Goal: Use online tool/utility: Utilize a website feature to perform a specific function

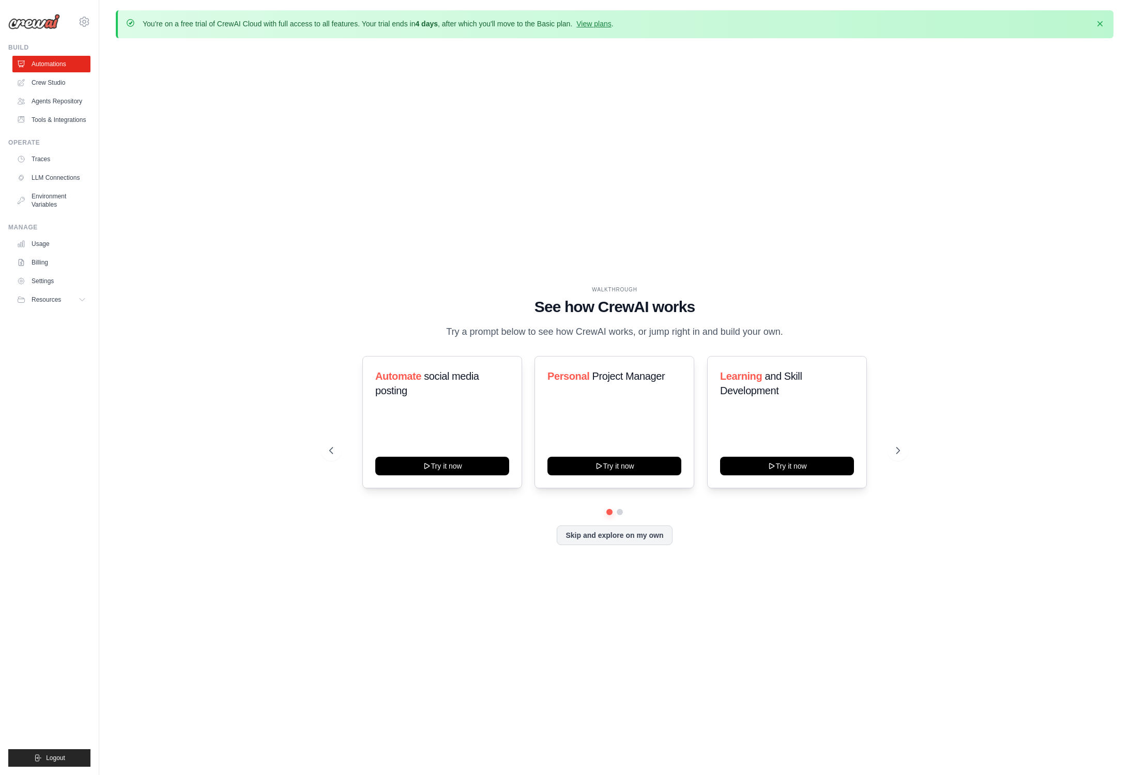
scroll to position [3, 0]
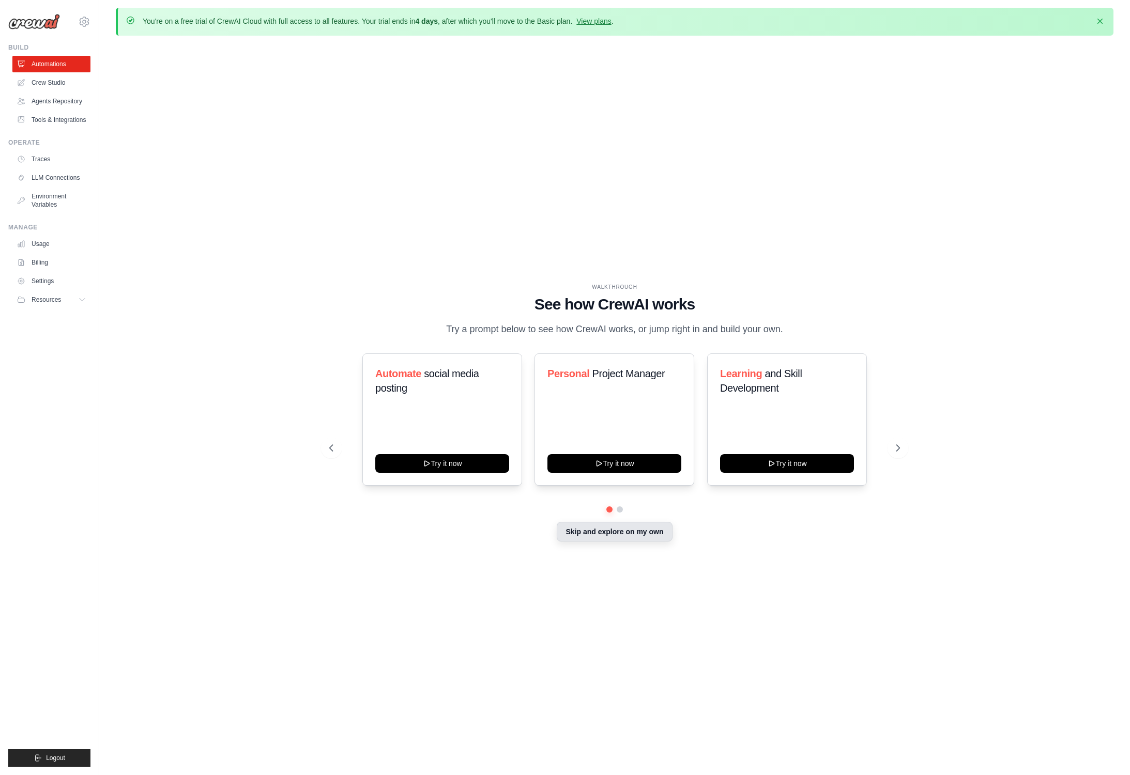
click at [646, 531] on button "Skip and explore on my own" at bounding box center [614, 532] width 115 height 20
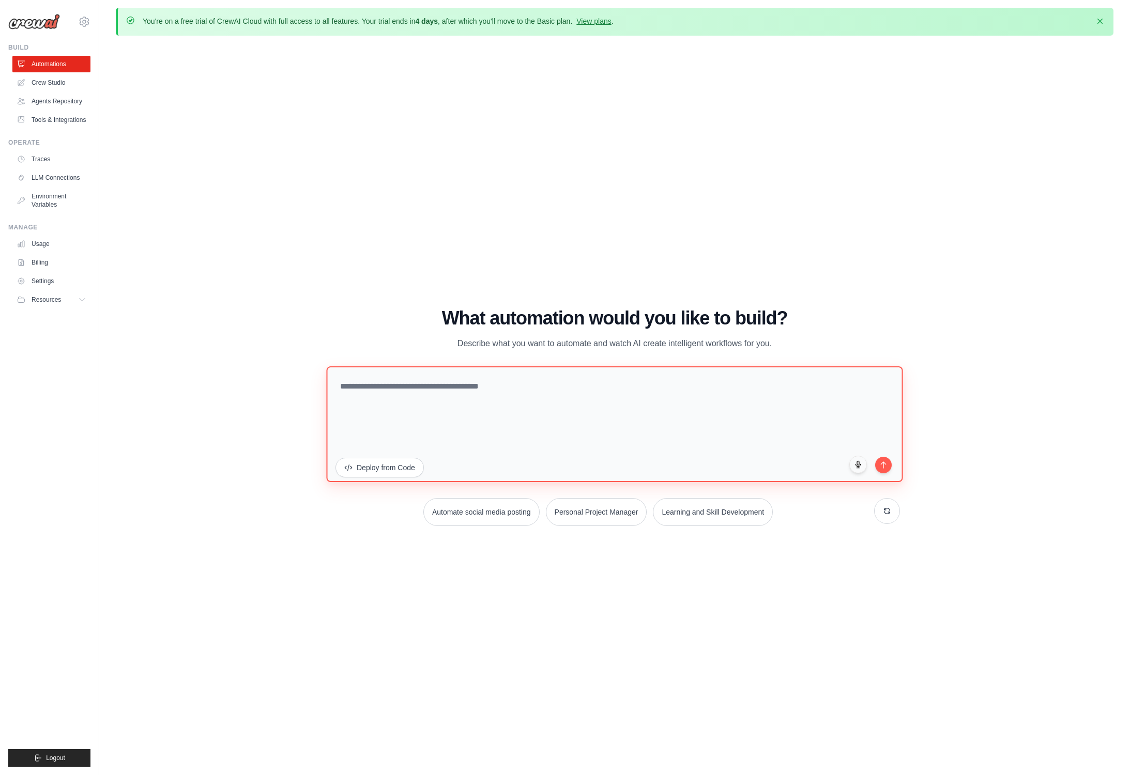
click at [528, 445] on textarea at bounding box center [614, 425] width 576 height 116
paste textarea "**********"
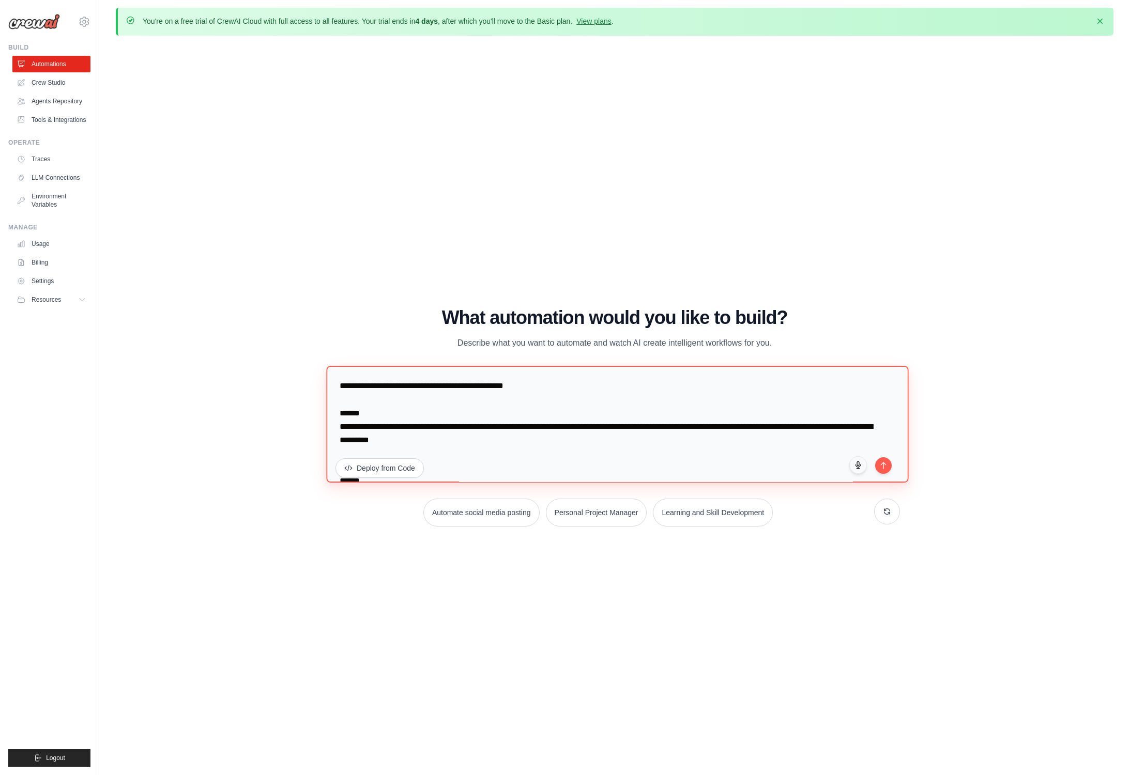
scroll to position [0, 0]
type textarea "**********"
click at [845, 464] on icon "submit" at bounding box center [883, 463] width 9 height 9
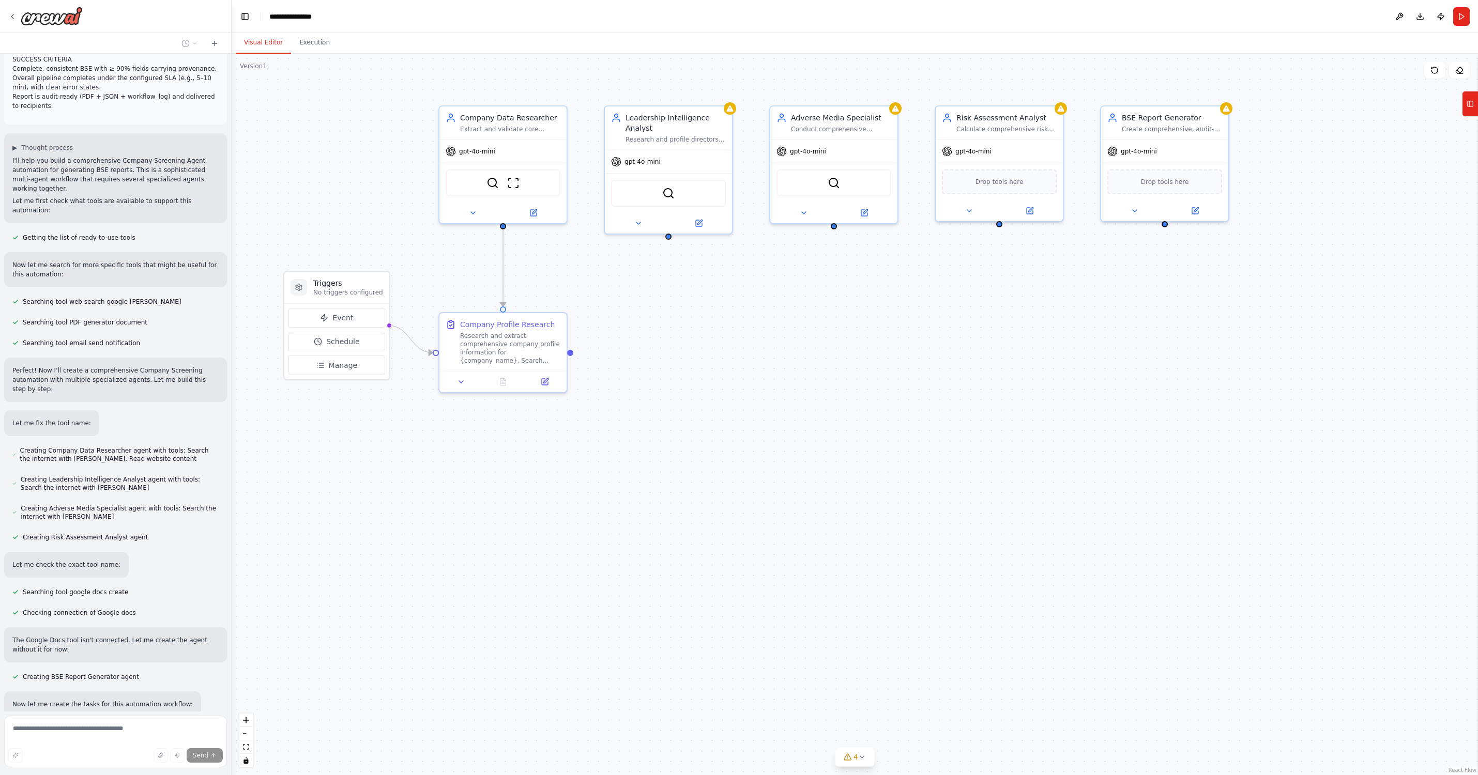
scroll to position [1252, 0]
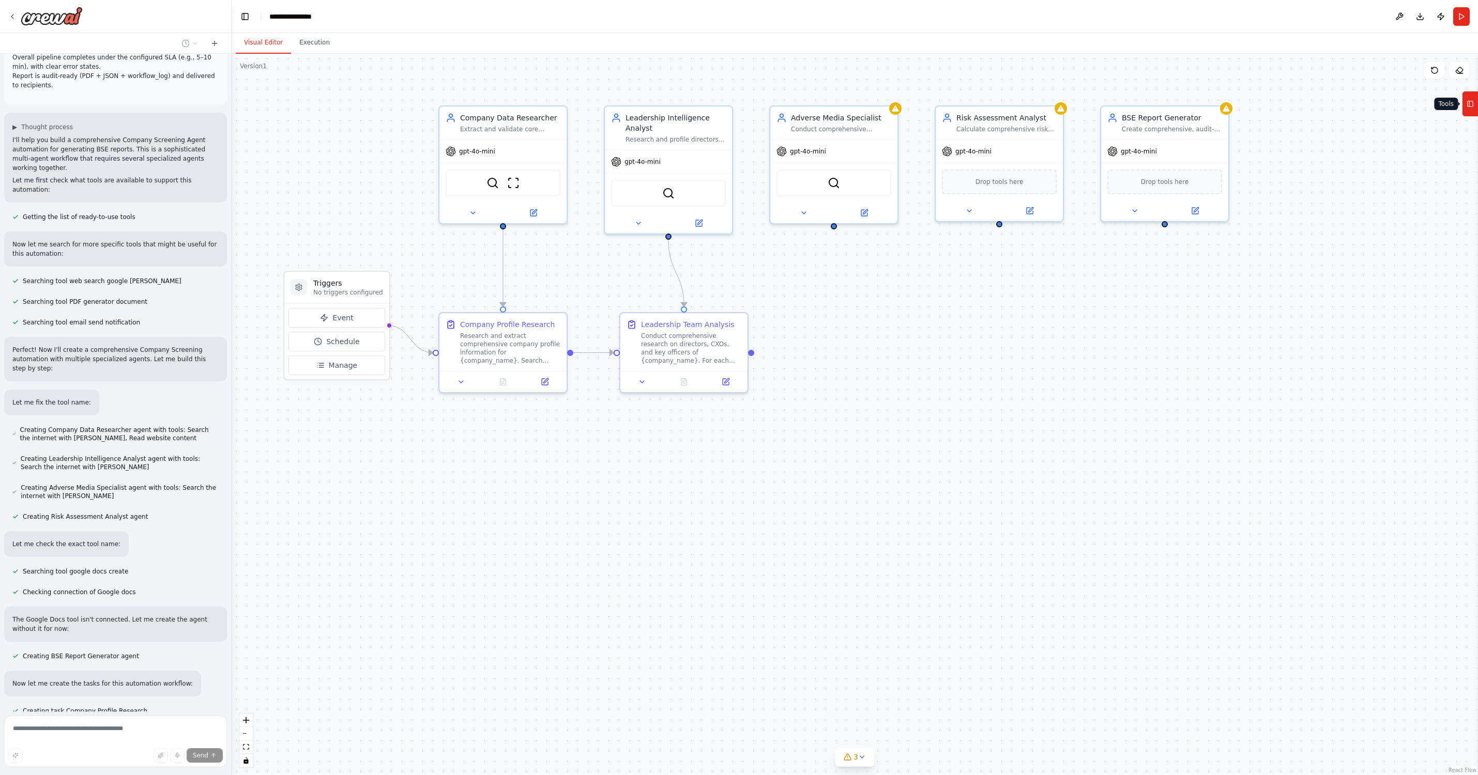
click at [1130, 103] on icon at bounding box center [1470, 104] width 7 height 17
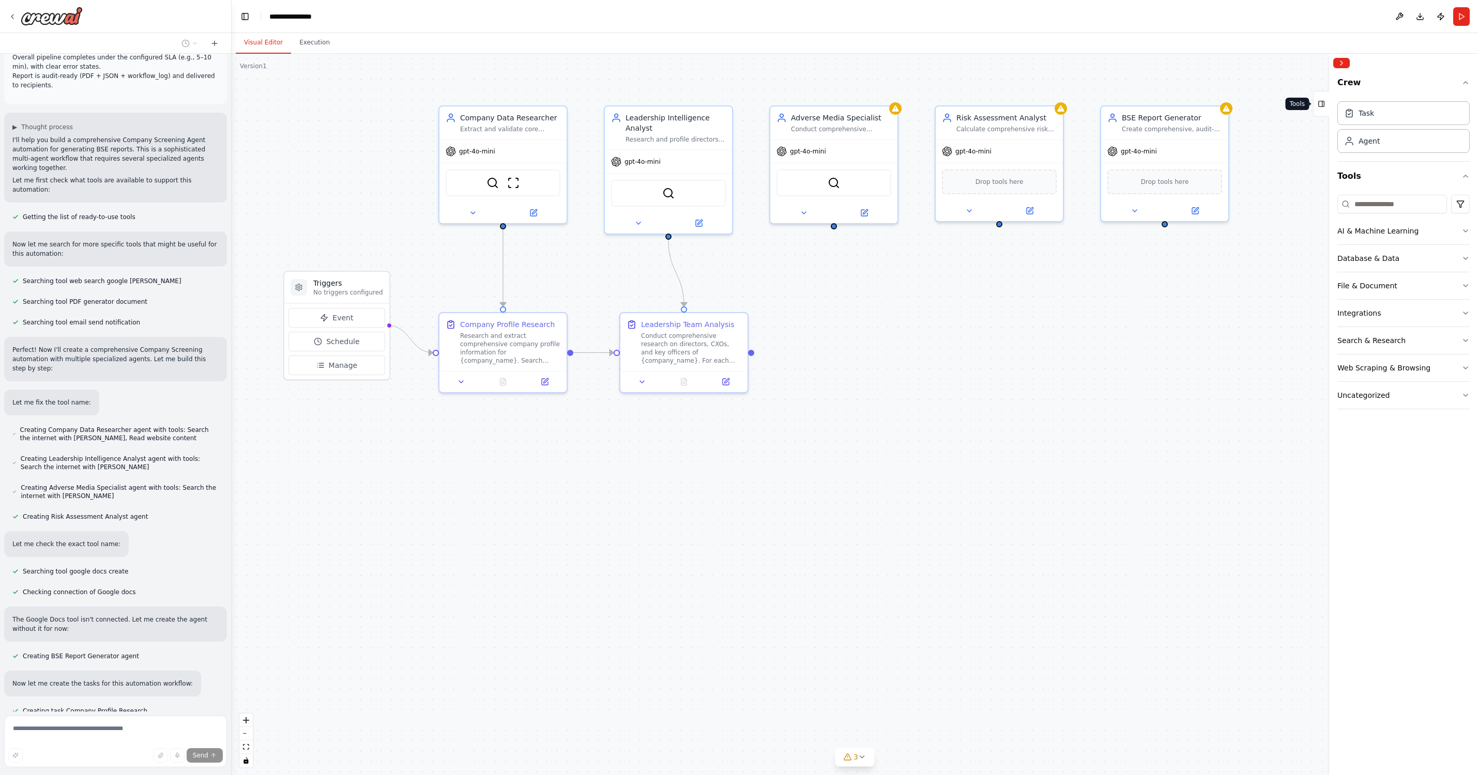
scroll to position [1273, 0]
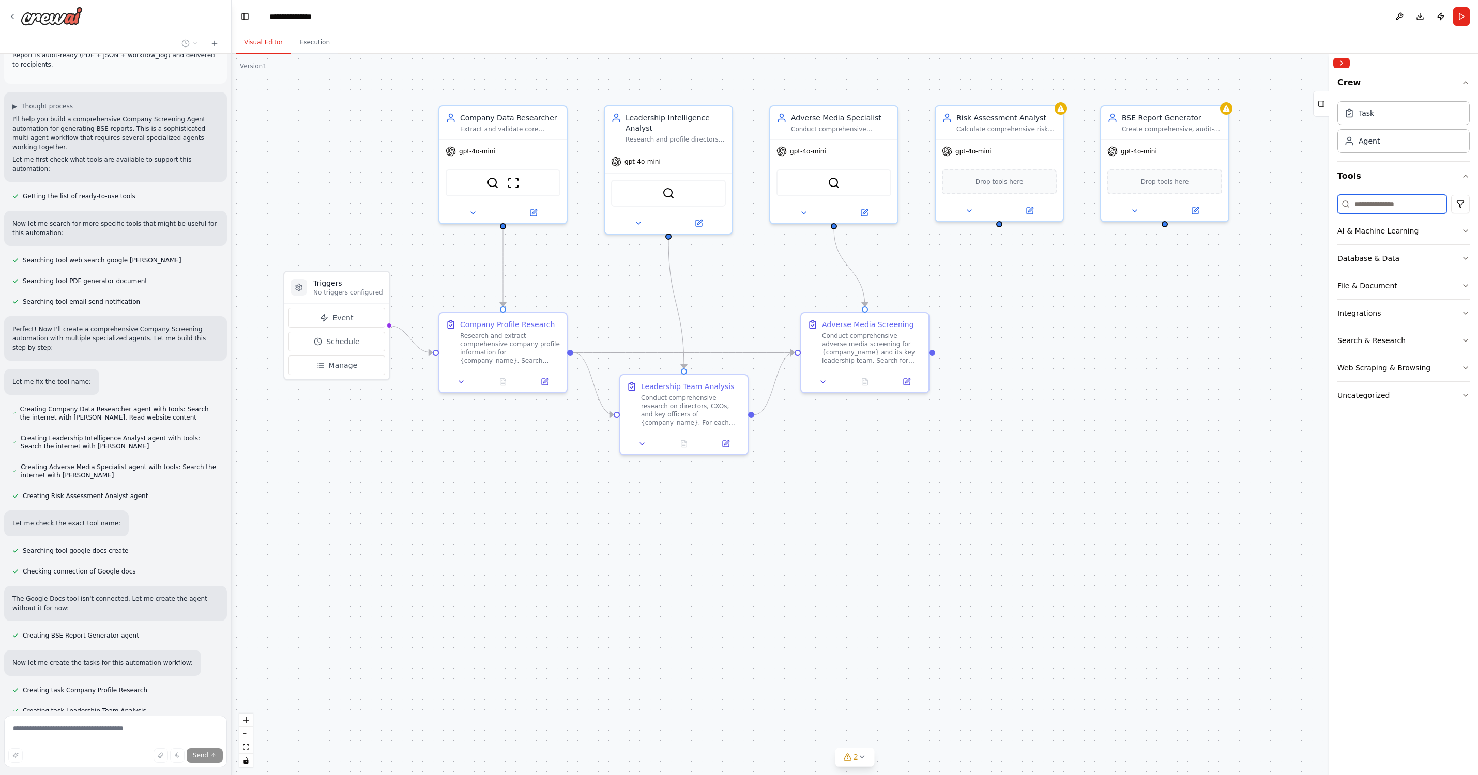
click at [1130, 206] on input at bounding box center [1392, 204] width 110 height 19
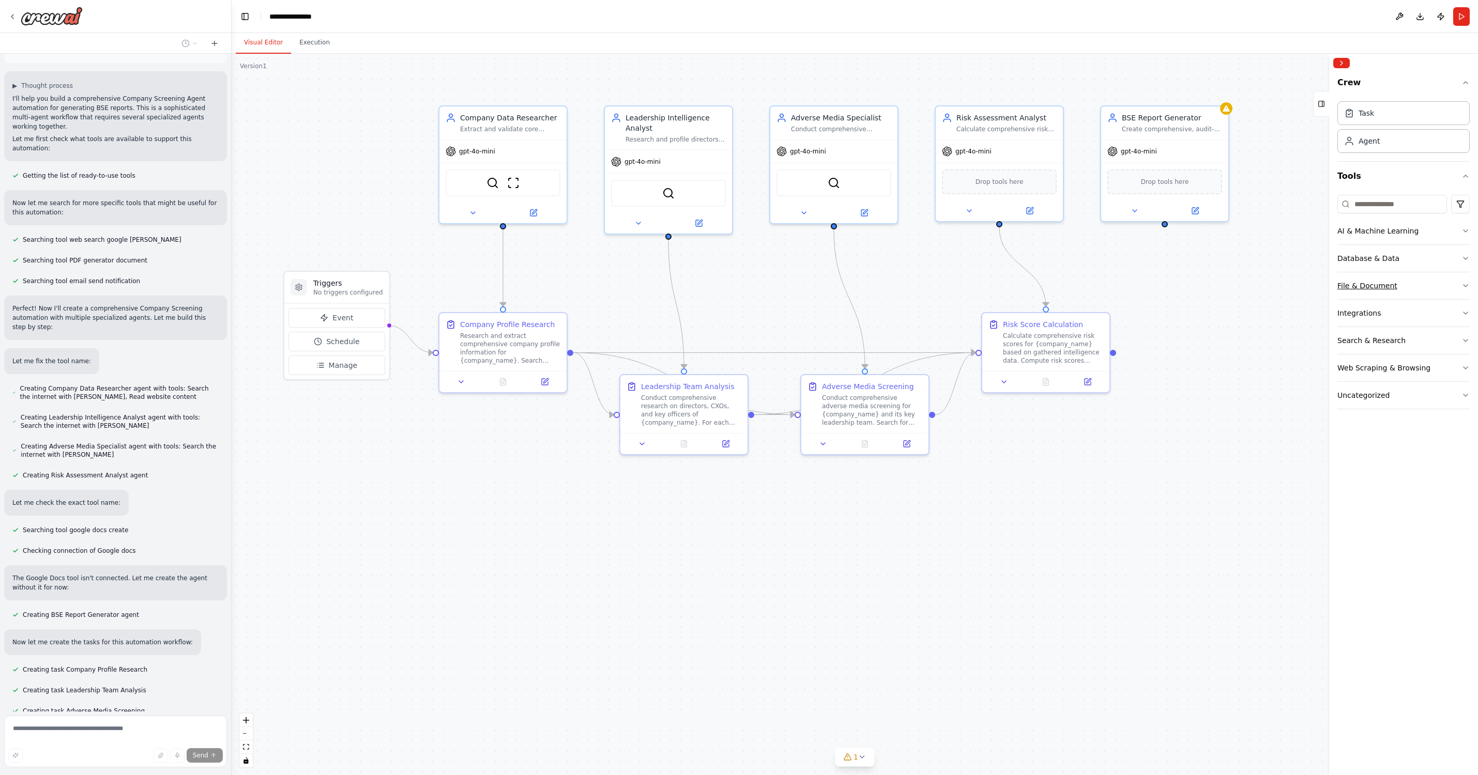
click at [1130, 287] on icon "button" at bounding box center [1466, 286] width 8 height 8
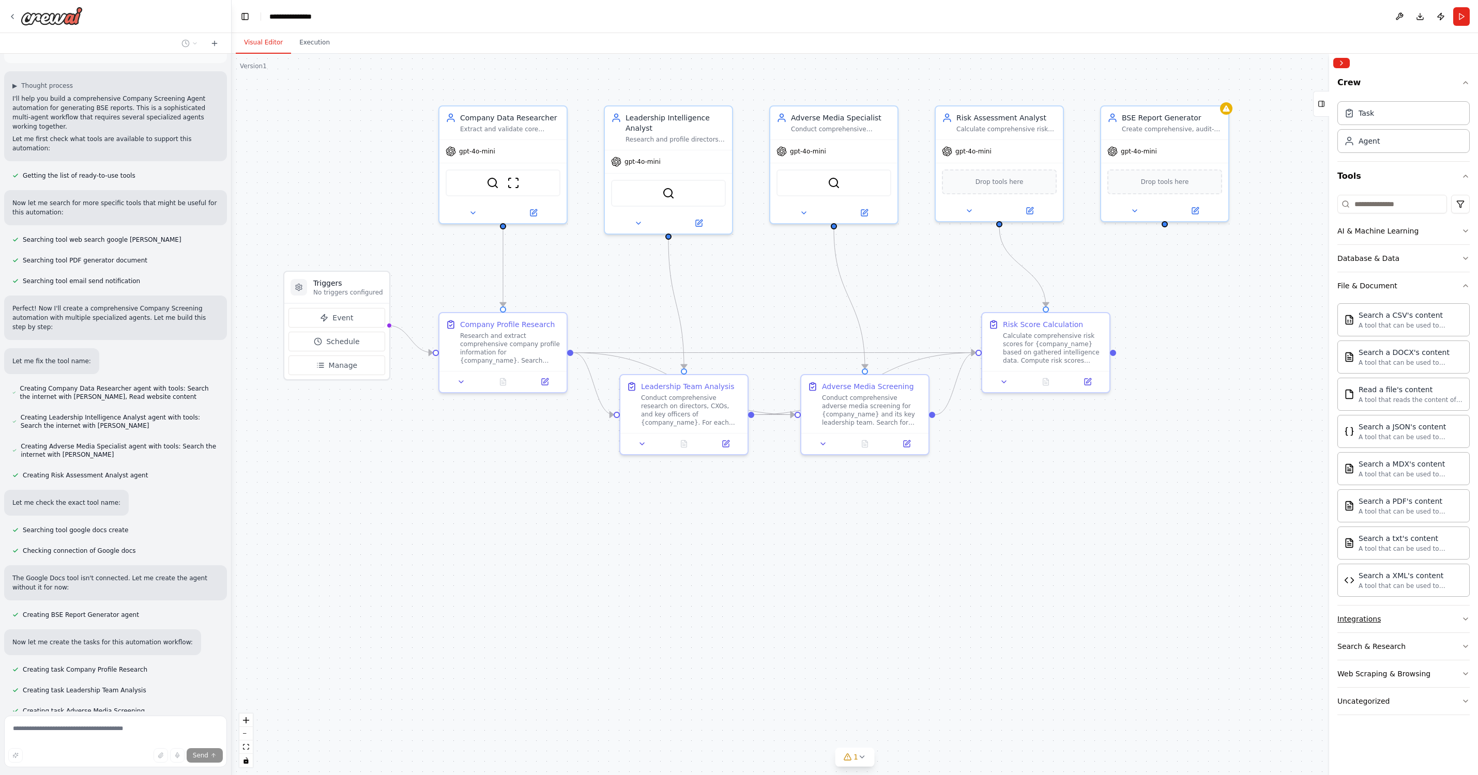
scroll to position [1314, 0]
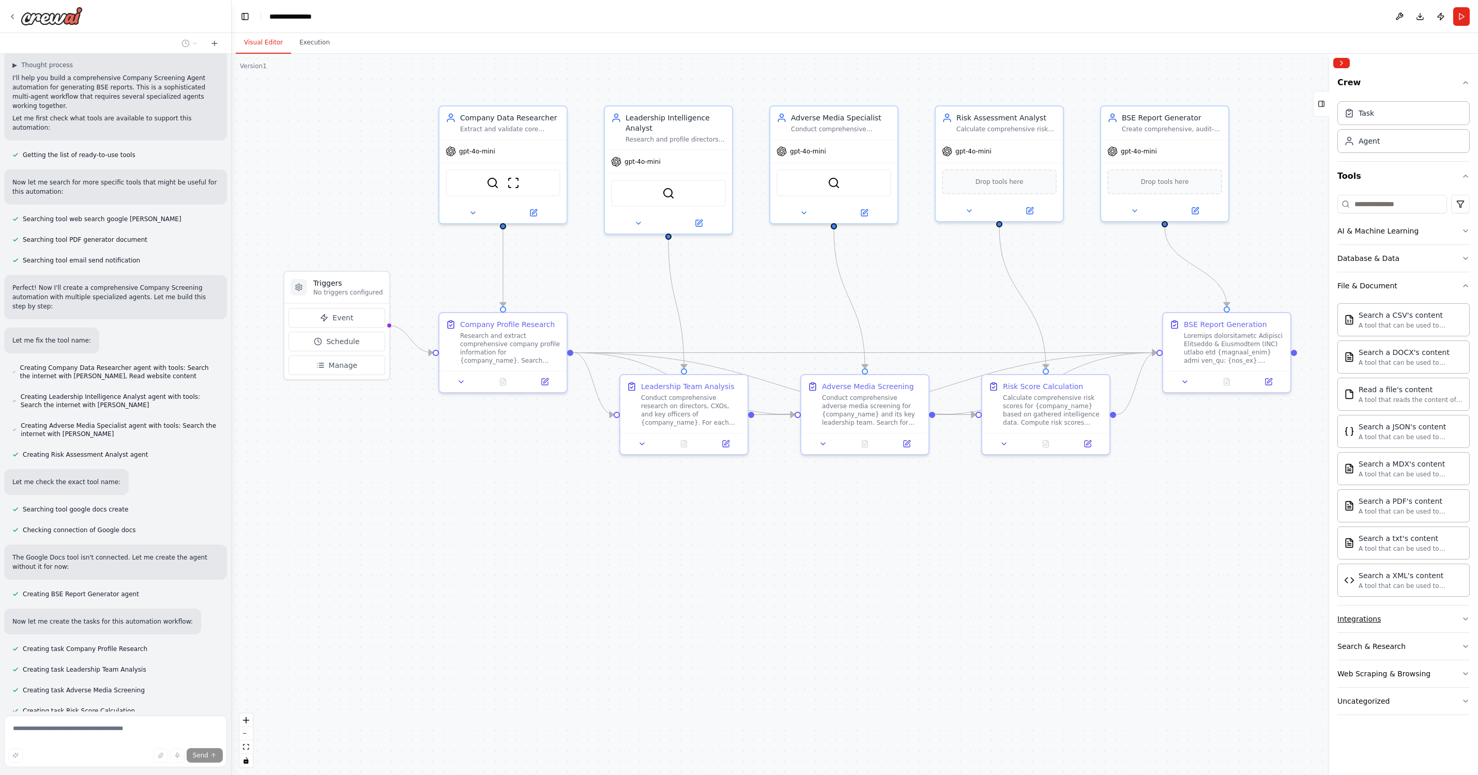
click at [1130, 616] on icon "button" at bounding box center [1466, 619] width 8 height 8
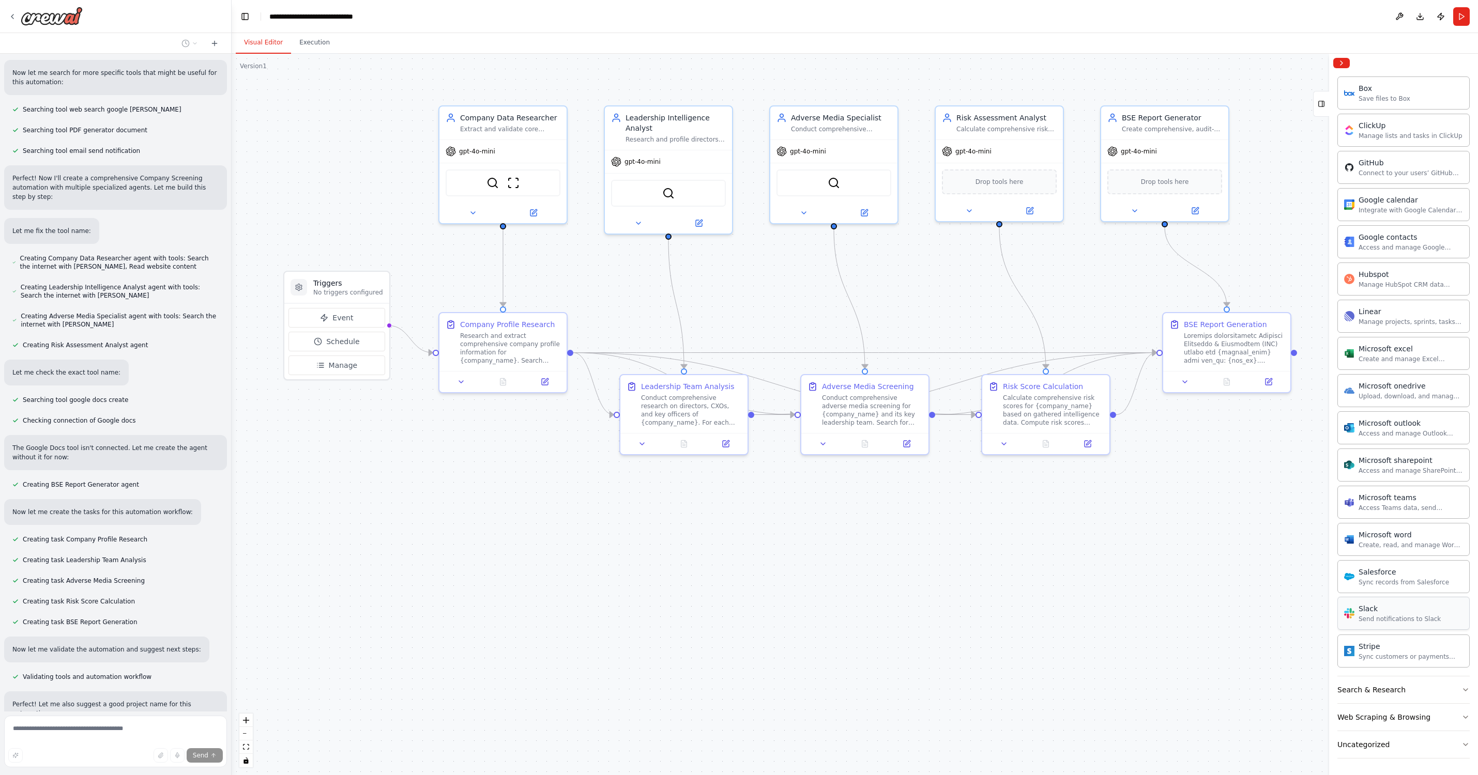
scroll to position [598, 0]
click at [1130, 717] on icon "button" at bounding box center [1466, 717] width 8 height 8
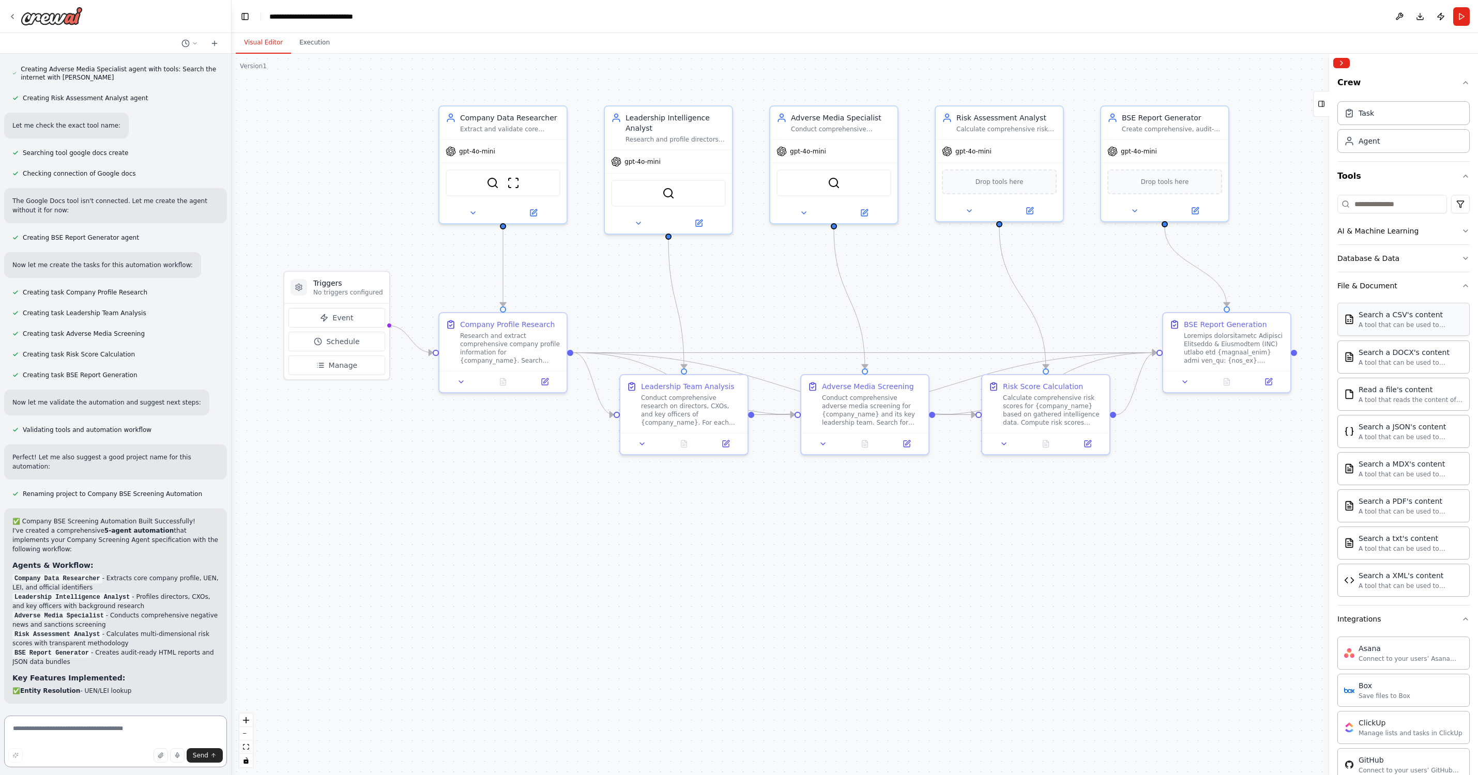
scroll to position [0, 0]
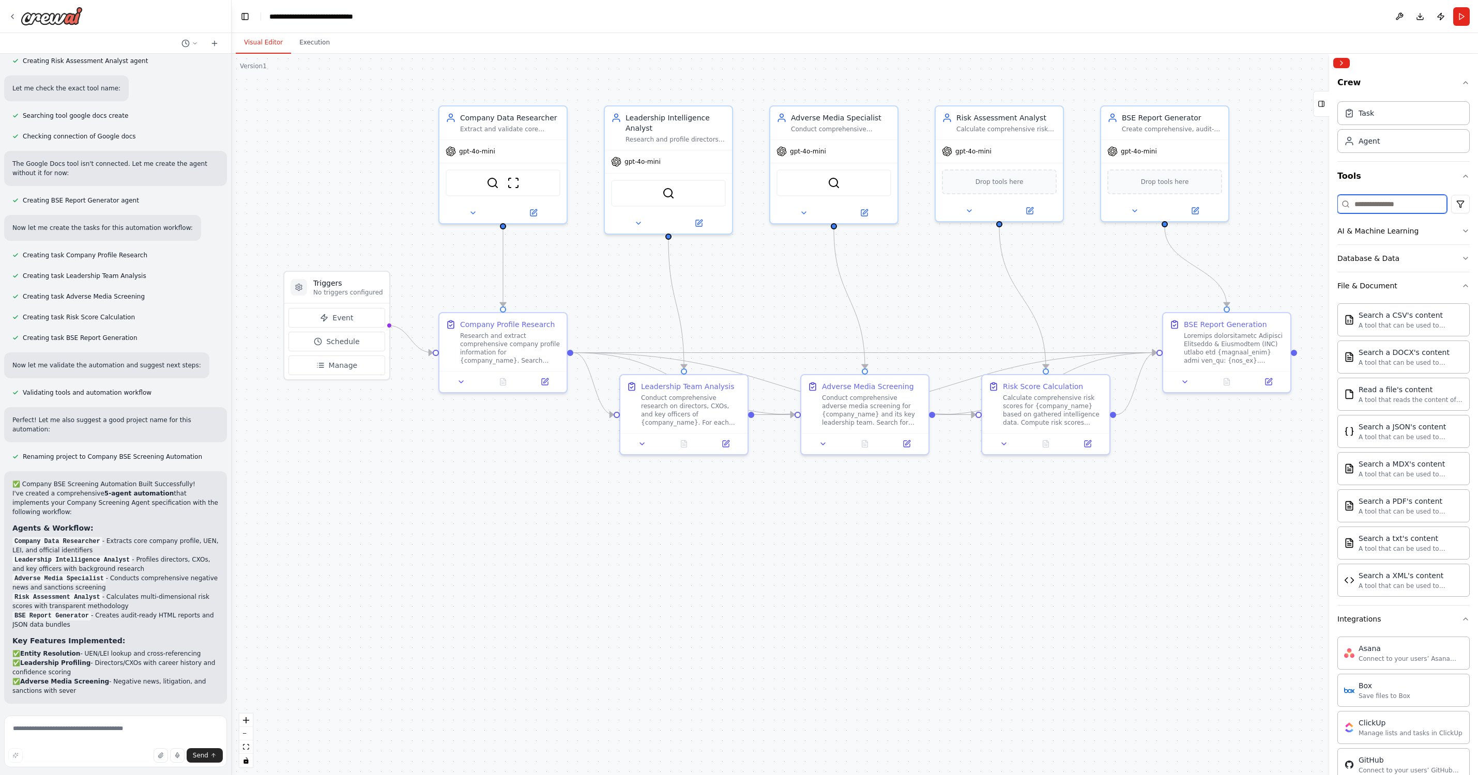
click at [1130, 203] on input at bounding box center [1392, 204] width 110 height 19
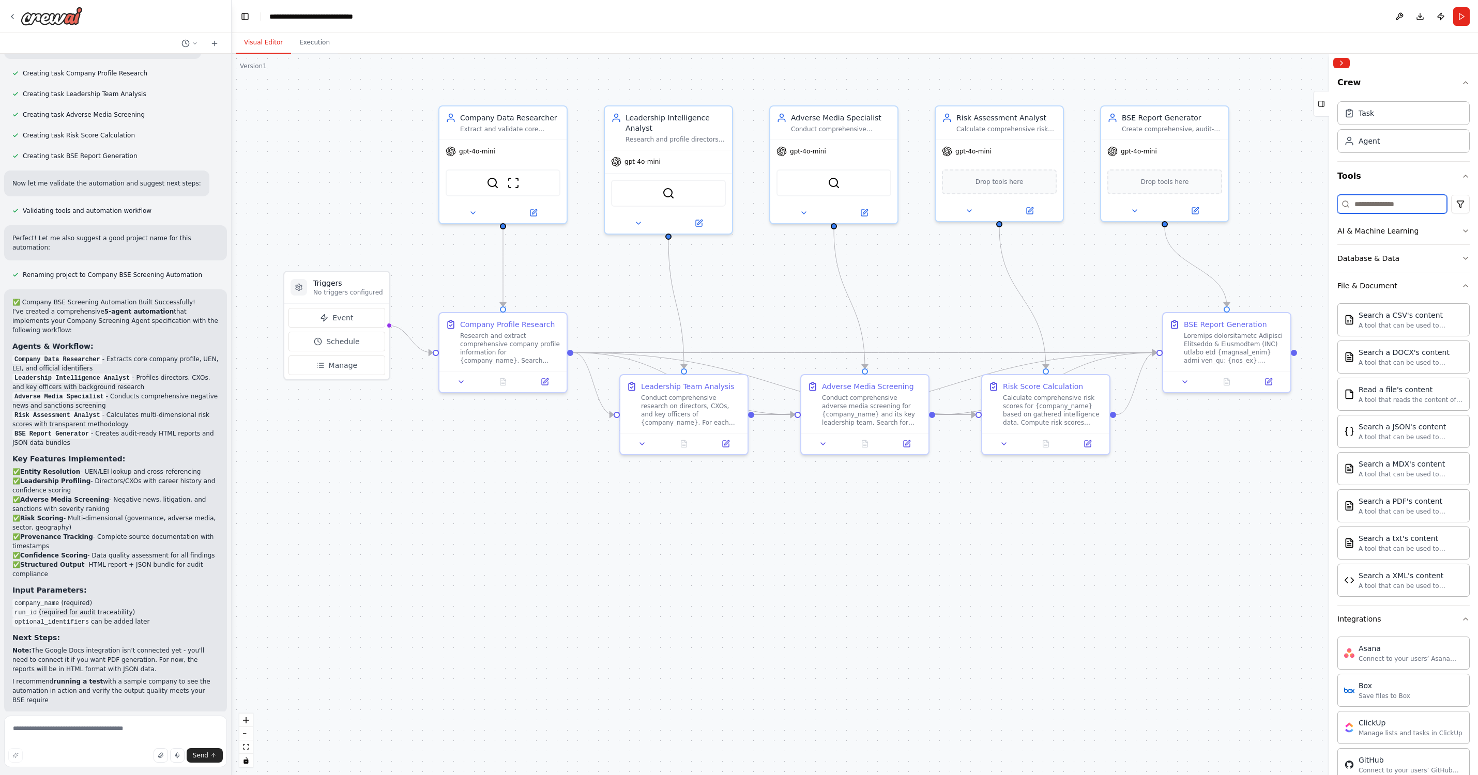
scroll to position [1899, 0]
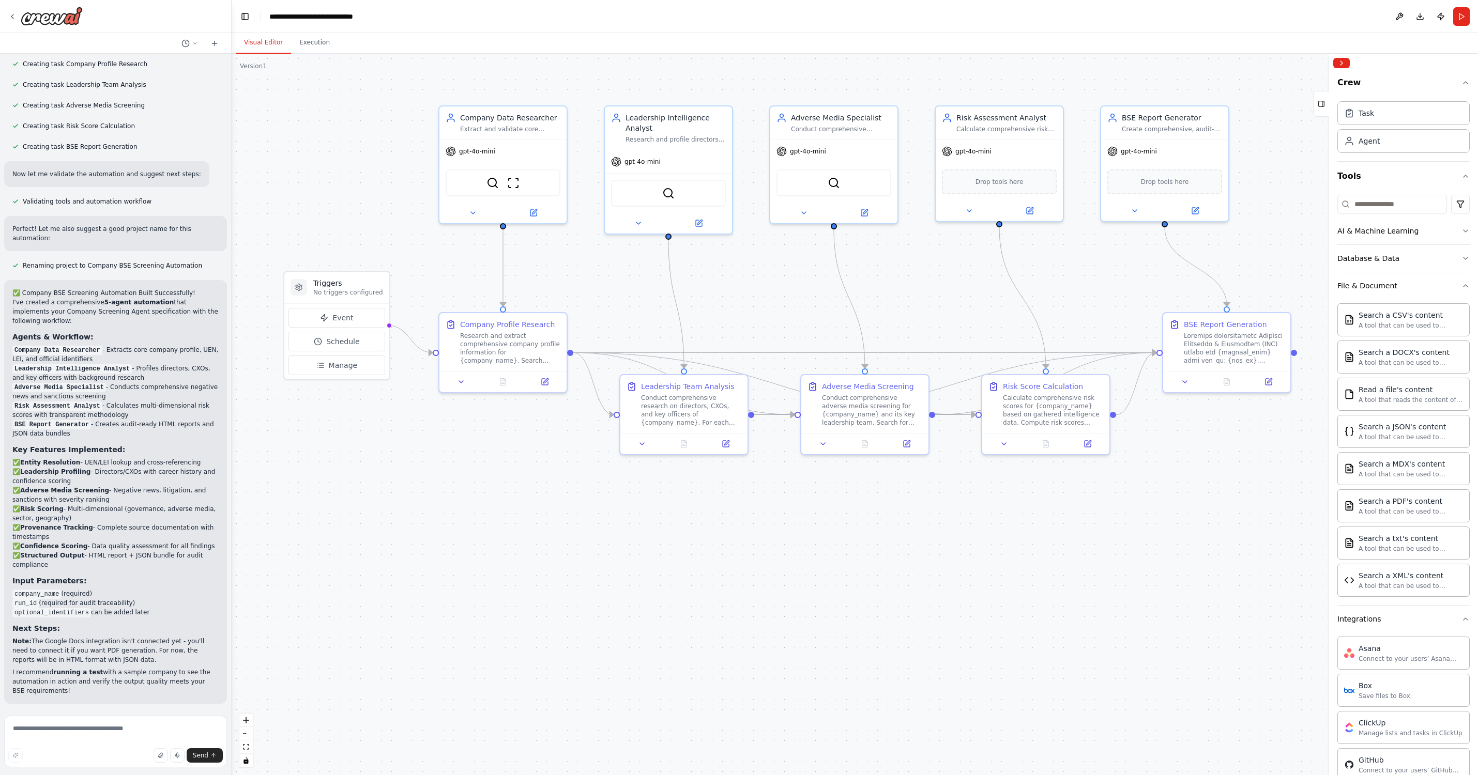
click at [105, 767] on span "Run Automation" at bounding box center [120, 771] width 50 height 8
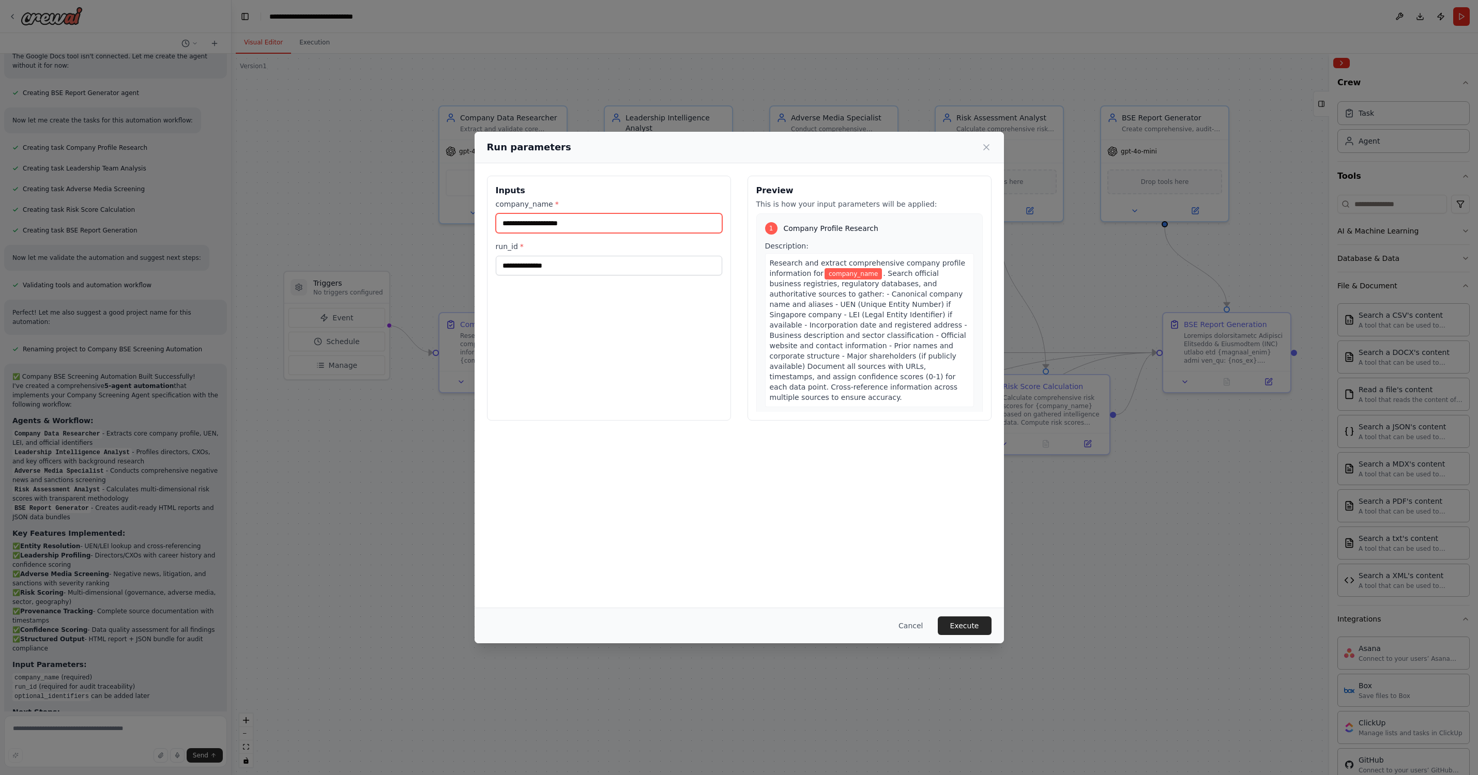
click at [680, 226] on input "company_name *" at bounding box center [609, 224] width 226 height 20
type input "**********"
click at [977, 624] on button "Execute" at bounding box center [965, 626] width 54 height 19
click at [573, 268] on input "run_id *" at bounding box center [609, 266] width 226 height 20
type input "*"
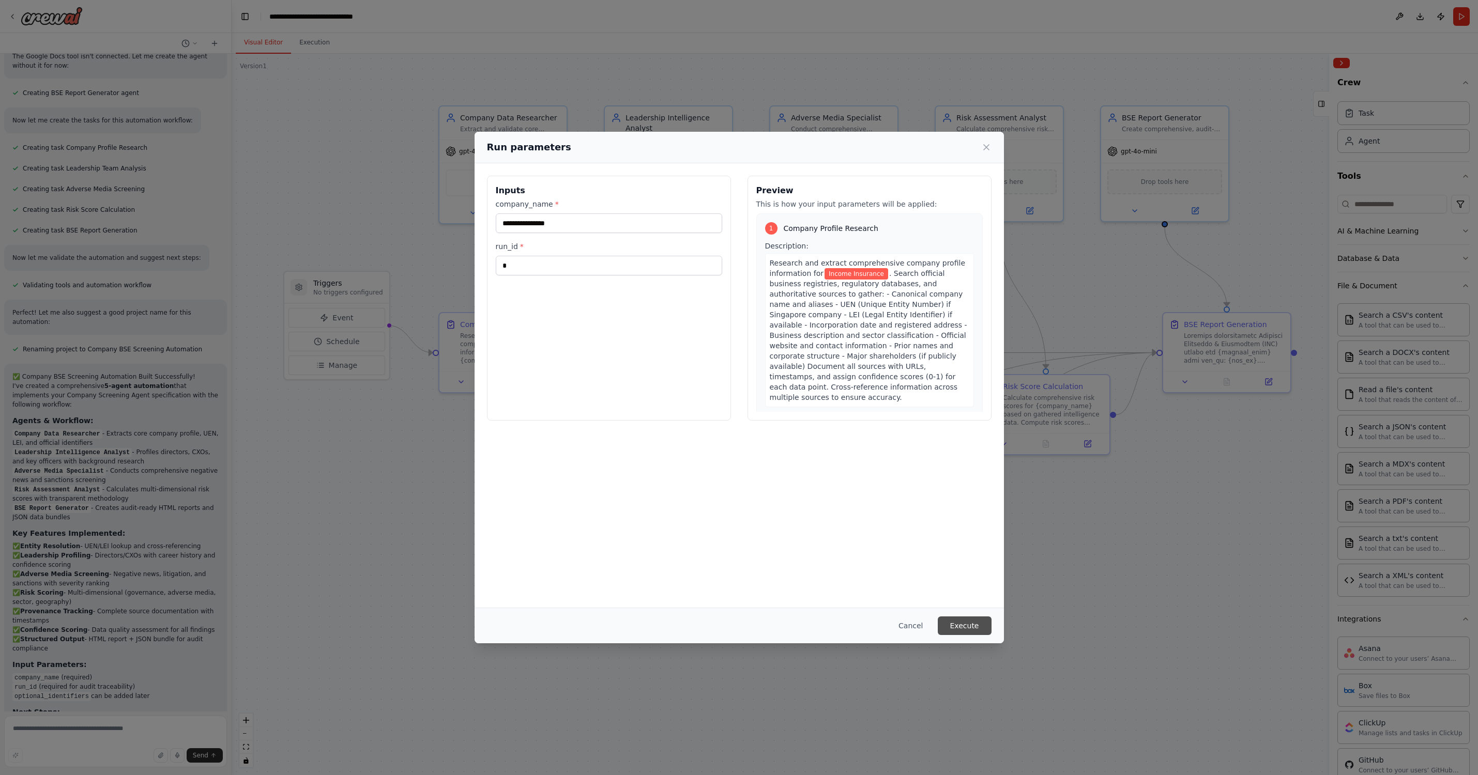
click at [971, 620] on button "Execute" at bounding box center [965, 626] width 54 height 19
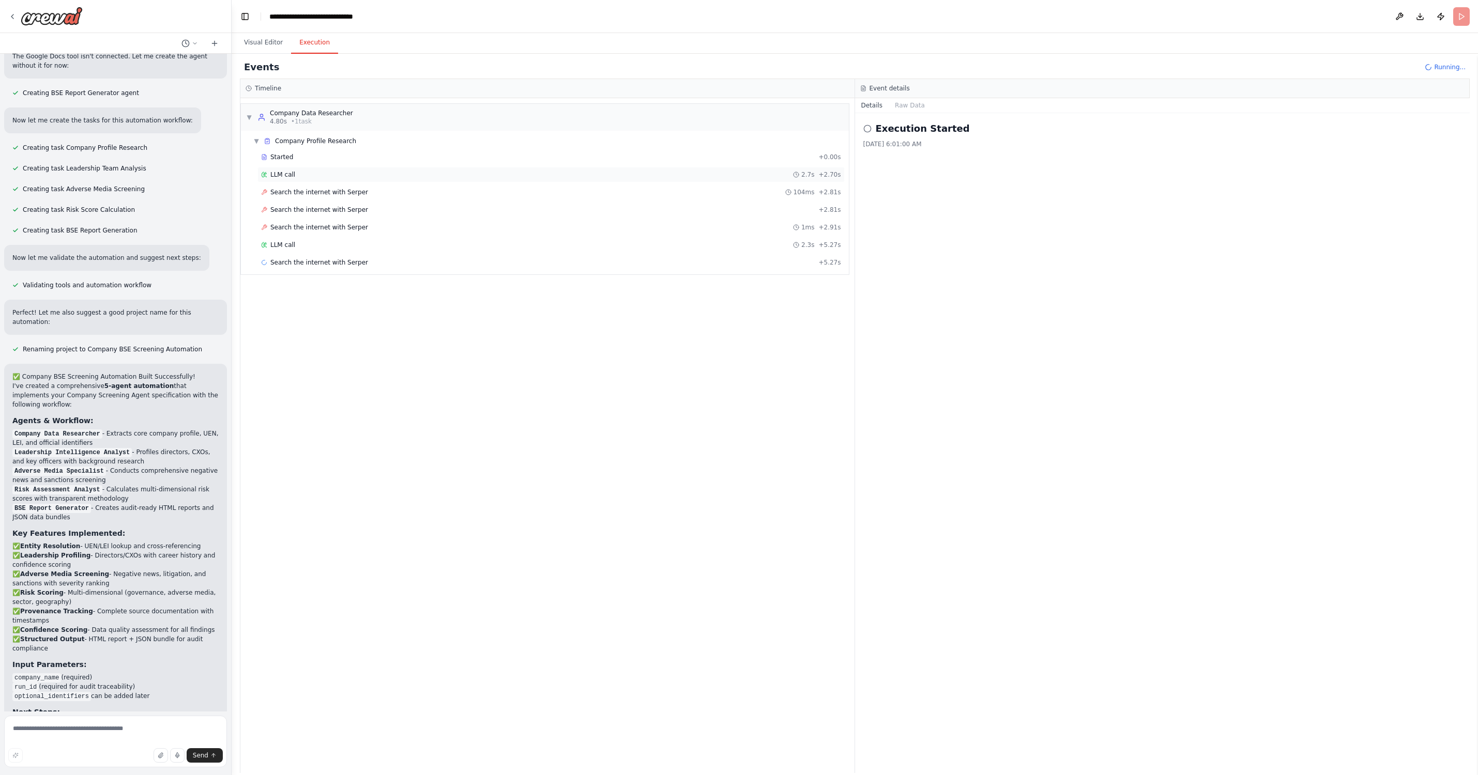
click at [292, 179] on div "LLM call 2.7s + 2.70s" at bounding box center [550, 175] width 587 height 16
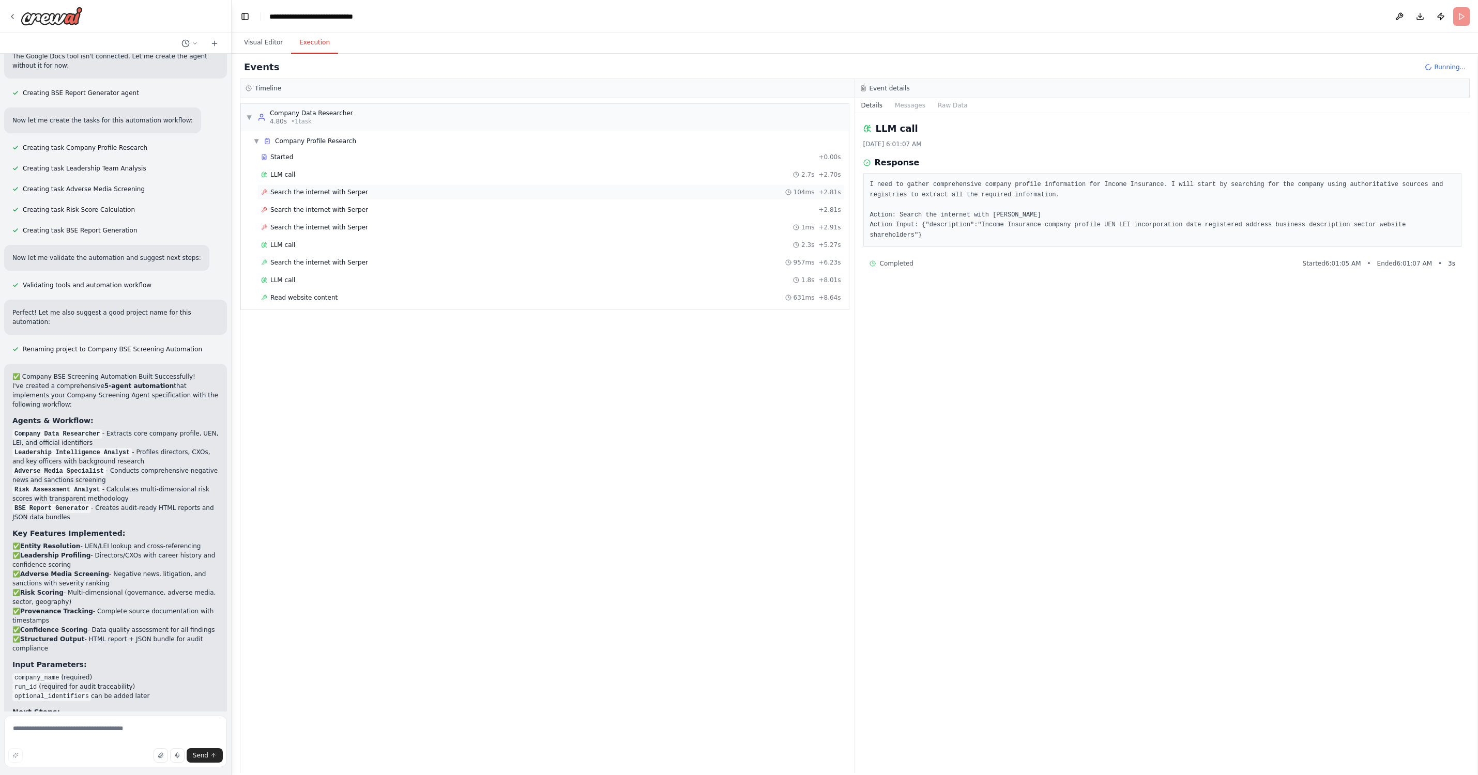
click at [293, 195] on span "Search the internet with Serper" at bounding box center [319, 192] width 98 height 8
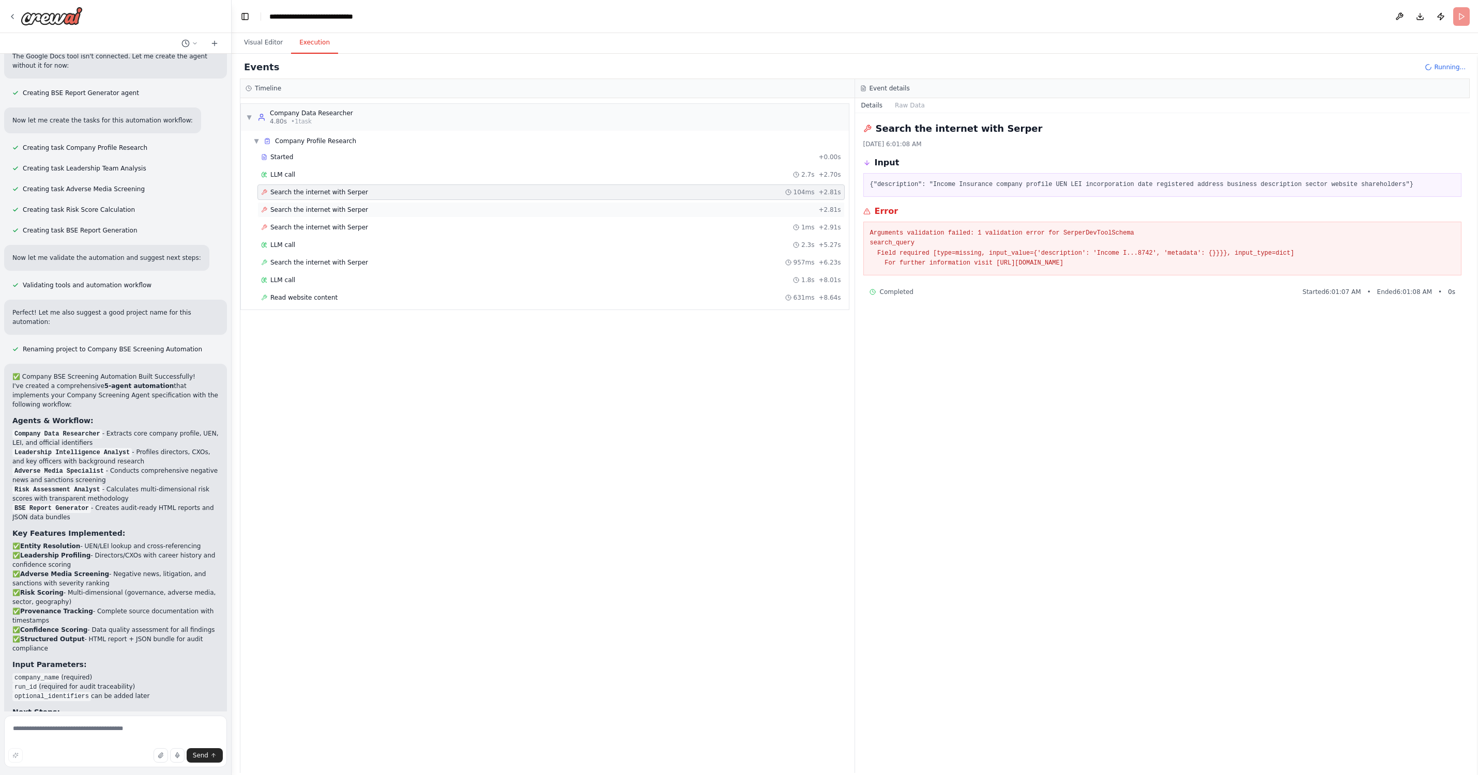
click at [298, 208] on span "Search the internet with Serper" at bounding box center [319, 210] width 98 height 8
click at [298, 224] on span "Search the internet with Serper" at bounding box center [319, 227] width 98 height 8
click at [341, 238] on div "LLM call 2.3s + 5.27s" at bounding box center [550, 245] width 587 height 16
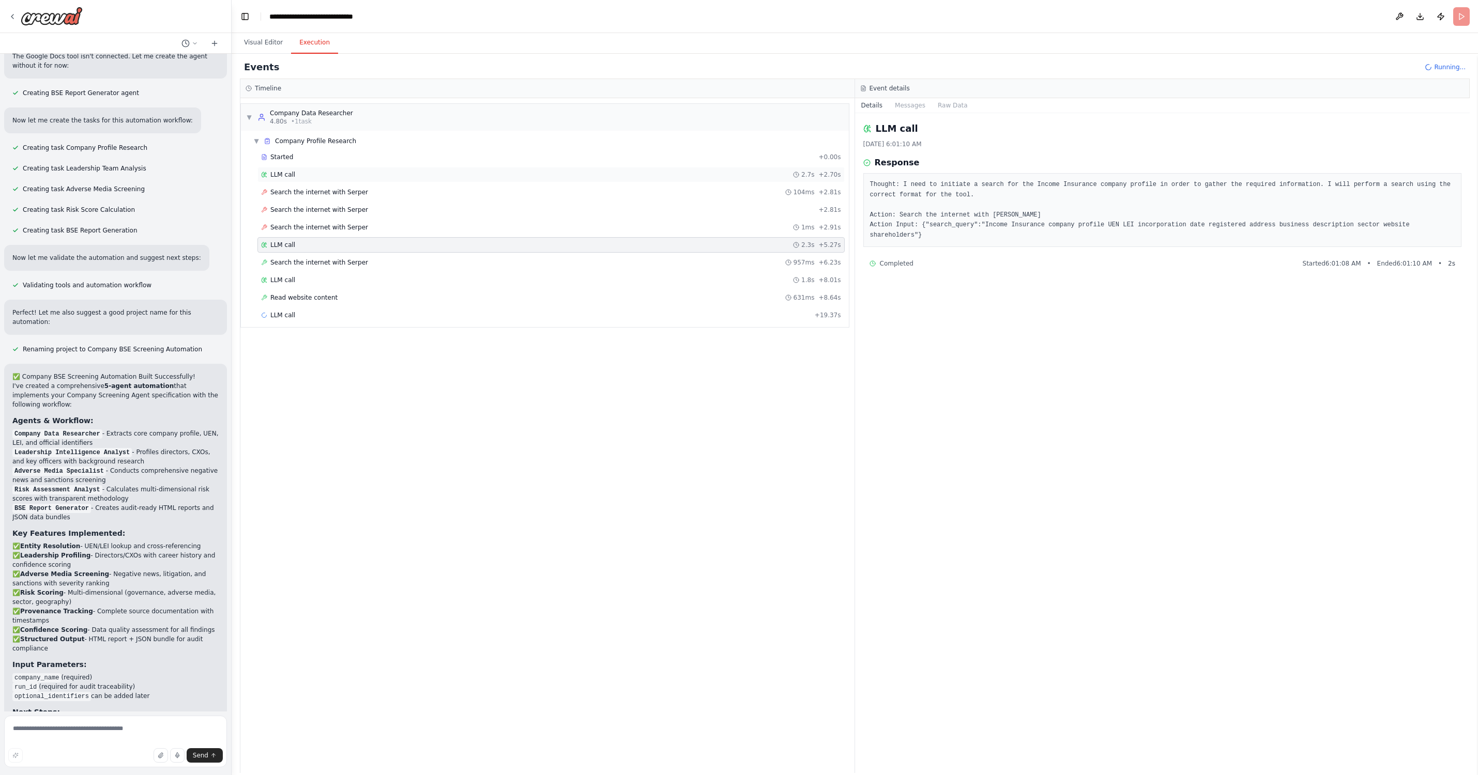
click at [321, 177] on div "LLM call 2.7s + 2.70s" at bounding box center [551, 175] width 580 height 8
click at [302, 177] on div "LLM call 2.7s + 2.70s" at bounding box center [551, 175] width 580 height 8
click at [303, 242] on div "LLM call 2.3s + 5.27s" at bounding box center [551, 245] width 580 height 8
click at [292, 261] on span "Search the internet with Serper" at bounding box center [319, 262] width 98 height 8
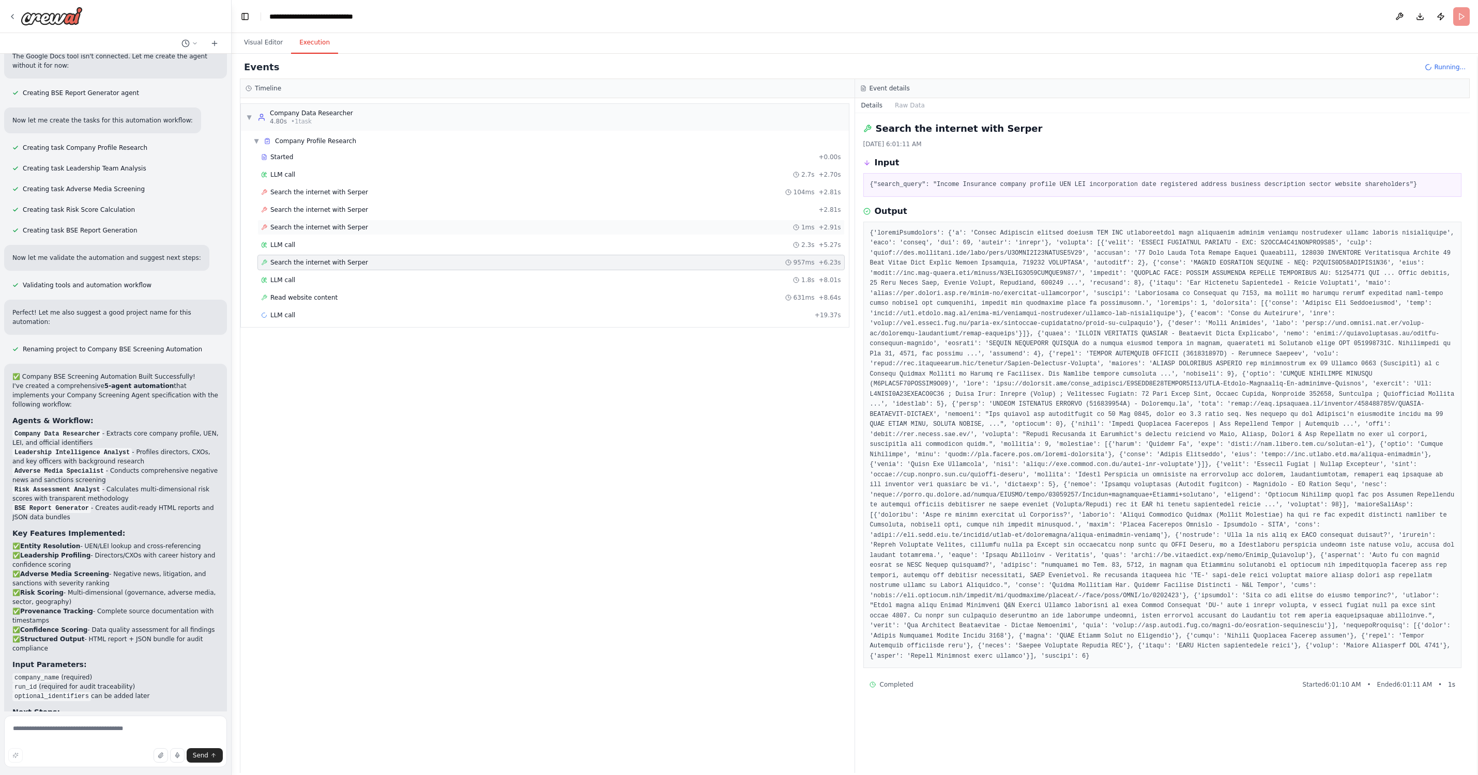
click at [304, 227] on span "Search the internet with Serper" at bounding box center [319, 227] width 98 height 8
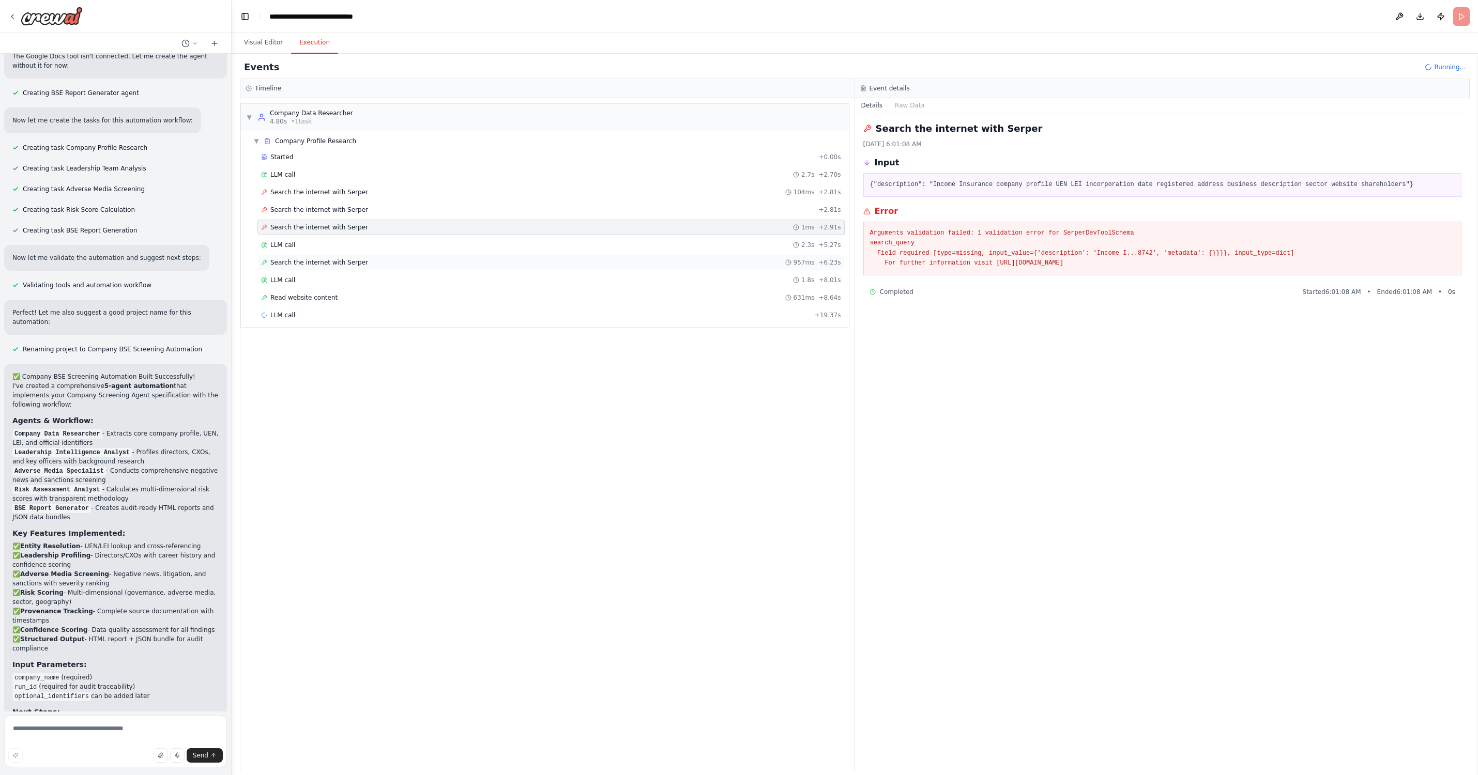
click at [296, 261] on span "Search the internet with Serper" at bounding box center [319, 262] width 98 height 8
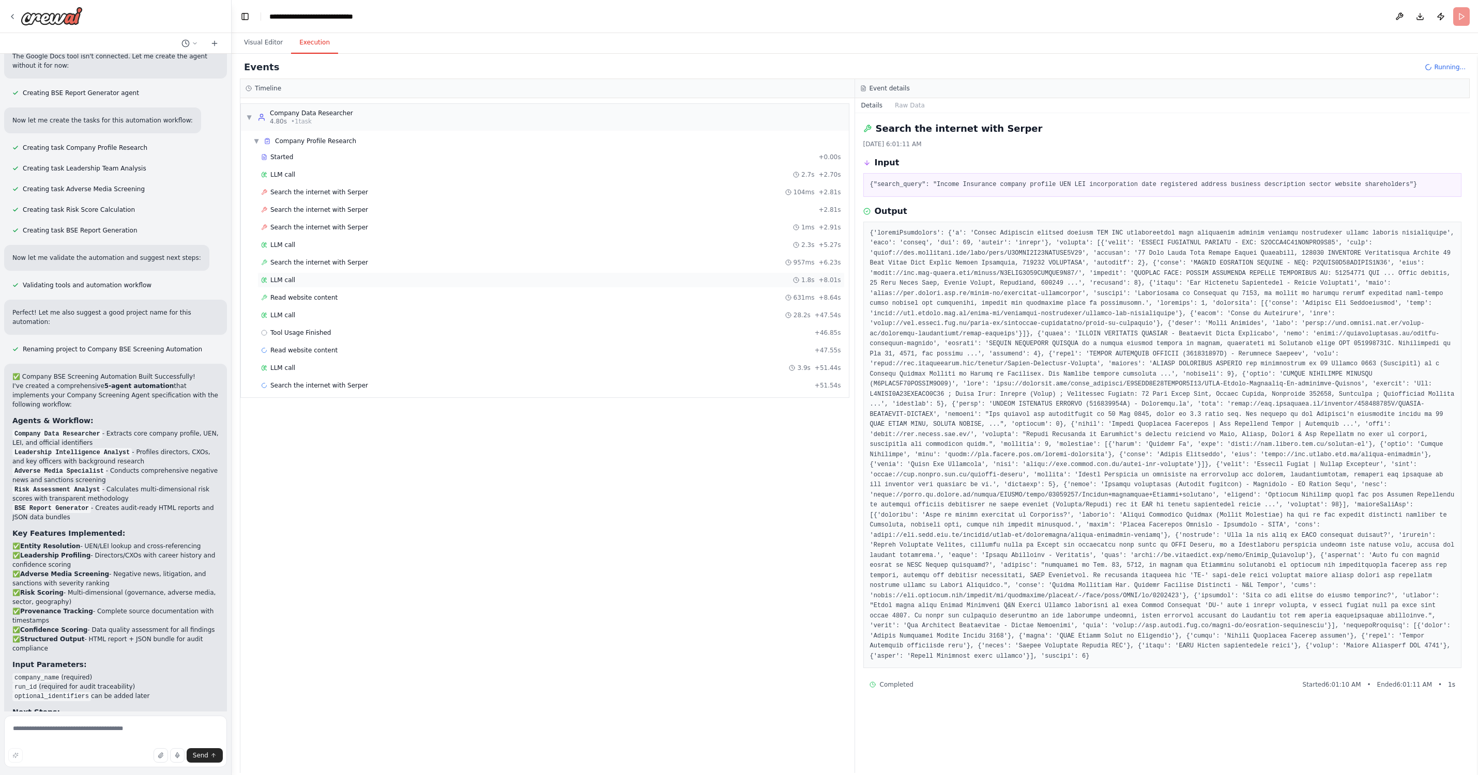
click at [291, 280] on span "LLM call" at bounding box center [282, 280] width 25 height 8
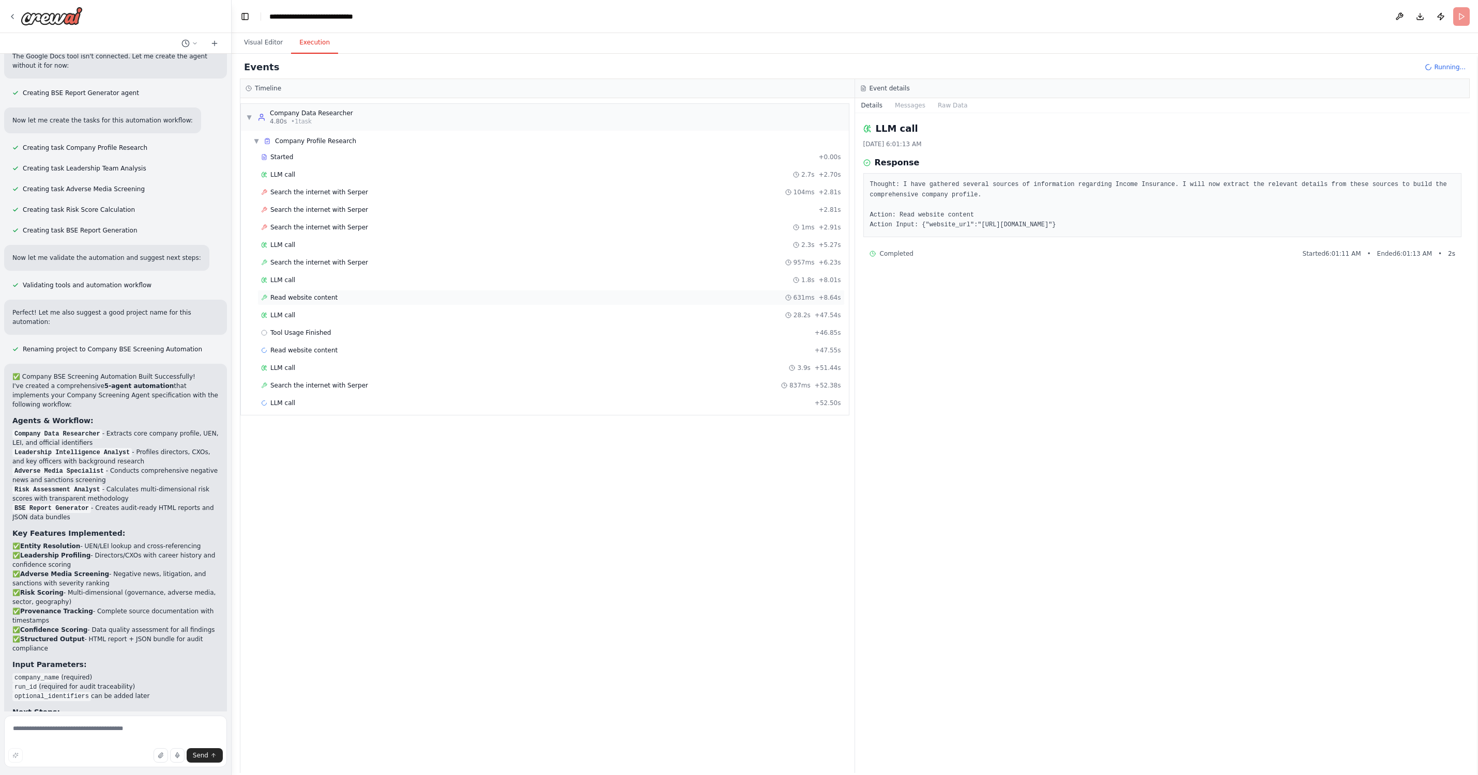
click at [292, 295] on span "Read website content" at bounding box center [303, 298] width 67 height 8
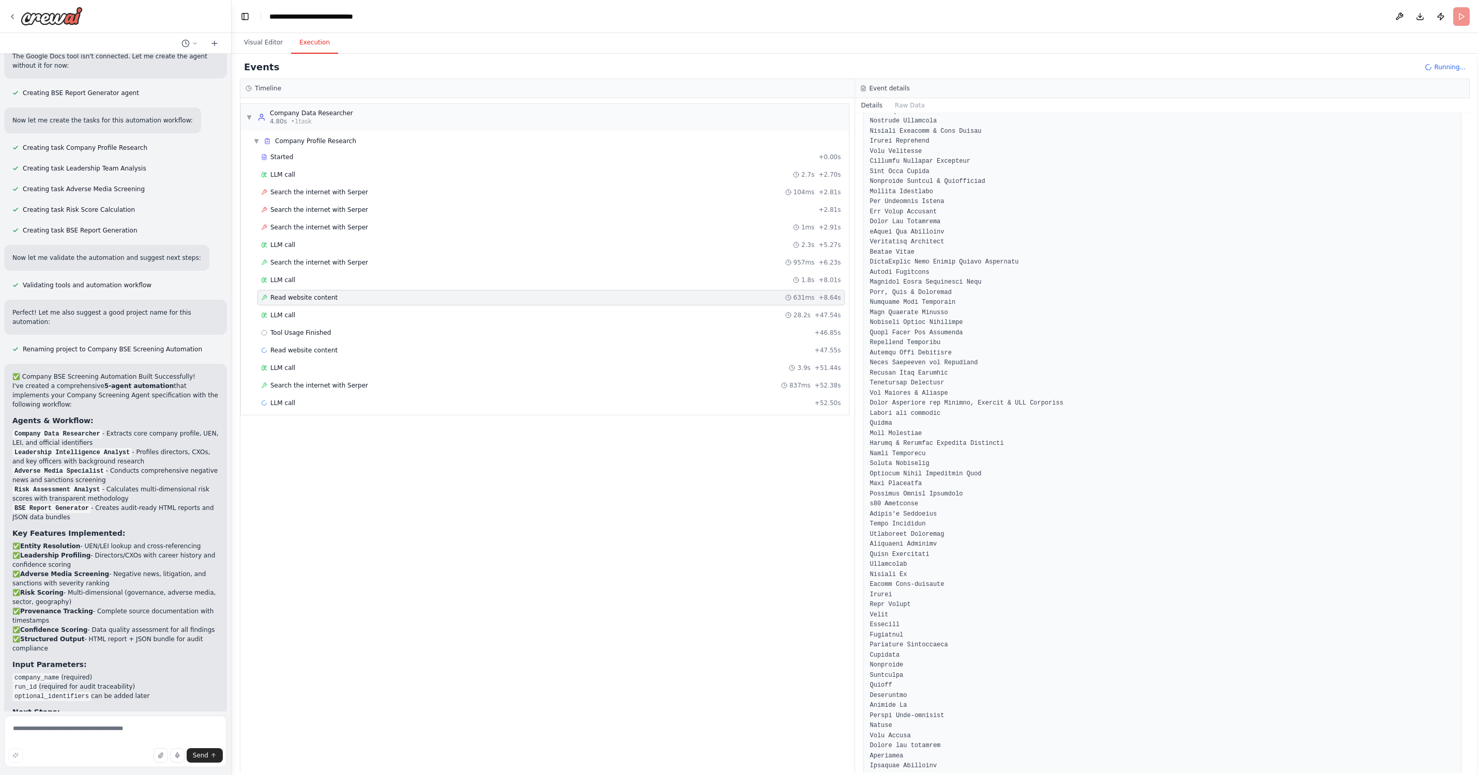
scroll to position [143, 0]
click at [341, 258] on span "Search the internet with Serper" at bounding box center [319, 262] width 98 height 8
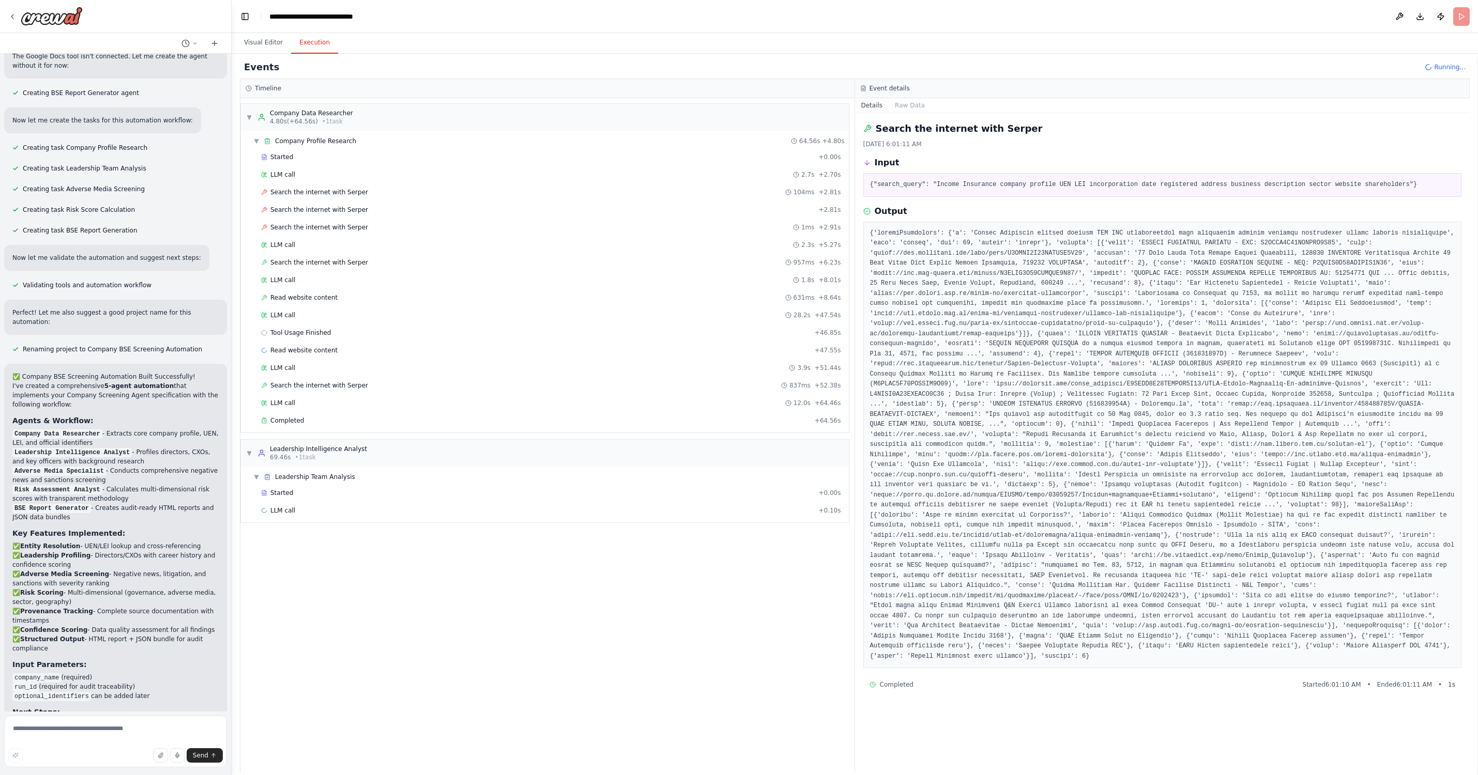
scroll to position [0, 0]
click at [334, 278] on div "LLM call 1.8s + 8.01s" at bounding box center [551, 280] width 580 height 8
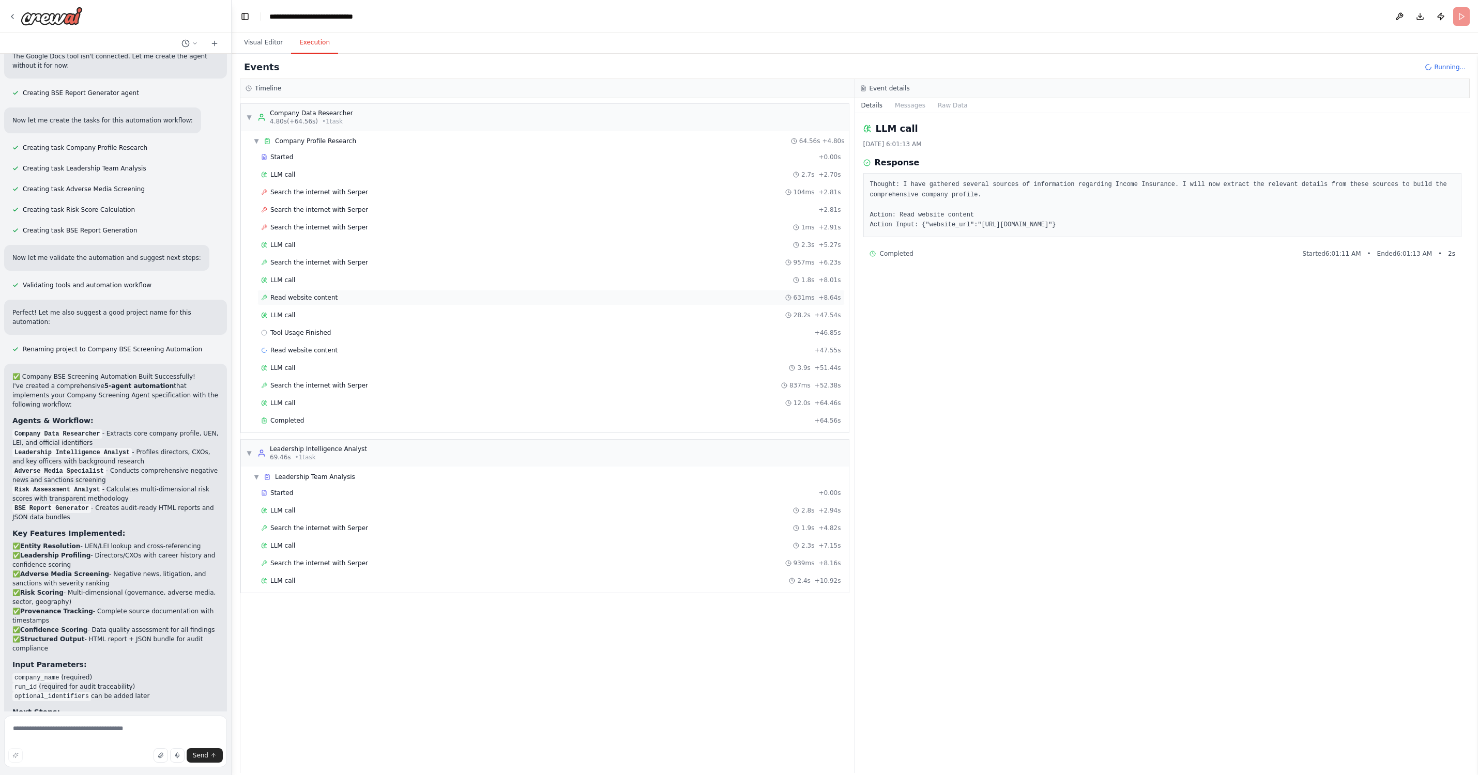
click at [321, 299] on span "Read website content" at bounding box center [303, 298] width 67 height 8
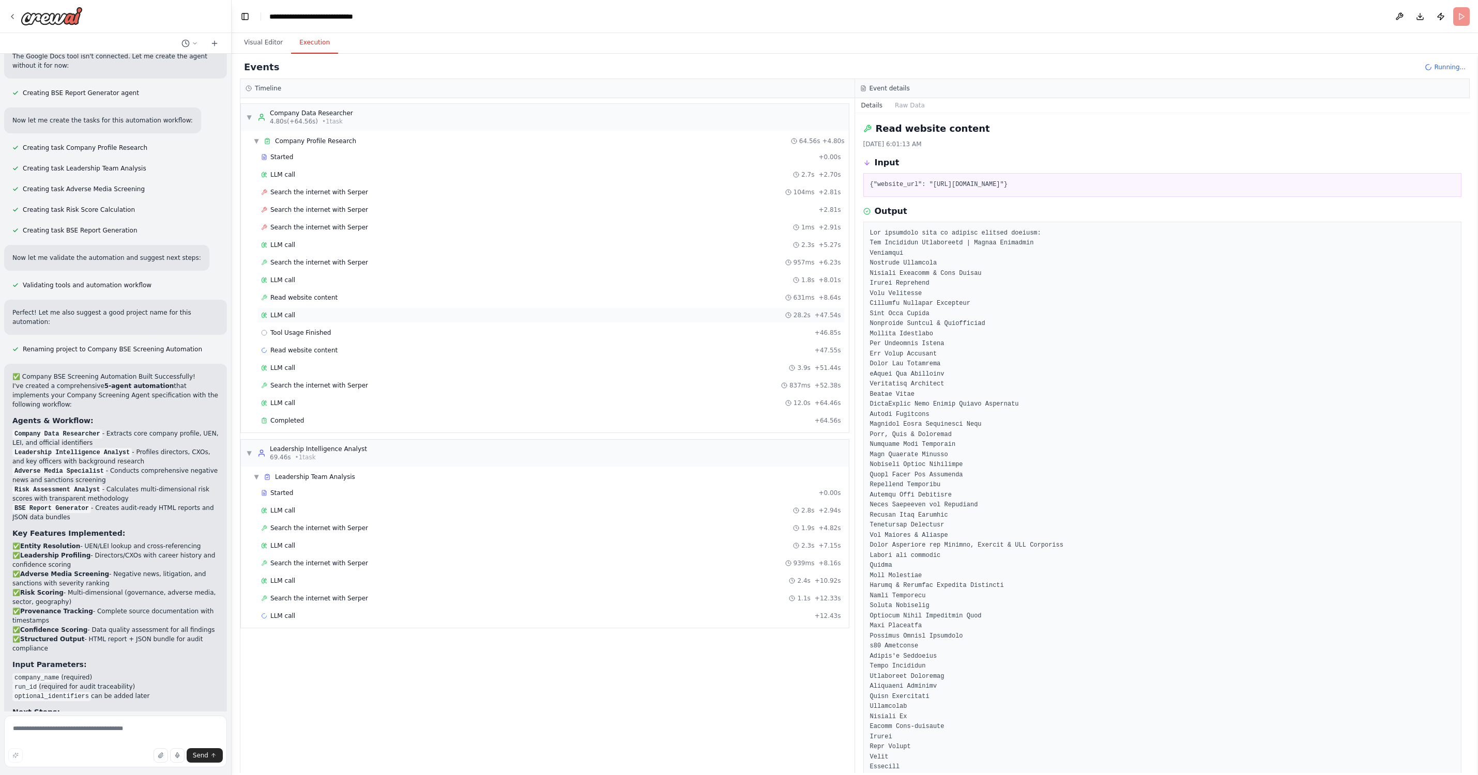
click at [316, 308] on div "LLM call 28.2s + 47.54s" at bounding box center [550, 316] width 587 height 16
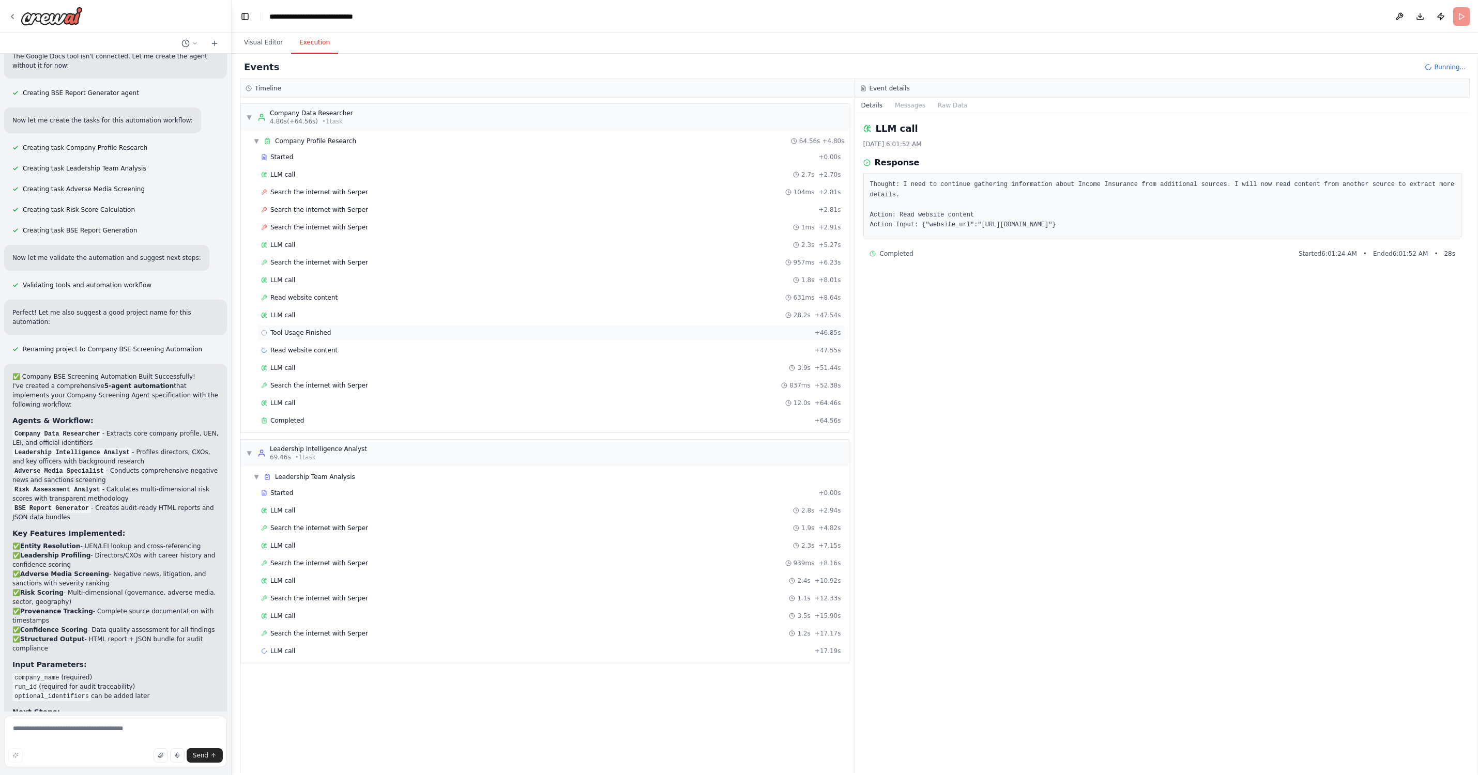
click at [354, 328] on div "Tool Usage Finished + 46.85s" at bounding box center [550, 333] width 587 height 16
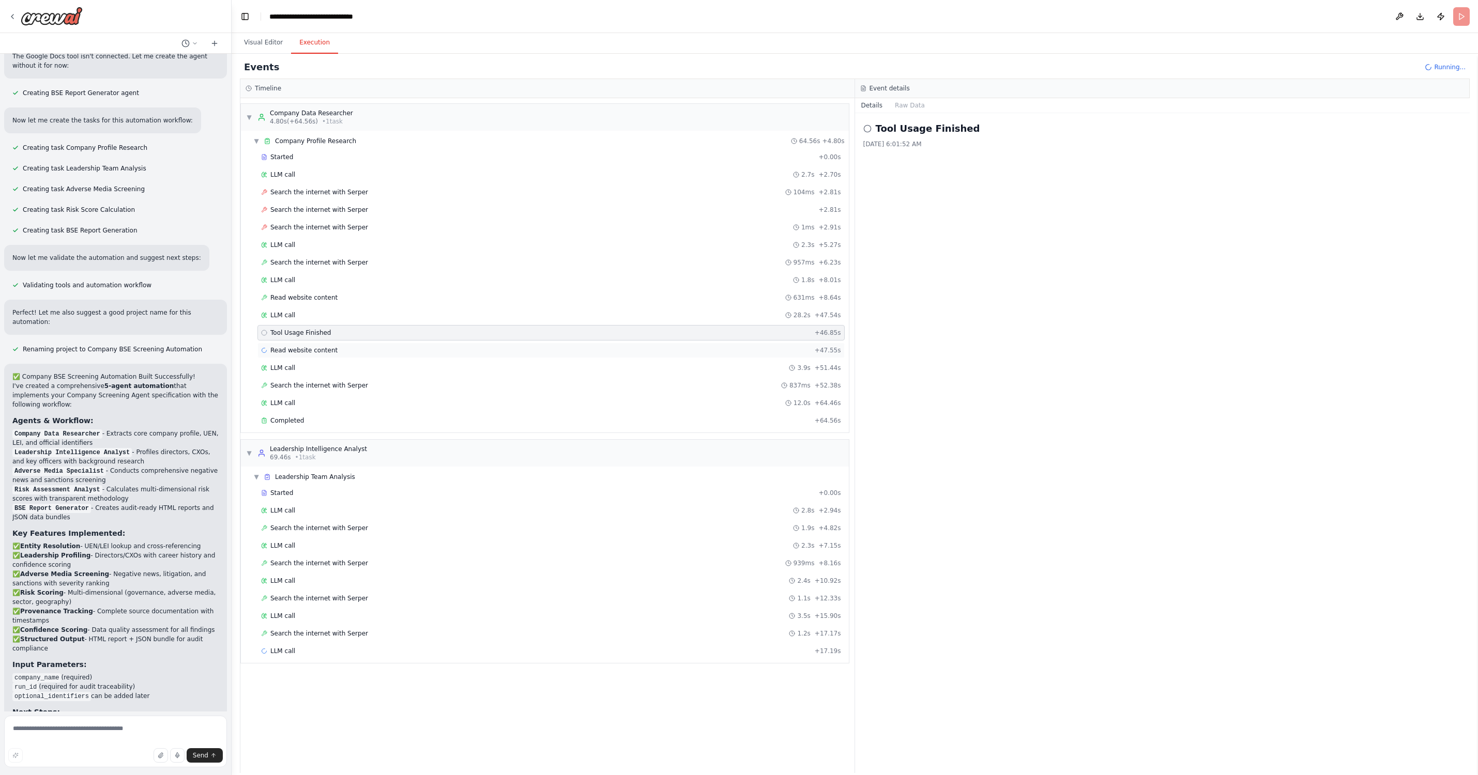
click at [341, 346] on div "Read website content + 47.55s" at bounding box center [551, 350] width 580 height 8
click at [358, 369] on div "LLM call 3.9s + 51.44s" at bounding box center [551, 368] width 580 height 8
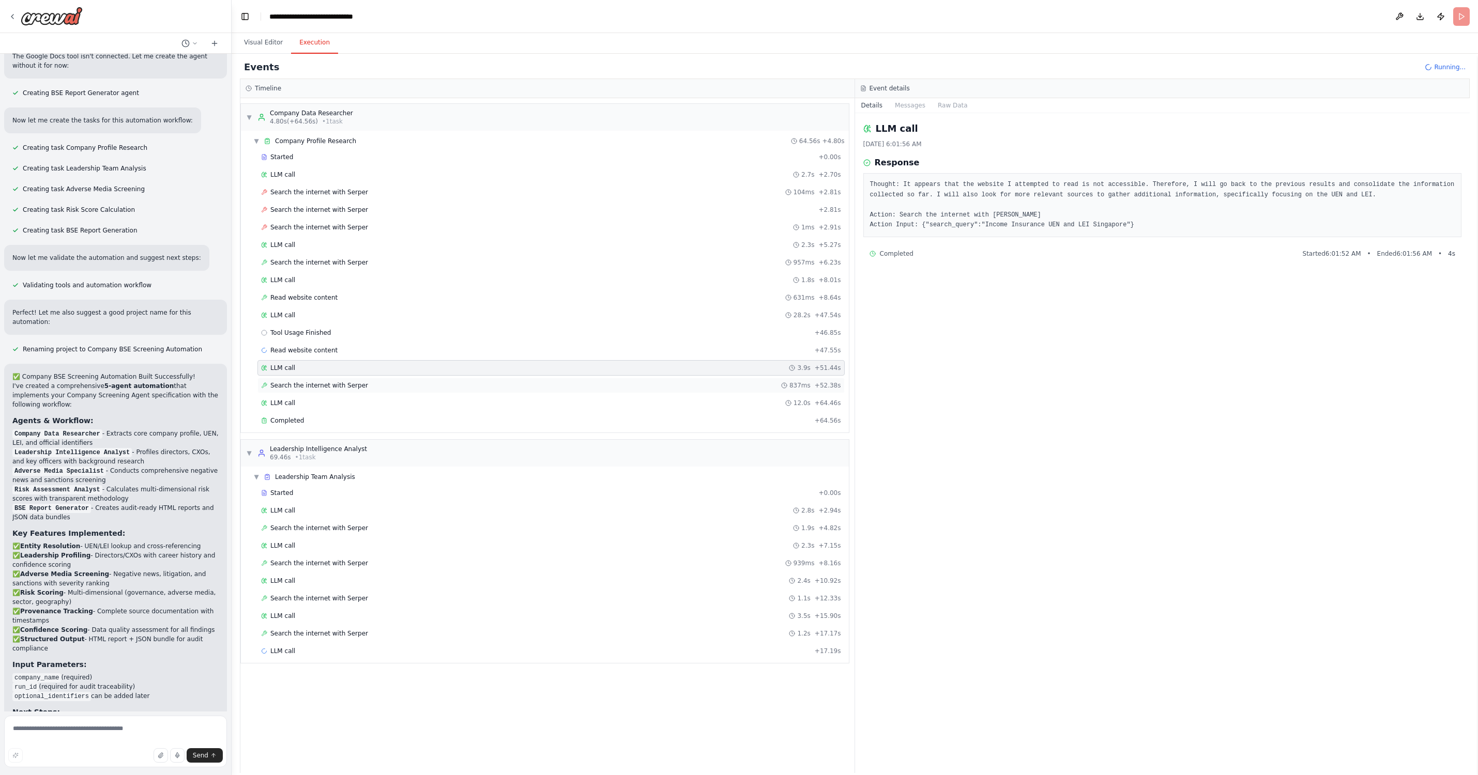
click at [327, 384] on span "Search the internet with Serper" at bounding box center [319, 386] width 98 height 8
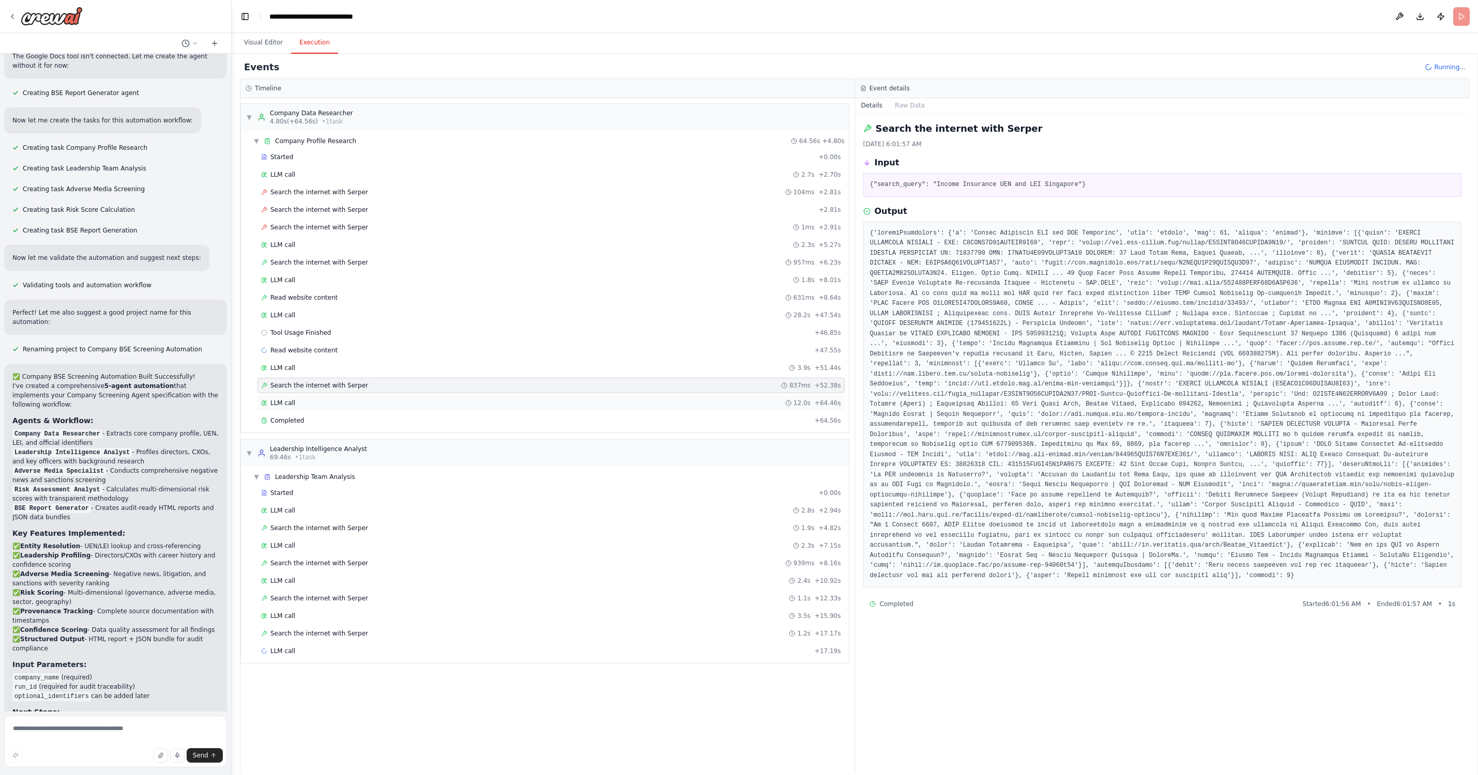
click at [323, 399] on div "LLM call 12.0s + 64.46s" at bounding box center [551, 403] width 580 height 8
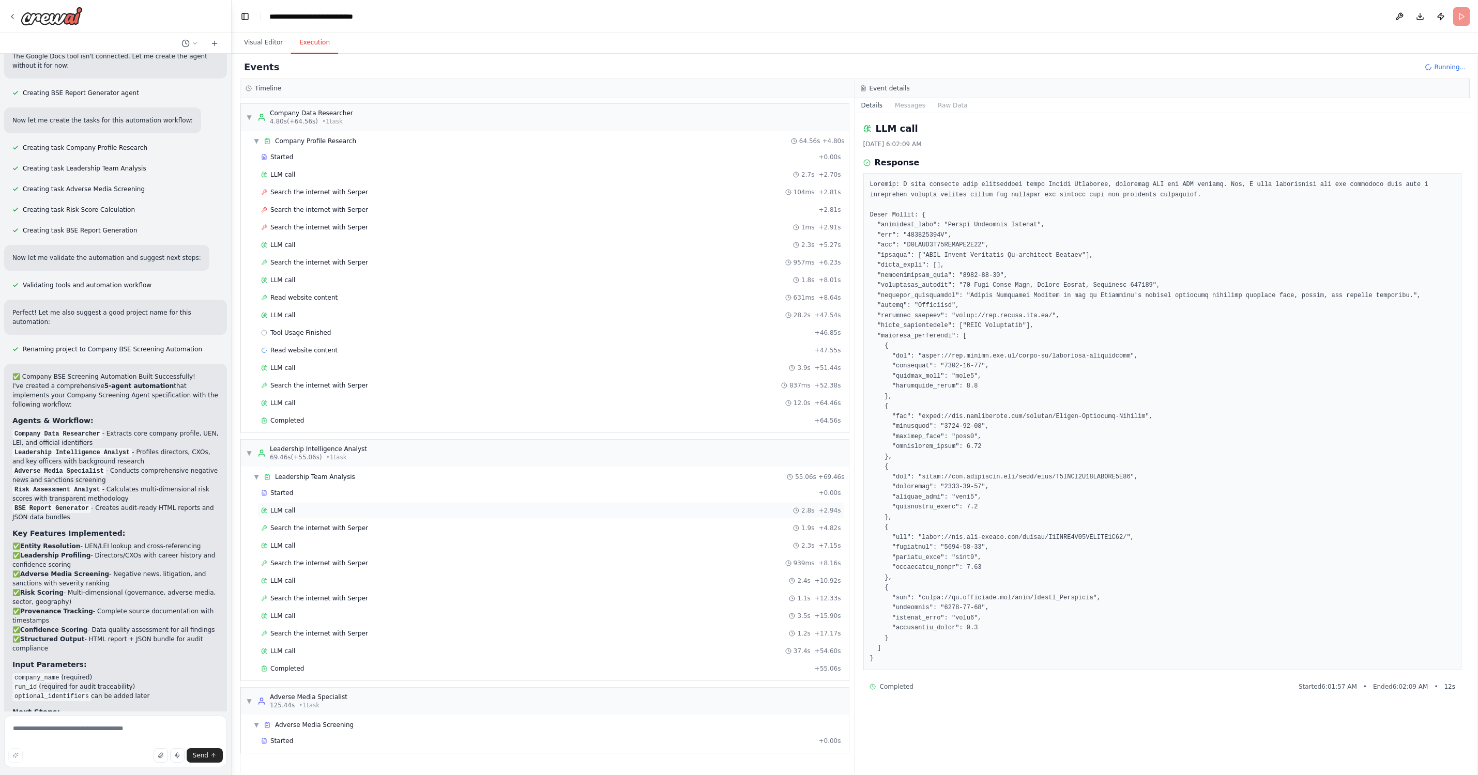
click at [309, 512] on div "LLM call 2.8s + 2.94s" at bounding box center [551, 511] width 580 height 8
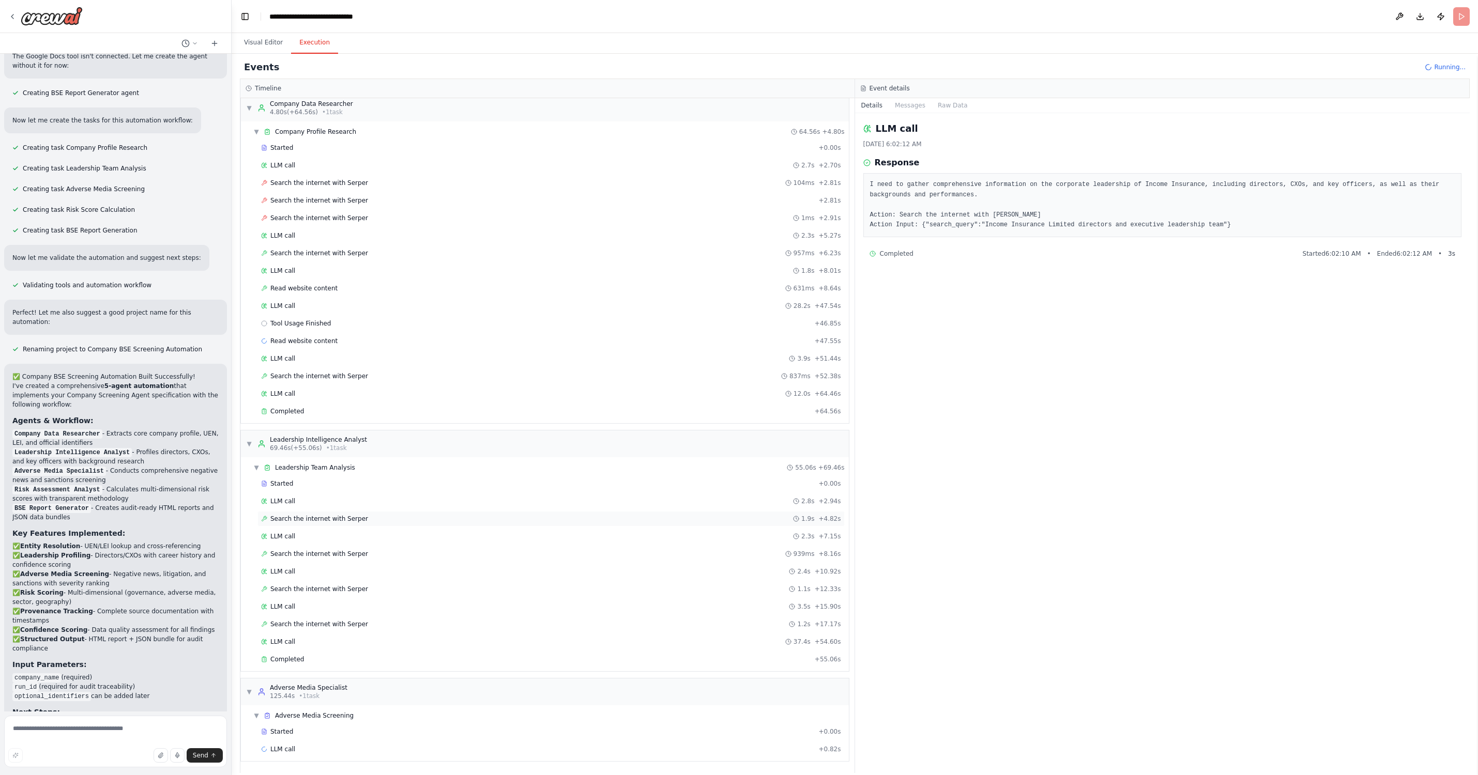
scroll to position [9, 0]
click at [319, 503] on div "LLM call 2.8s + 2.94s" at bounding box center [551, 501] width 580 height 8
click at [318, 520] on span "Search the internet with Serper" at bounding box center [319, 519] width 98 height 8
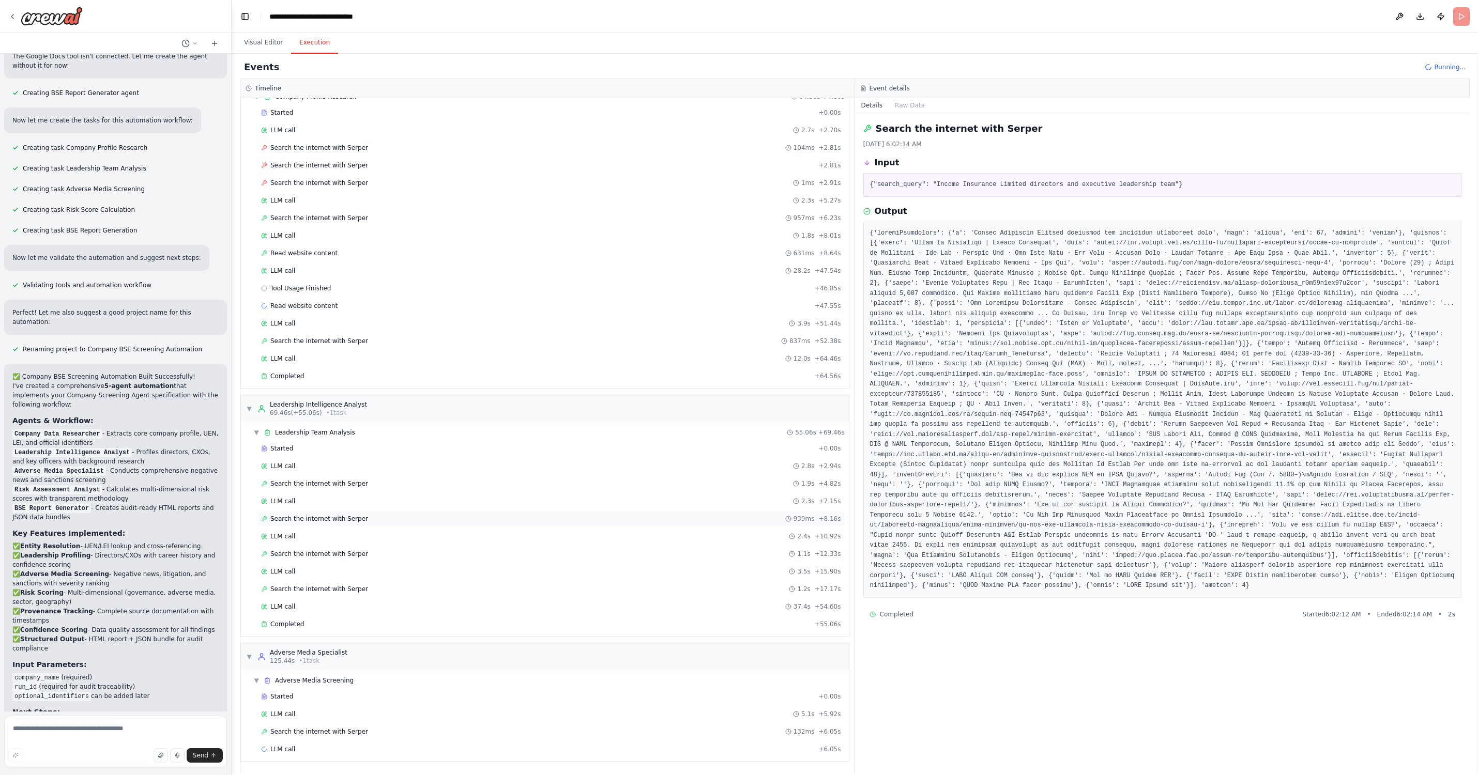
scroll to position [44, 0]
click at [317, 504] on div "LLM call 2.3s + 7.15s" at bounding box center [551, 501] width 580 height 8
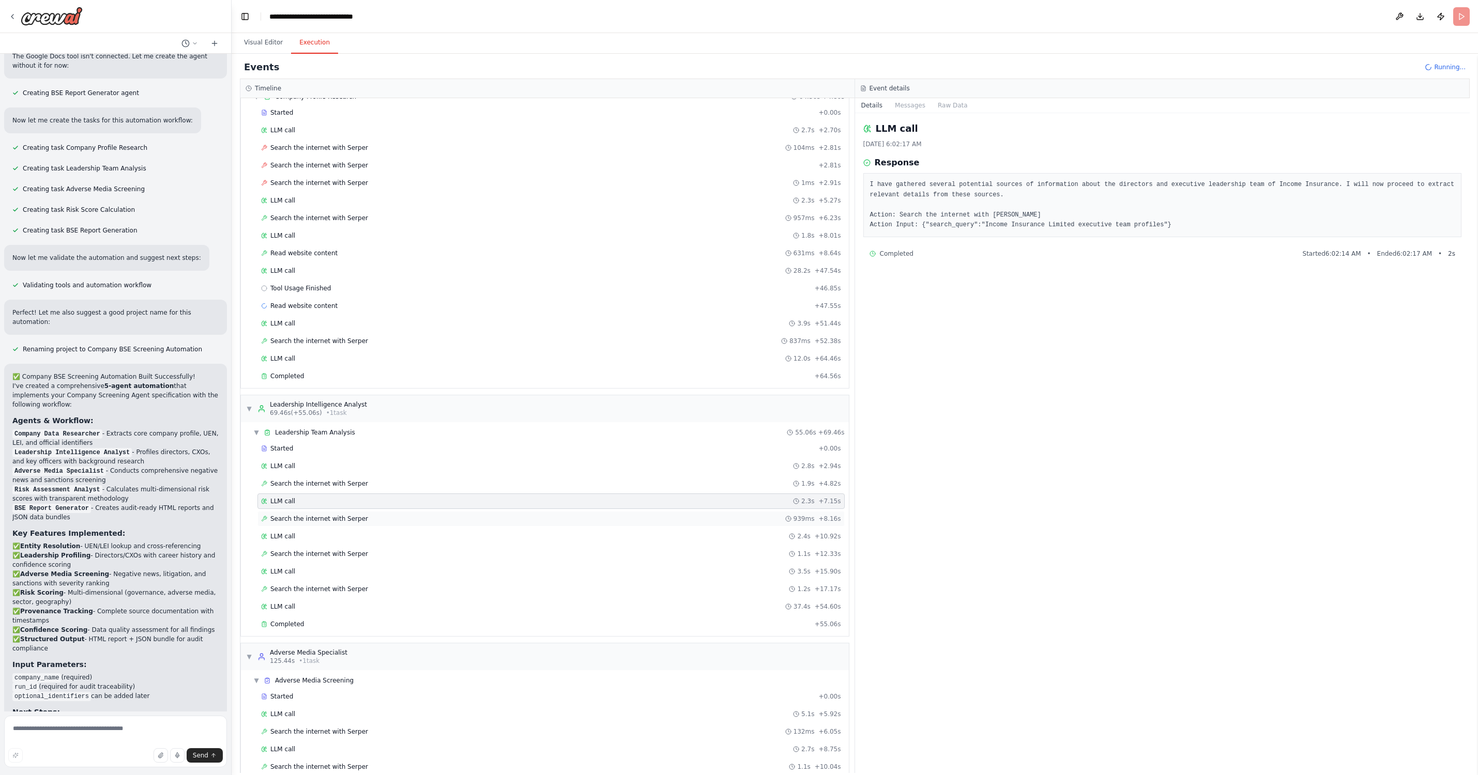
click at [318, 515] on span "Search the internet with Serper" at bounding box center [319, 519] width 98 height 8
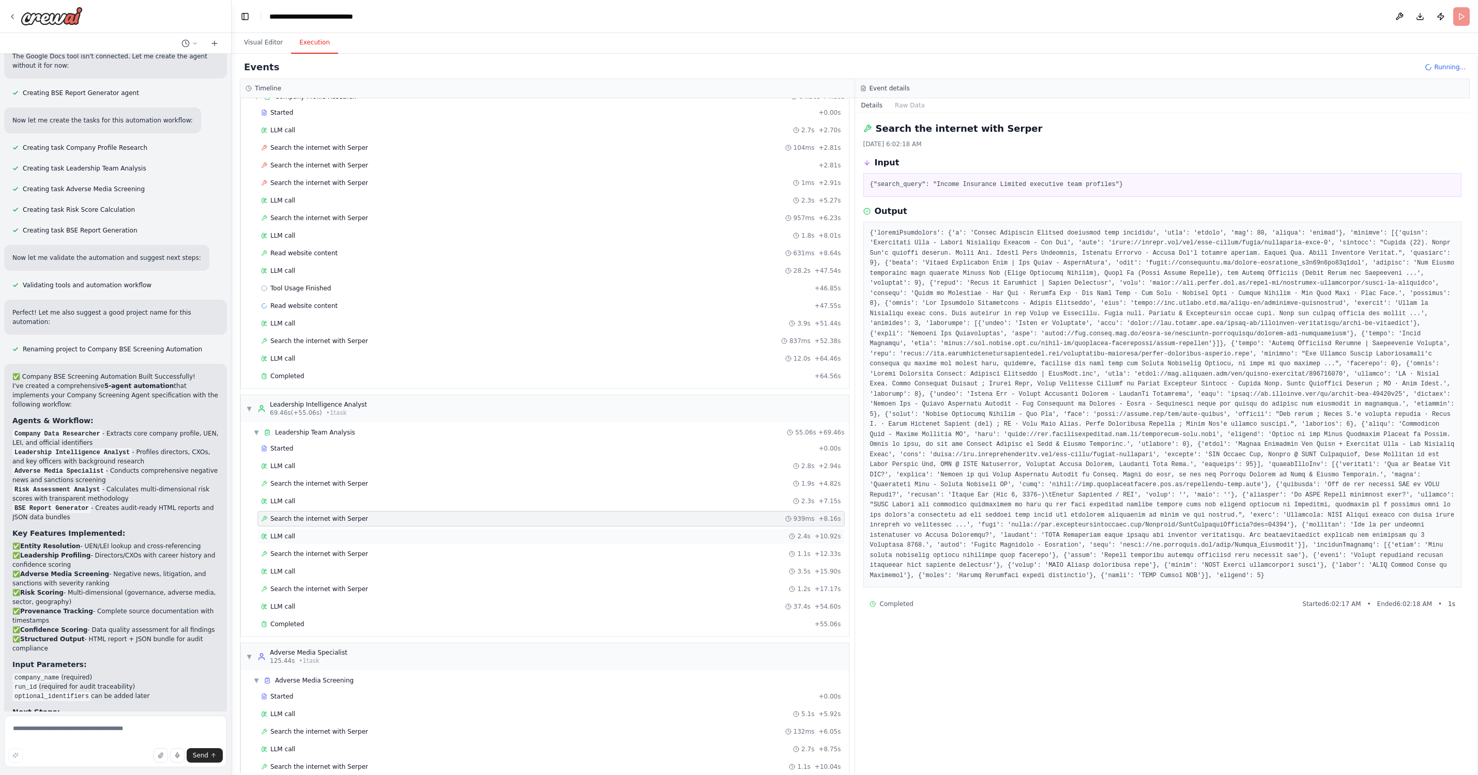
click at [324, 536] on div "LLM call 2.4s + 10.92s" at bounding box center [551, 536] width 580 height 8
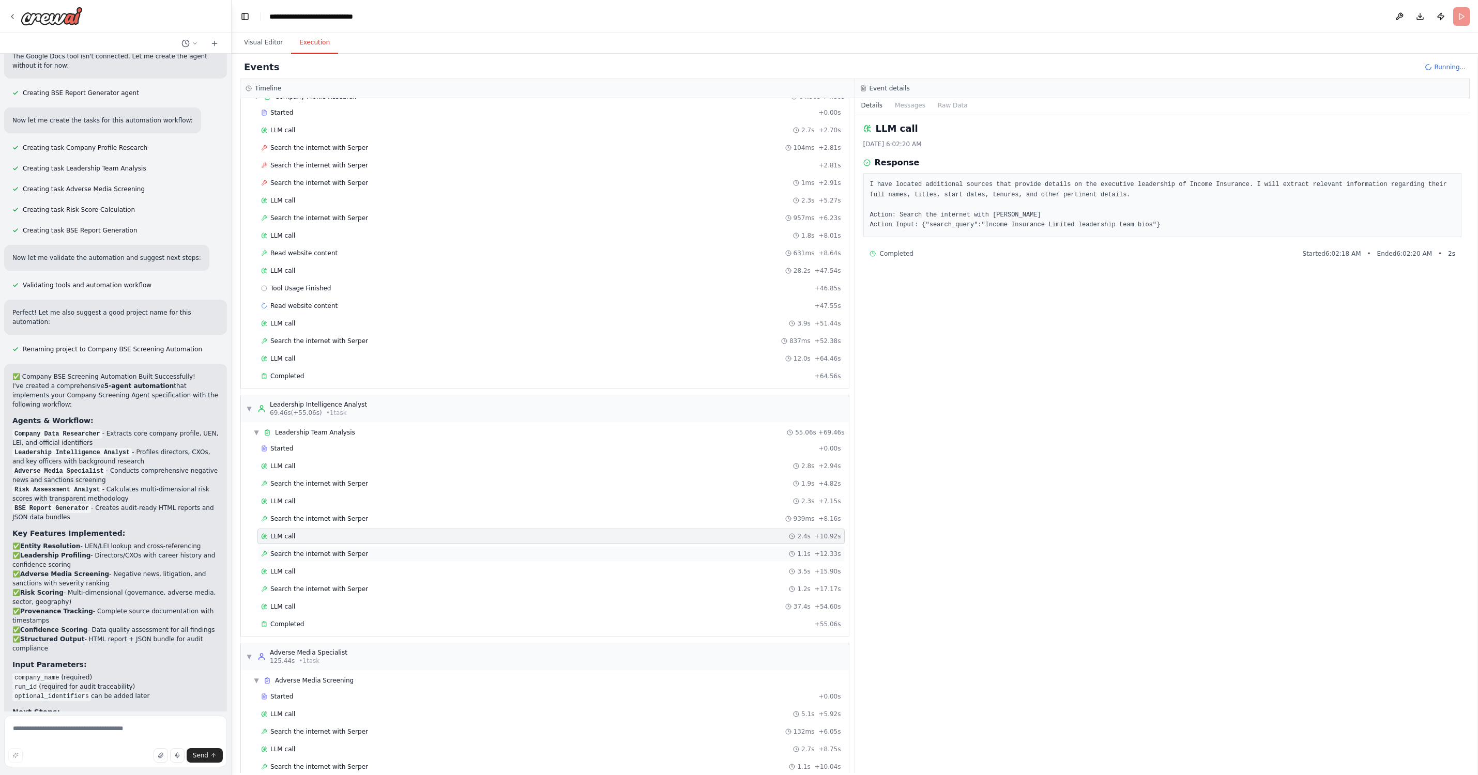
click at [328, 556] on span "Search the internet with Serper" at bounding box center [319, 554] width 98 height 8
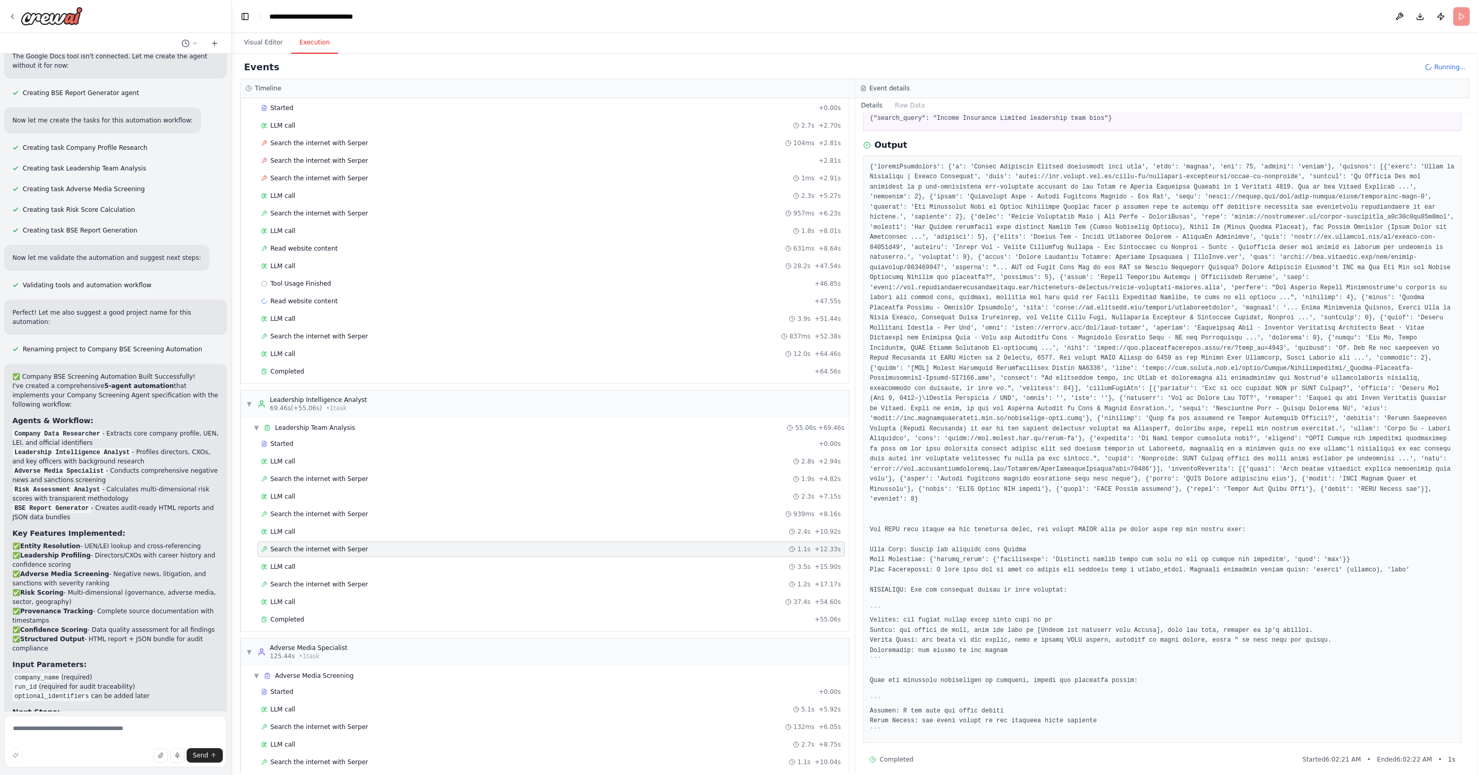
scroll to position [0, 0]
click at [302, 567] on div "LLM call 3.5s + 15.90s" at bounding box center [551, 567] width 580 height 8
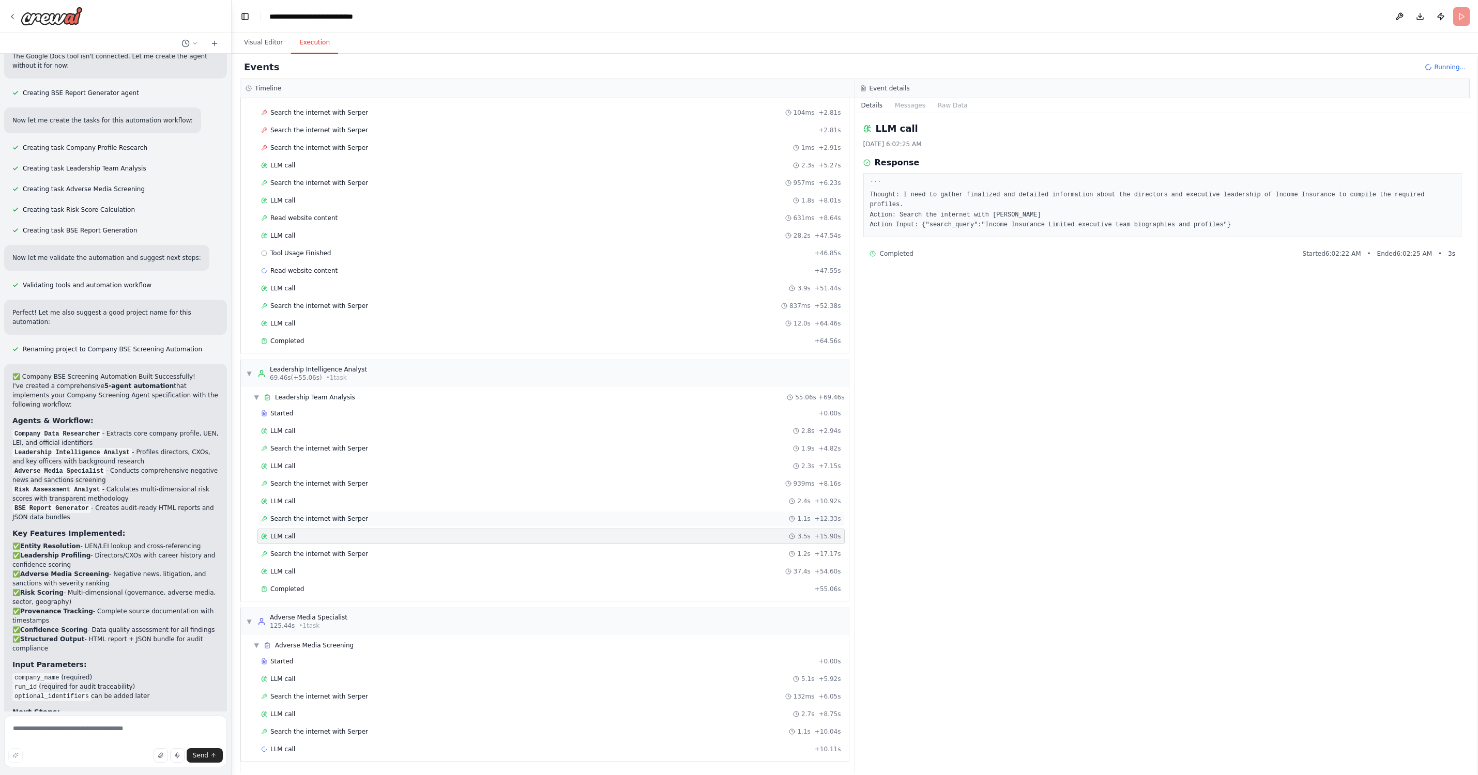
scroll to position [80, 0]
click at [307, 554] on span "Search the internet with Serper" at bounding box center [319, 554] width 98 height 8
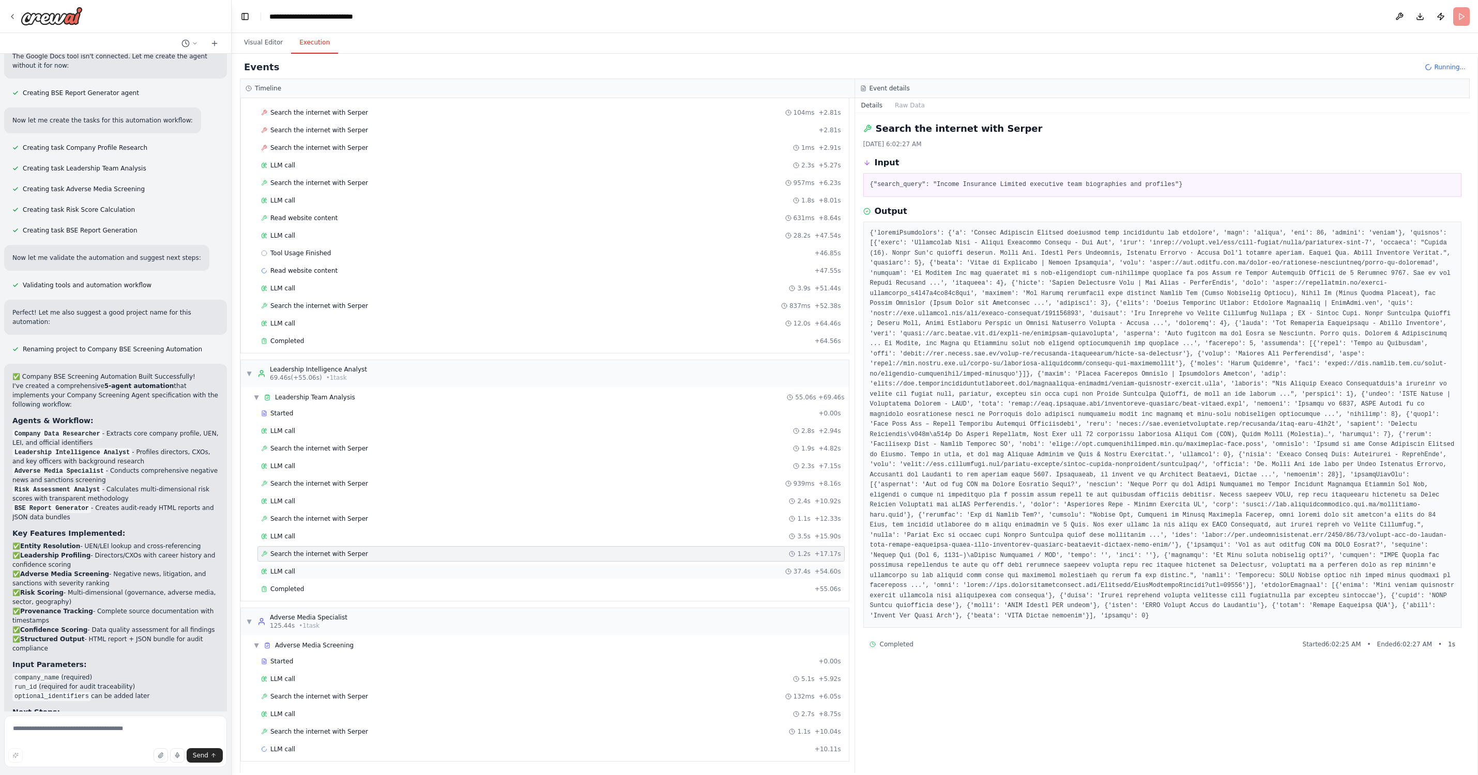
click at [299, 569] on div "LLM call 37.4s + 54.60s" at bounding box center [551, 572] width 580 height 8
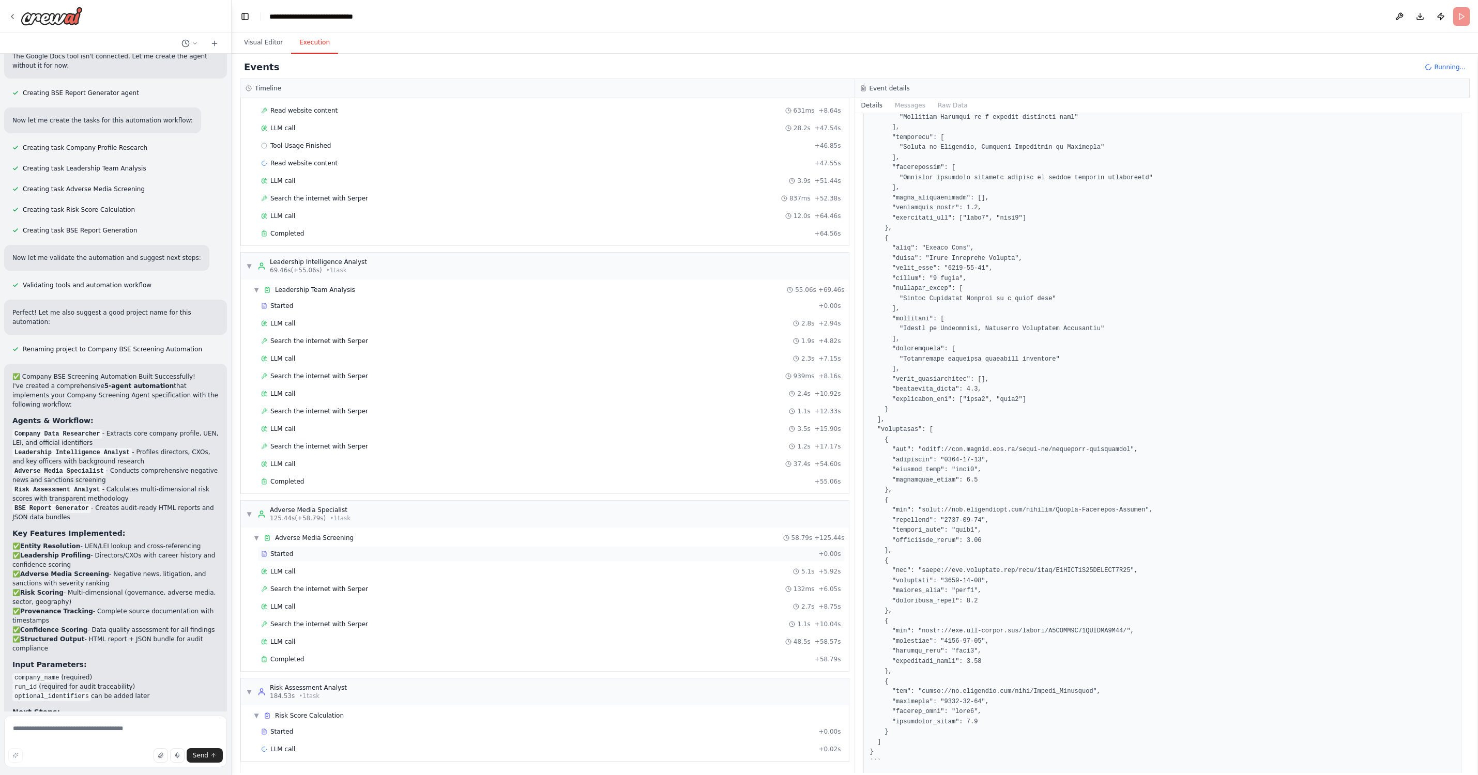
scroll to position [0, 0]
click at [309, 567] on div "LLM call 5.1s + 5.92s" at bounding box center [550, 572] width 587 height 16
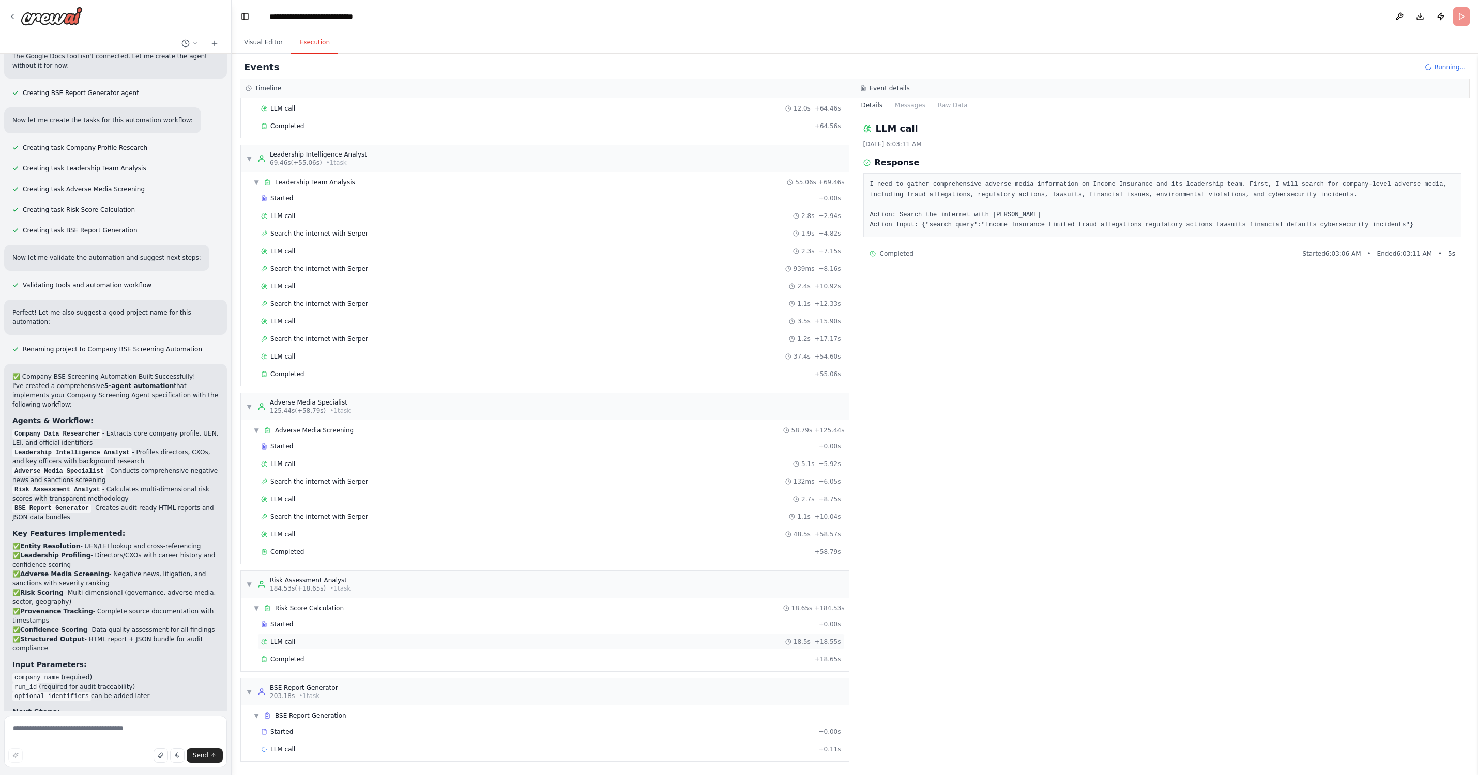
scroll to position [1, 0]
click at [292, 640] on span "LLM call" at bounding box center [282, 642] width 25 height 8
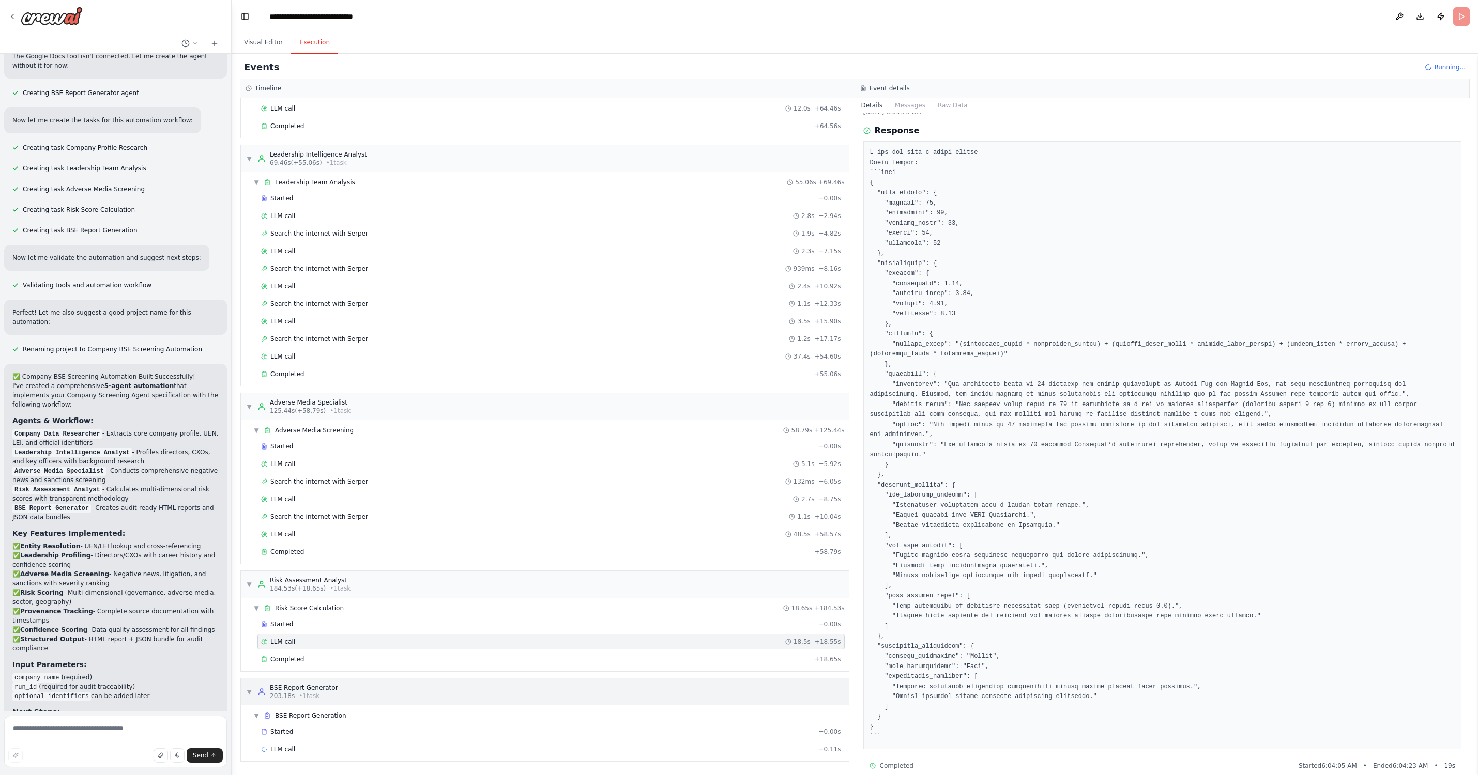
scroll to position [295, 0]
click at [309, 732] on div "Started" at bounding box center [537, 732] width 553 height 8
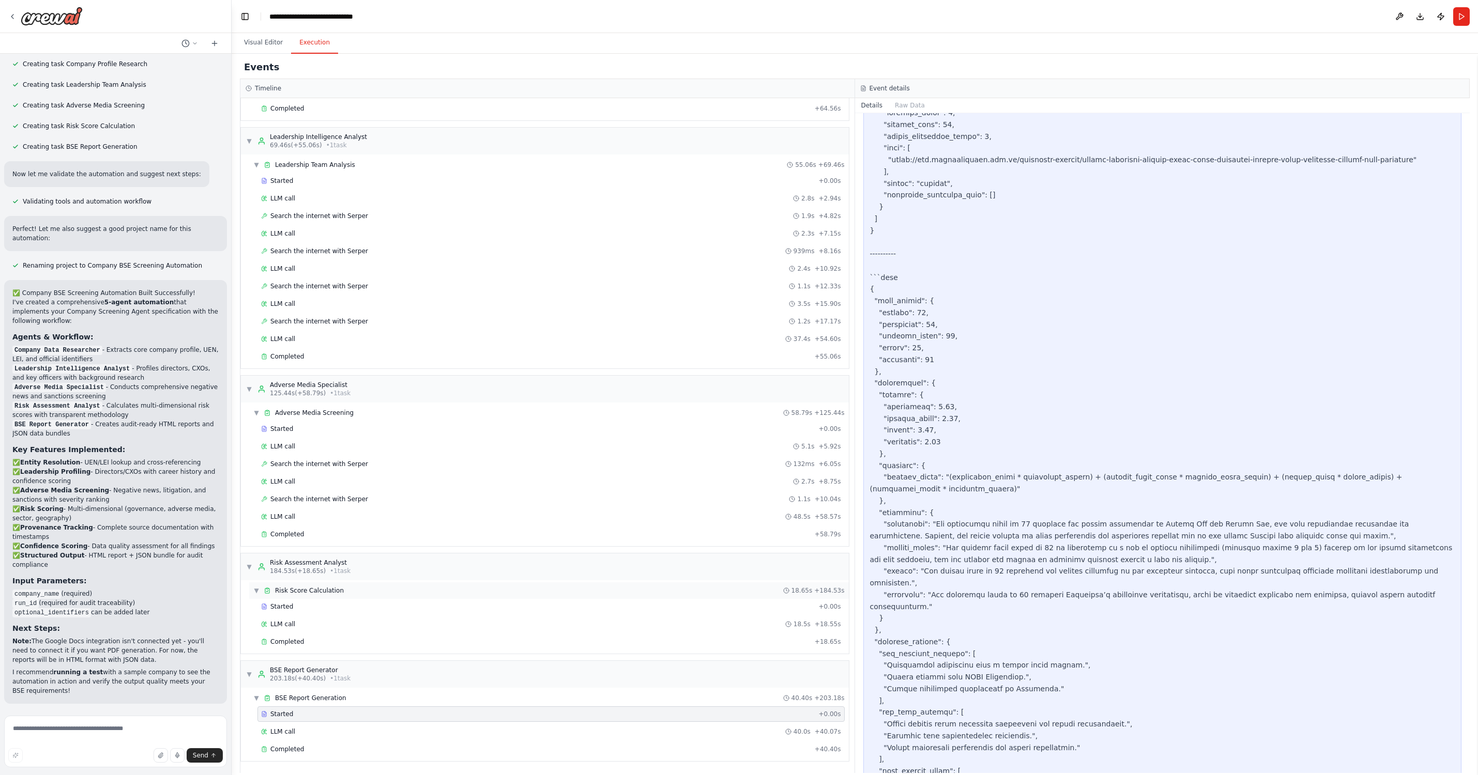
scroll to position [312, 0]
click at [399, 753] on div "Completed" at bounding box center [536, 749] width 550 height 8
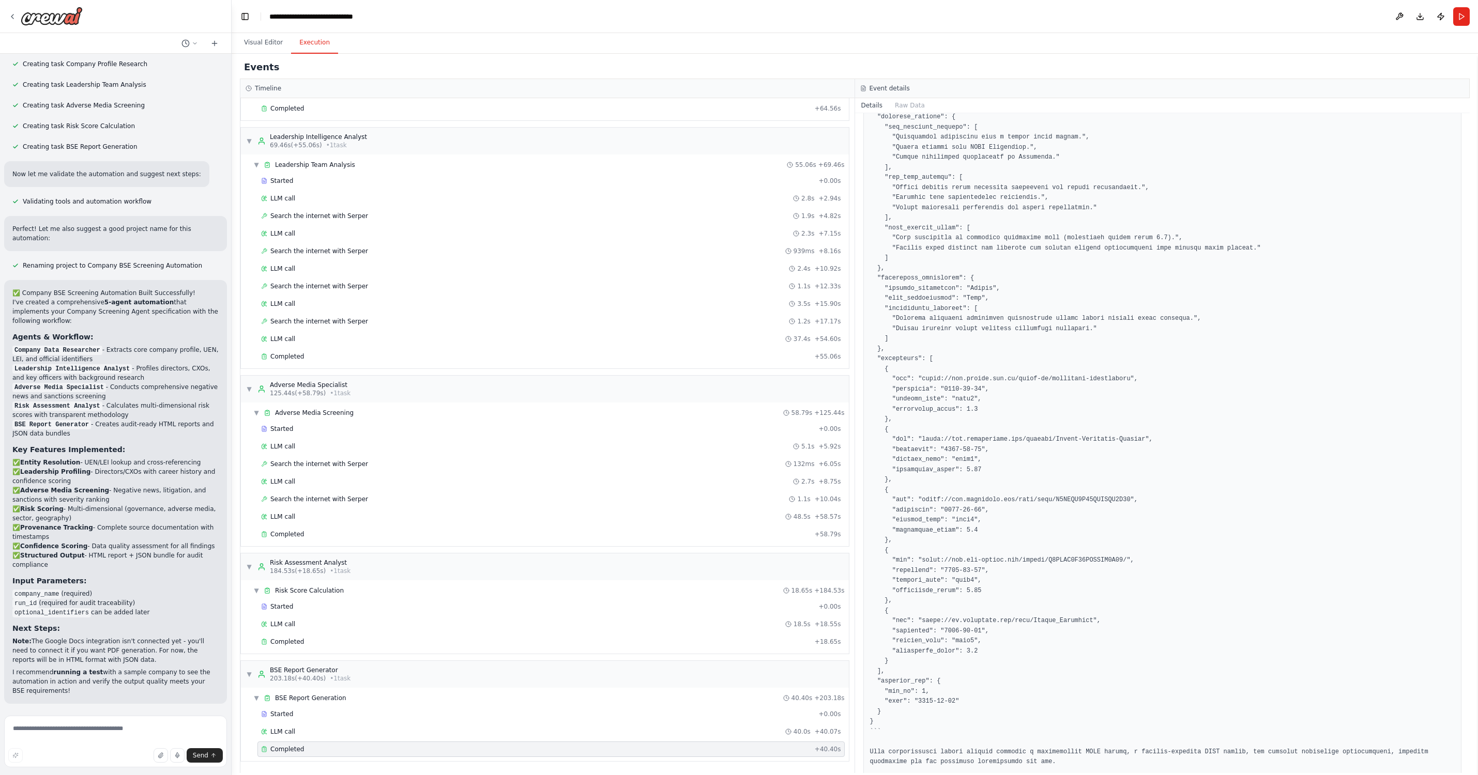
scroll to position [0, 0]
click at [273, 49] on button "Visual Editor" at bounding box center [263, 43] width 55 height 22
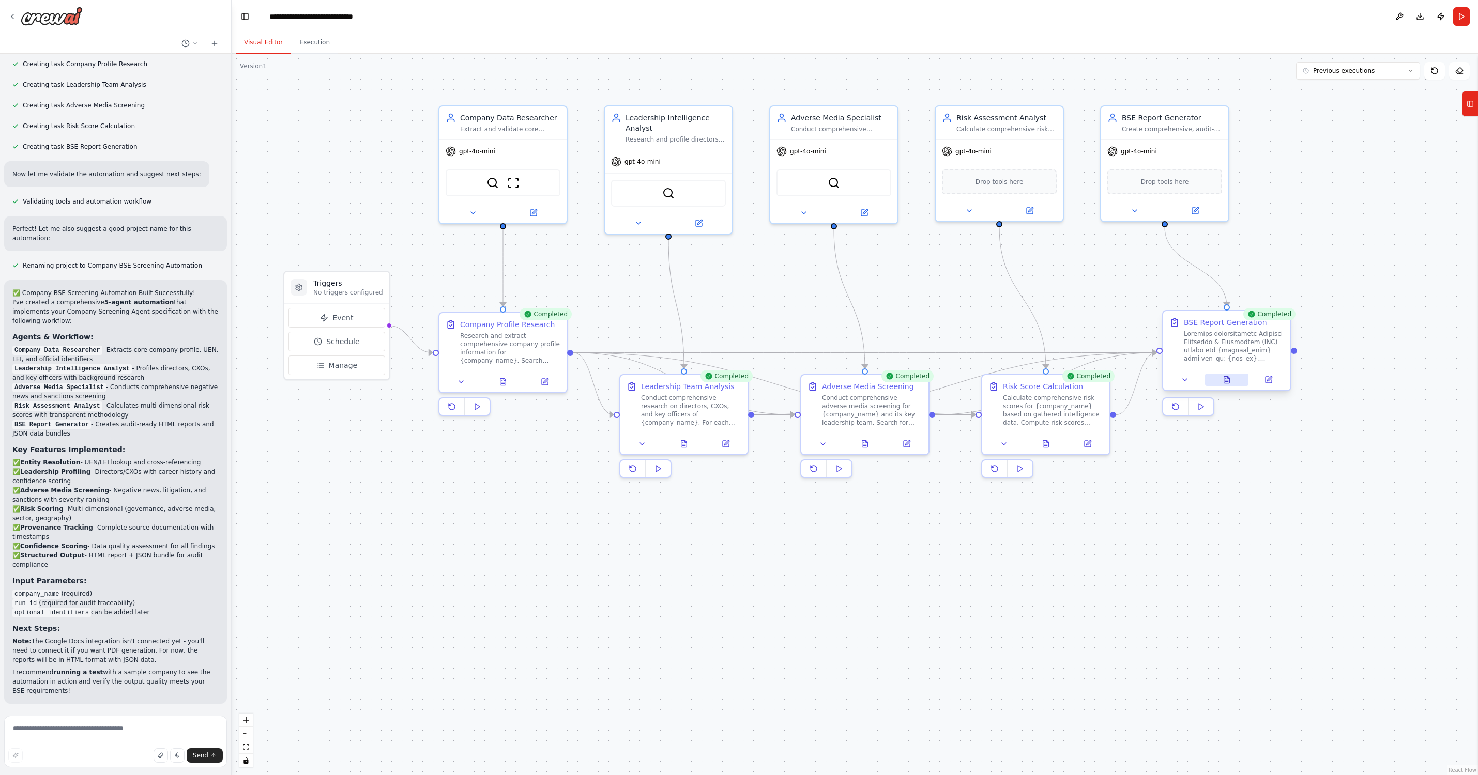
click at [1130, 381] on icon at bounding box center [1227, 380] width 8 height 8
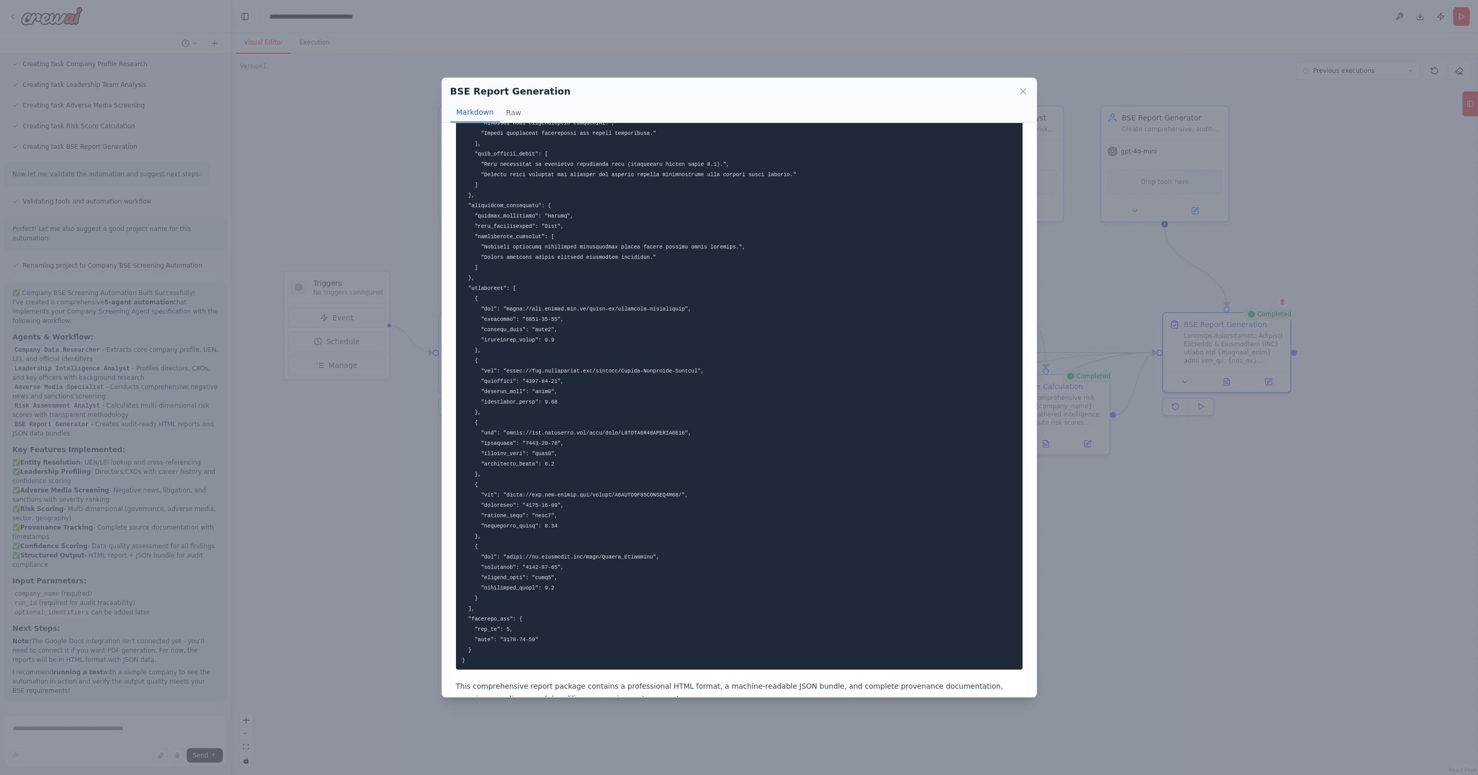
click at [1130, 566] on div "BSE Report Generation Markdown Raw Business Screening & Evaluation (BSE) Report…" at bounding box center [739, 387] width 1478 height 775
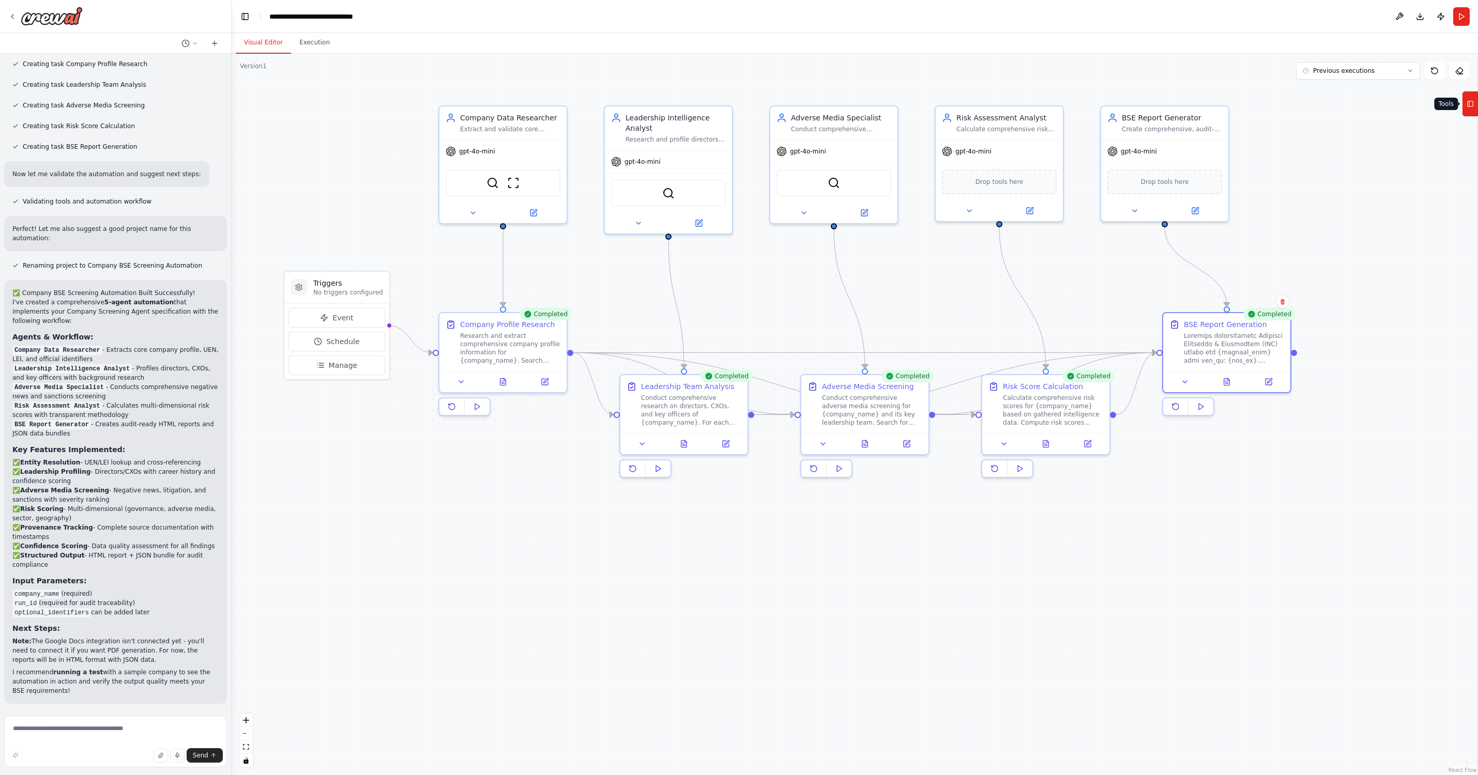
click at [1130, 103] on icon at bounding box center [1470, 104] width 7 height 17
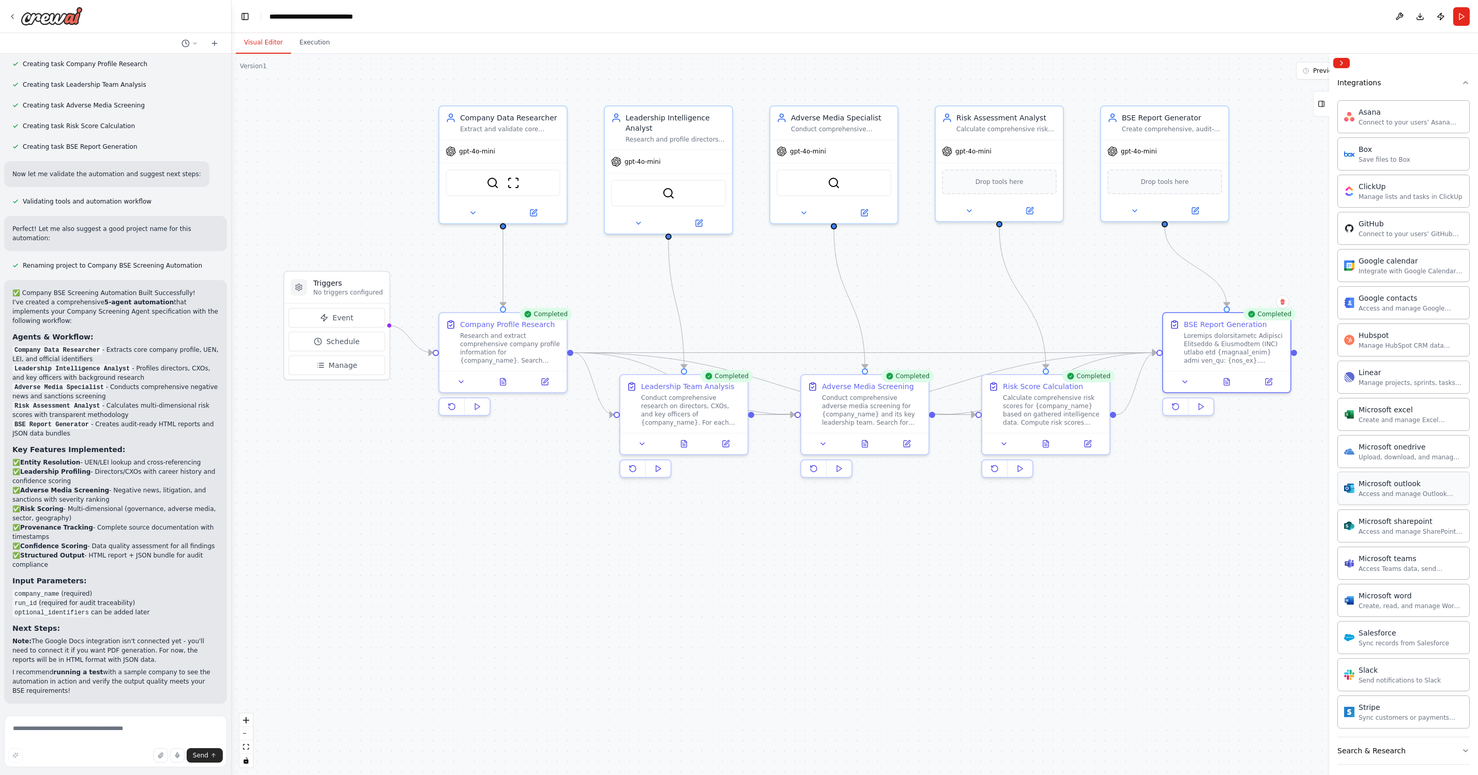
scroll to position [540, 0]
click at [1130, 183] on img at bounding box center [1165, 181] width 12 height 12
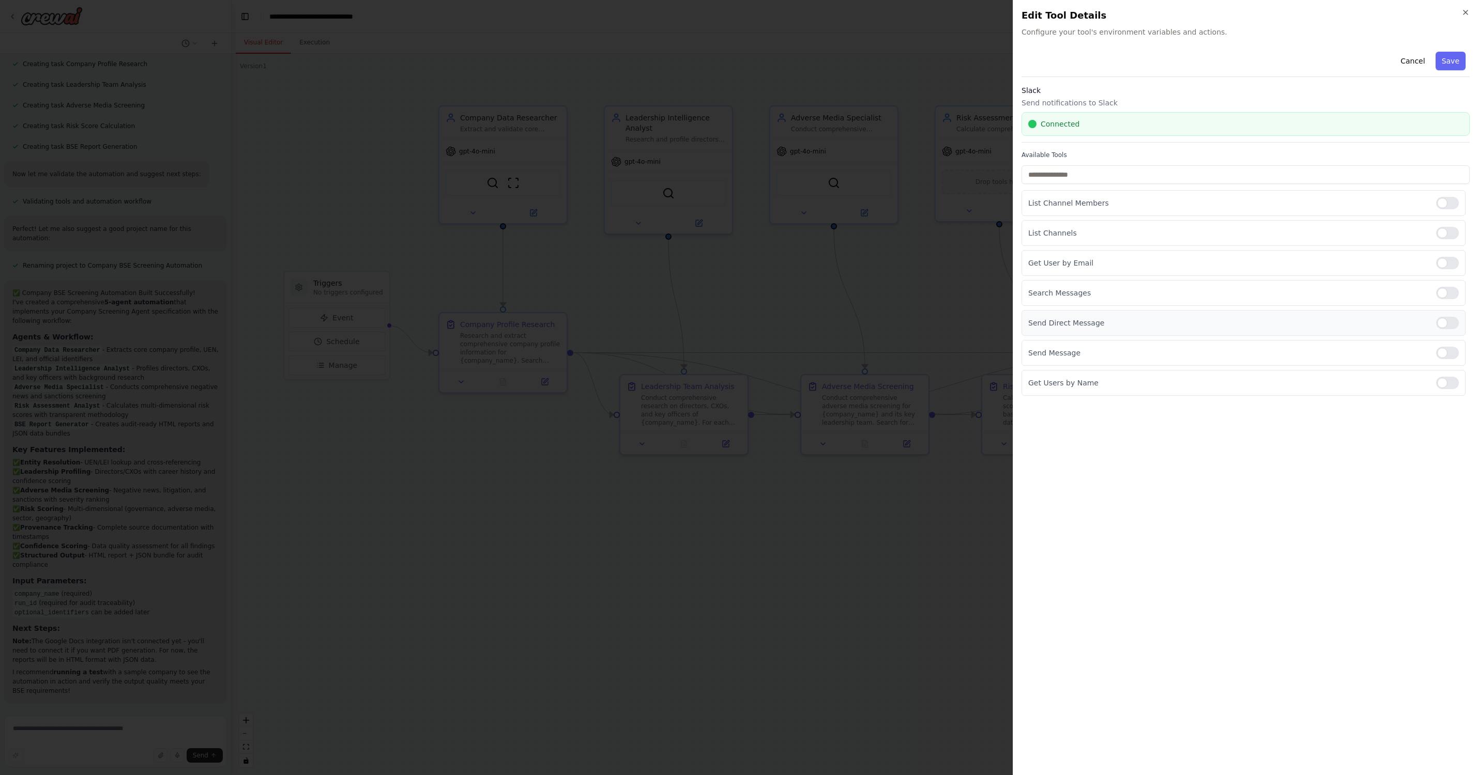
click at [1130, 323] on div at bounding box center [1447, 323] width 23 height 12
click at [1130, 348] on div at bounding box center [1447, 353] width 23 height 12
click at [1130, 62] on button "Save" at bounding box center [1451, 61] width 30 height 19
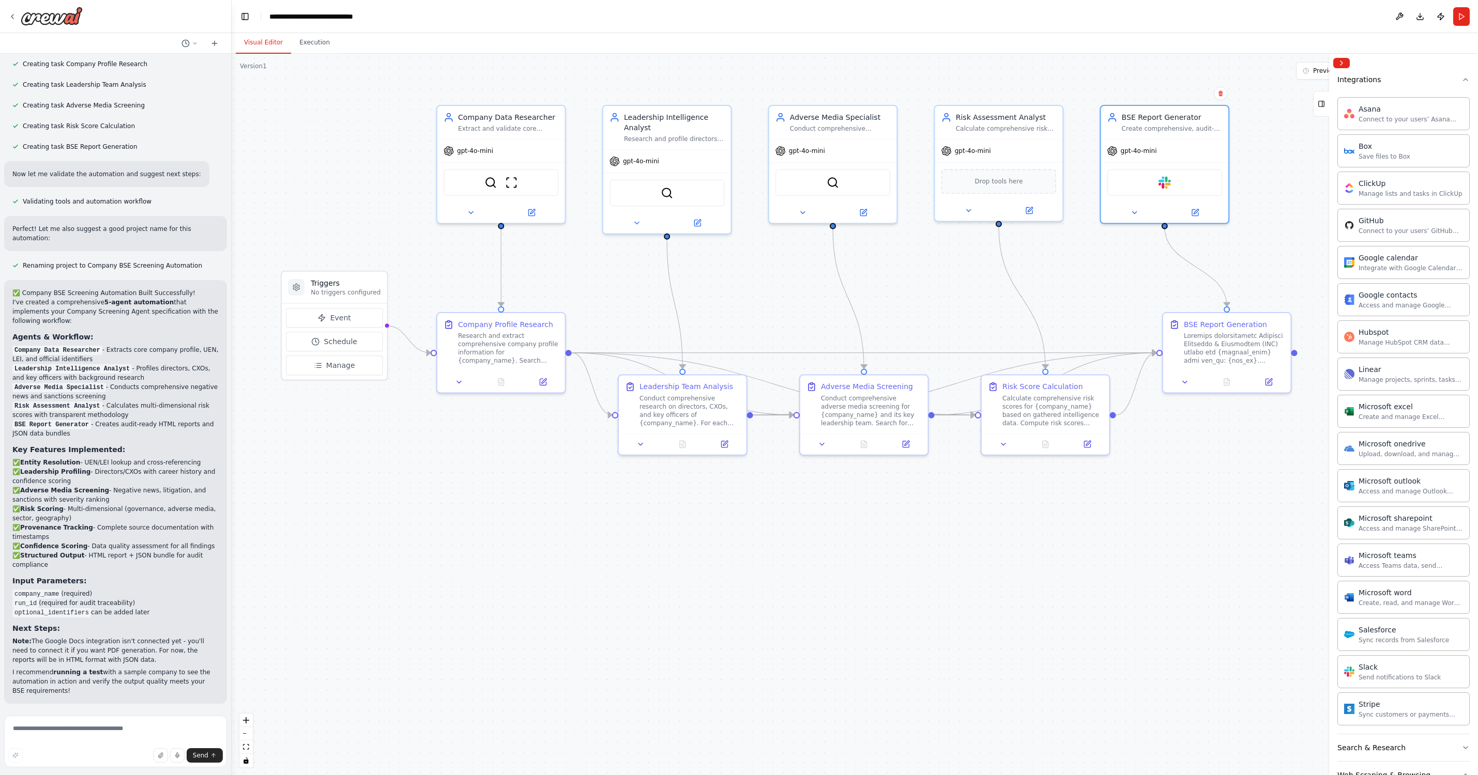
click at [95, 767] on span "Improve automation" at bounding box center [119, 771] width 63 height 8
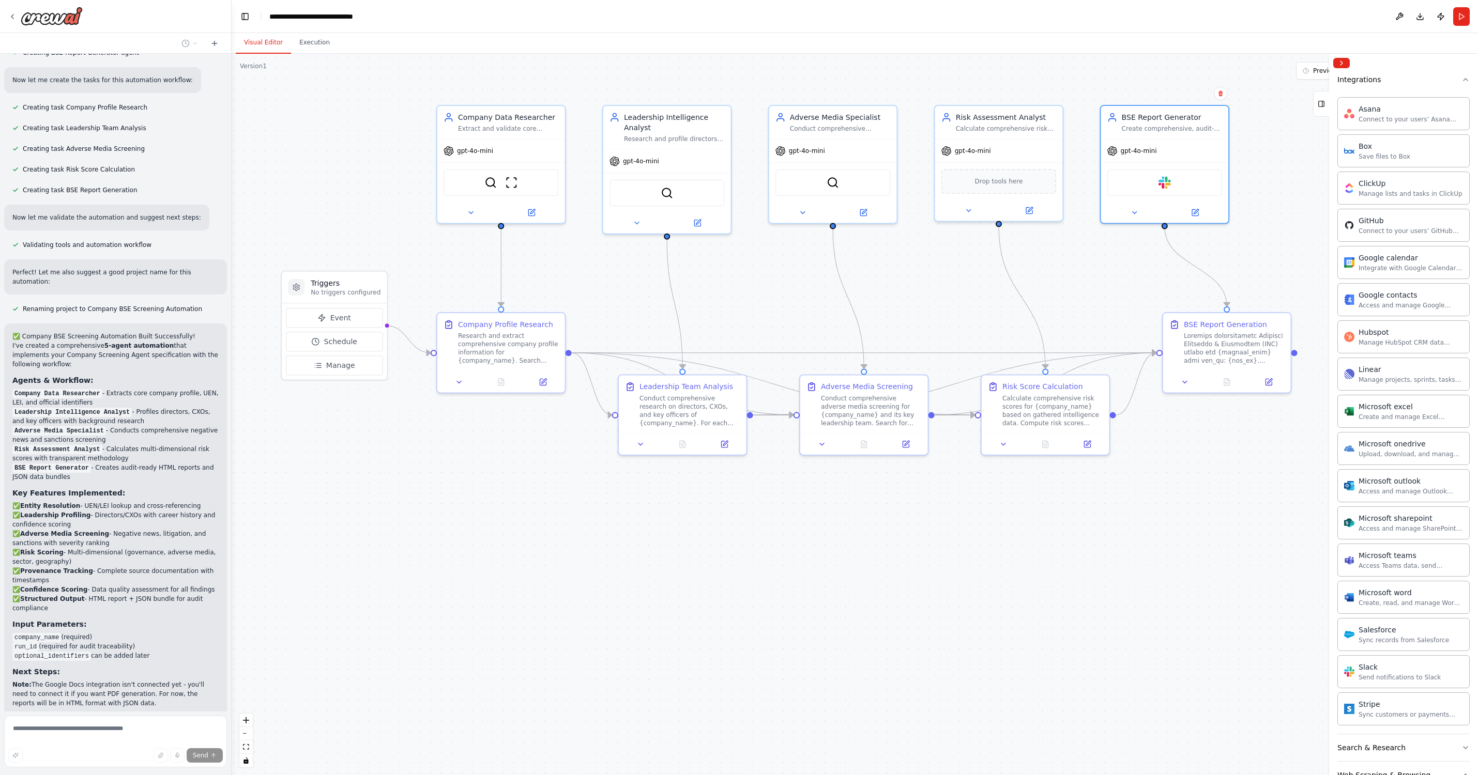
scroll to position [0, 0]
click at [321, 54] on div ".deletable-edge-delete-btn { width: 20px; height: 20px; border: 0px solid #ffff…" at bounding box center [855, 415] width 1246 height 722
click at [304, 45] on button "Execution" at bounding box center [314, 43] width 47 height 22
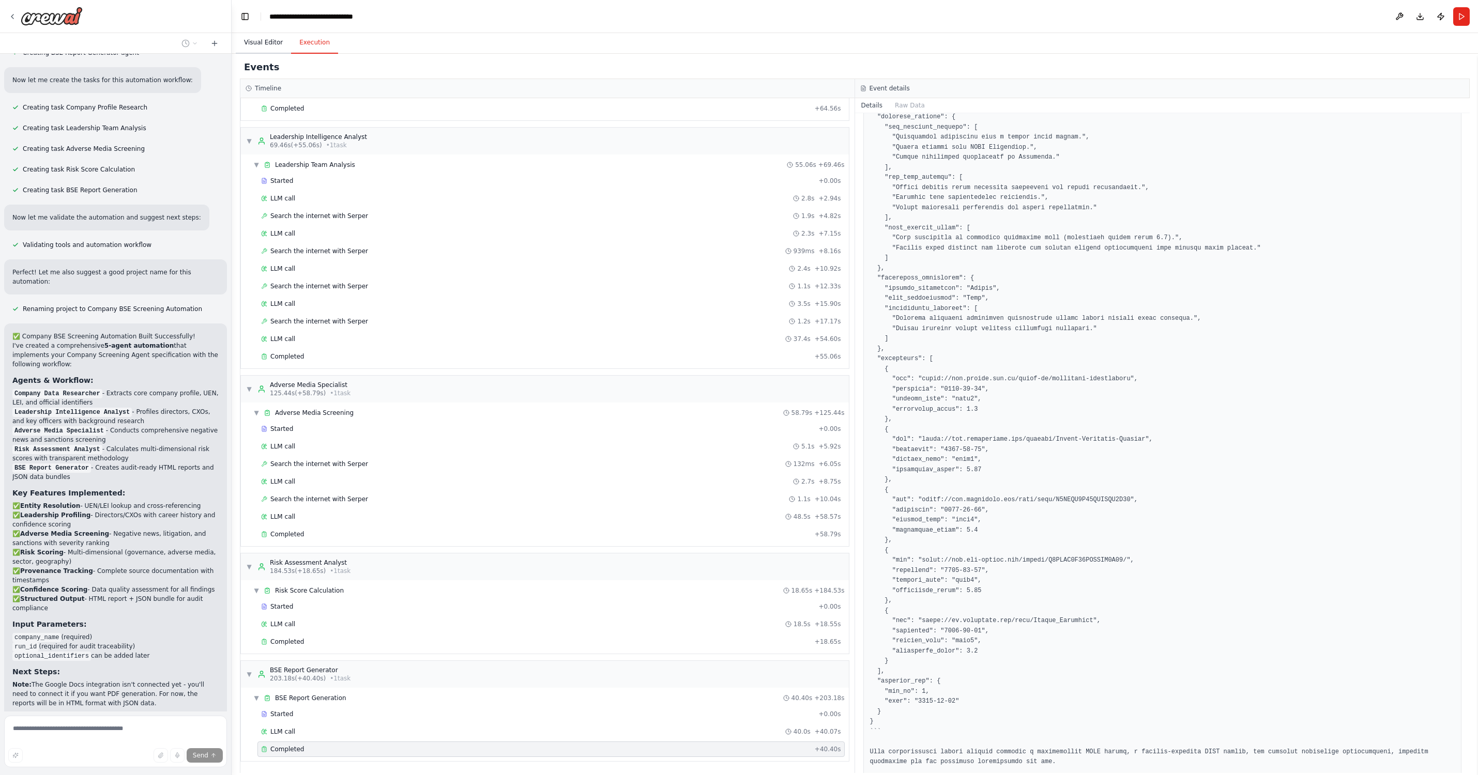
click at [262, 40] on button "Visual Editor" at bounding box center [263, 43] width 55 height 22
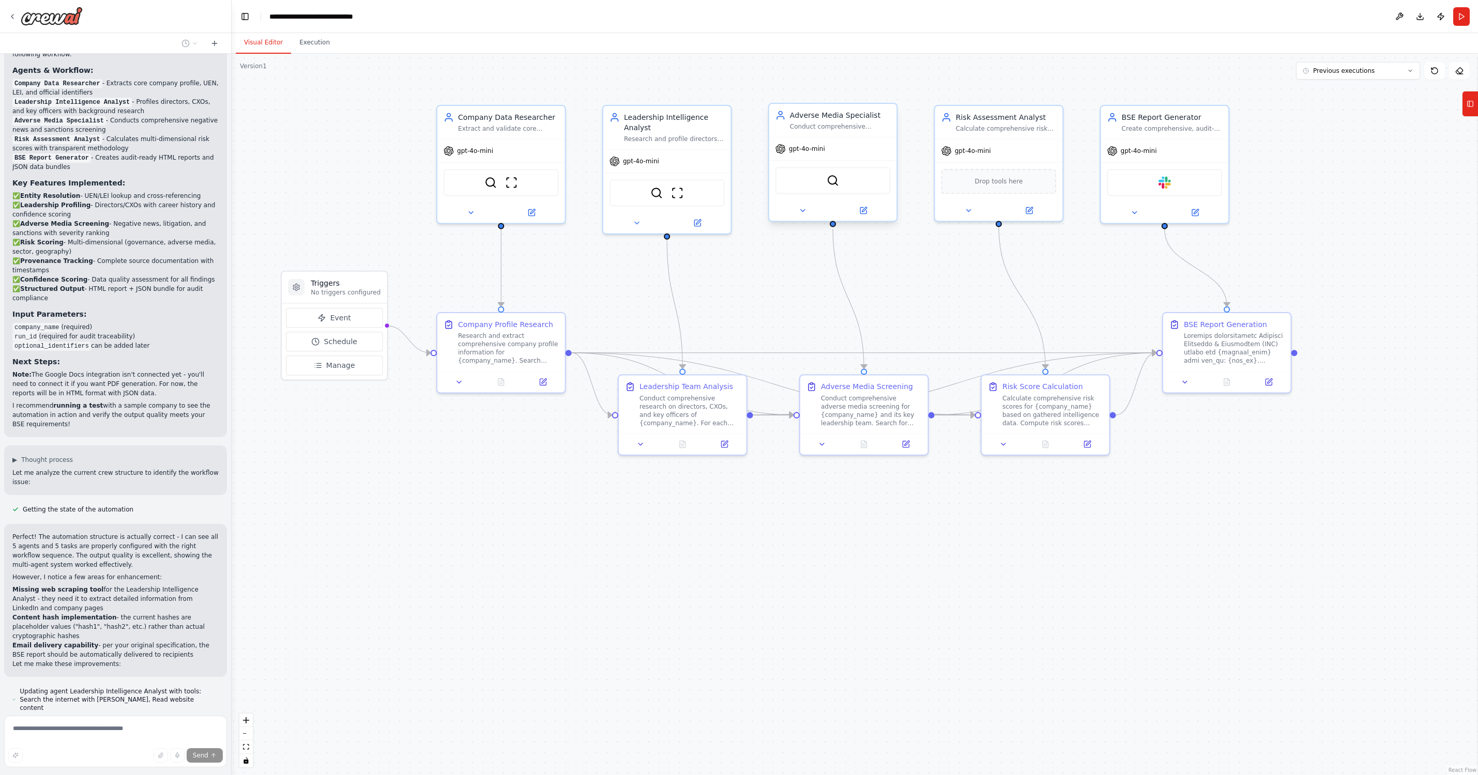
scroll to position [2167, 0]
click at [1130, 209] on icon at bounding box center [1195, 211] width 6 height 6
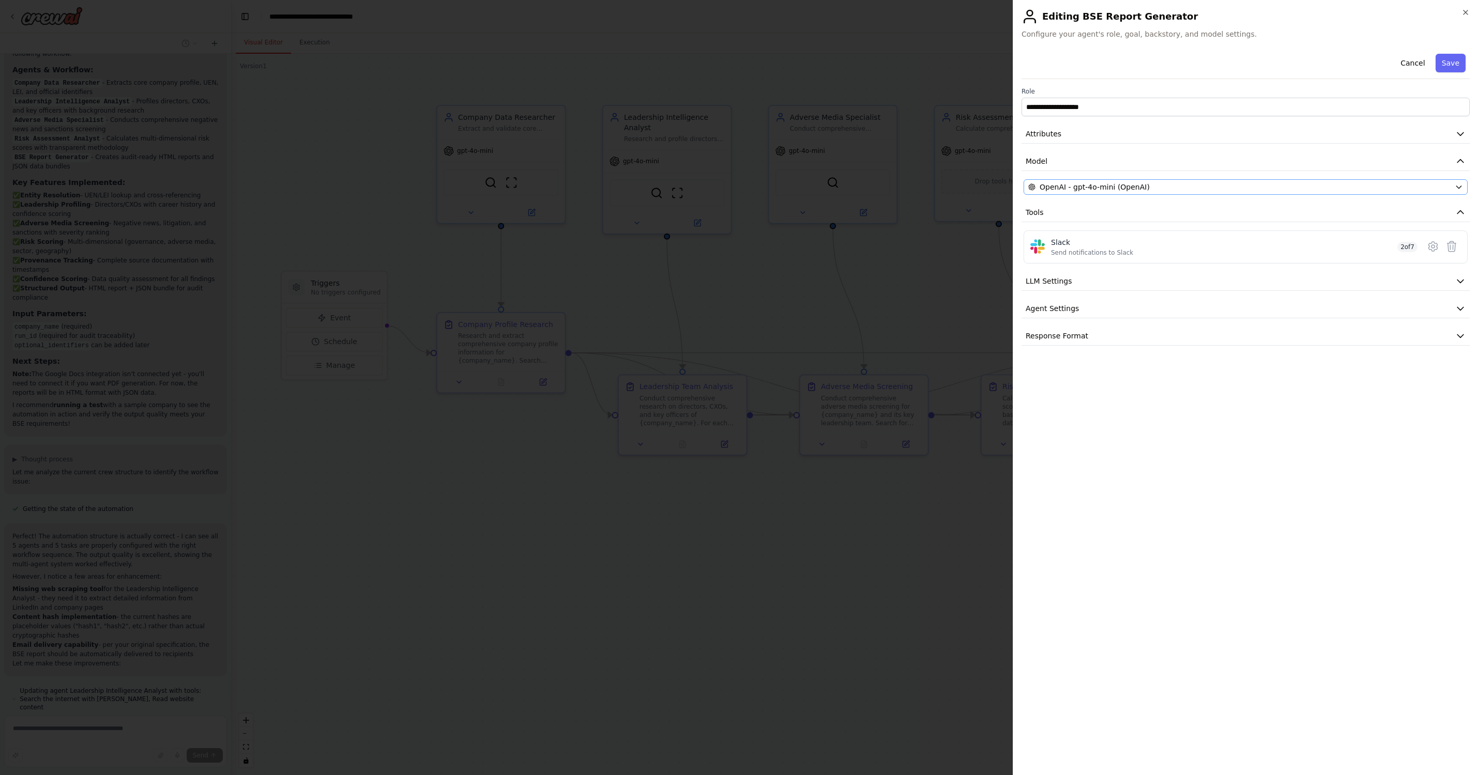
click at [1130, 185] on icon "button" at bounding box center [1459, 187] width 8 height 8
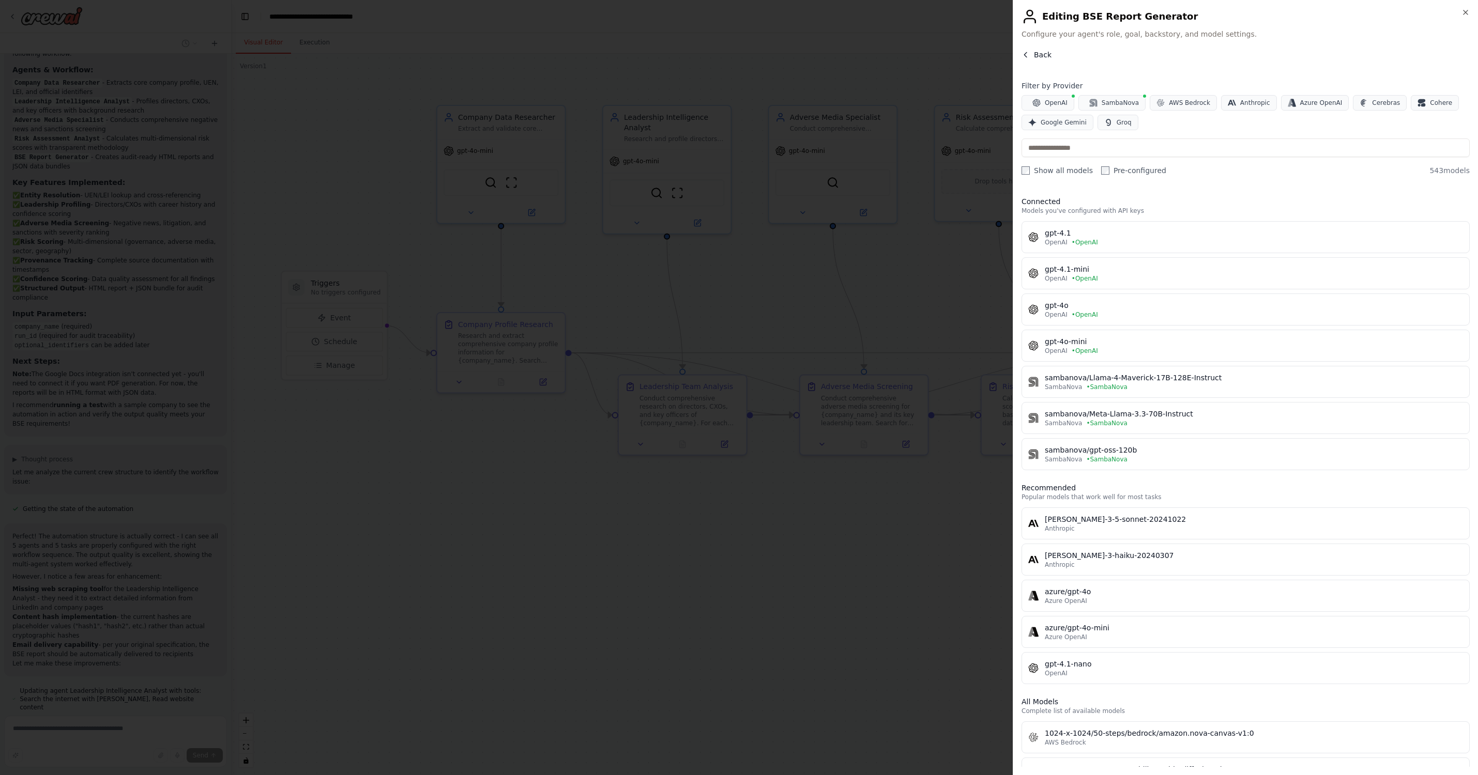
click at [1046, 54] on span "Back" at bounding box center [1043, 55] width 18 height 10
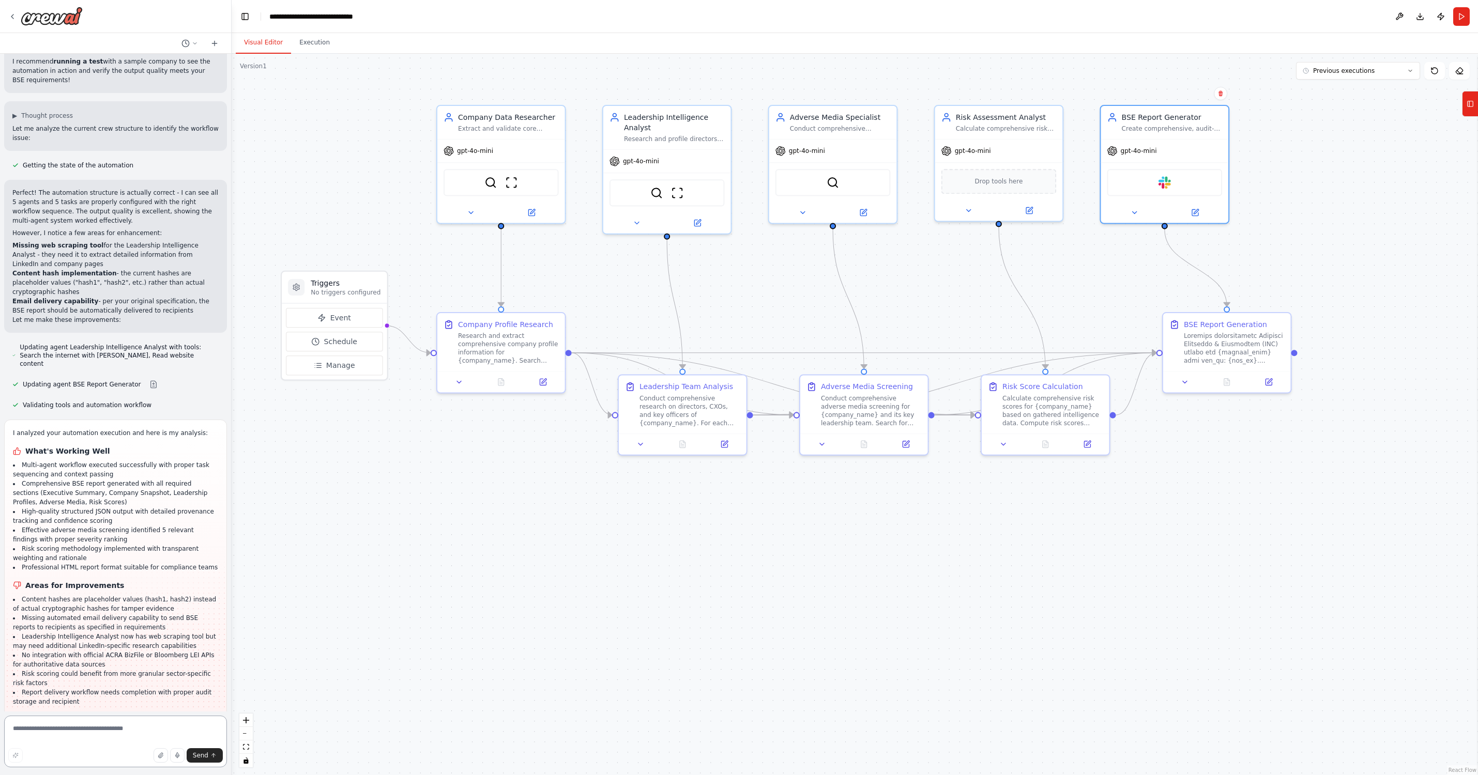
scroll to position [2, 0]
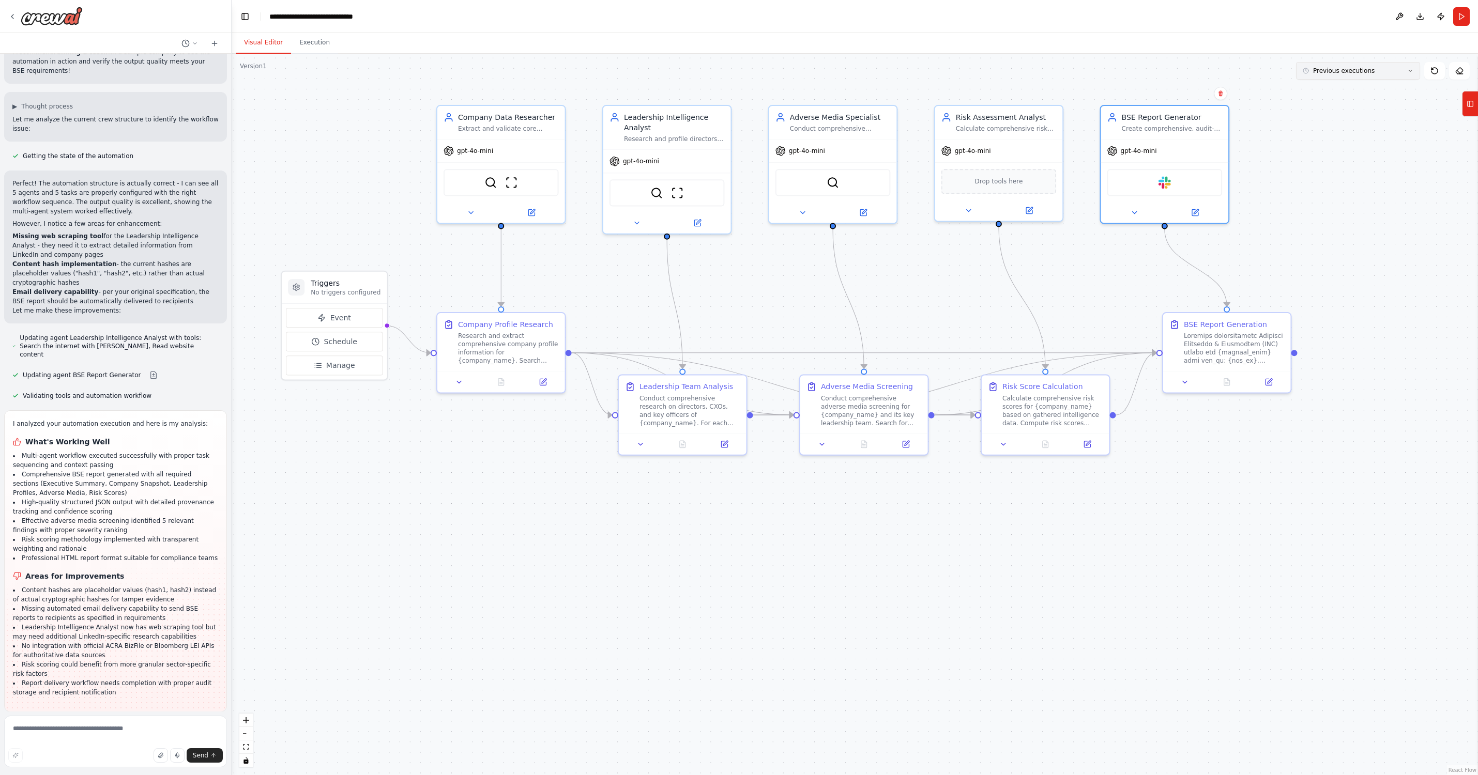
click at [1130, 72] on button "Previous executions" at bounding box center [1358, 71] width 124 height 18
click at [1130, 89] on div "6m ago" at bounding box center [1364, 90] width 103 height 8
click at [1130, 404] on icon at bounding box center [1176, 407] width 6 height 6
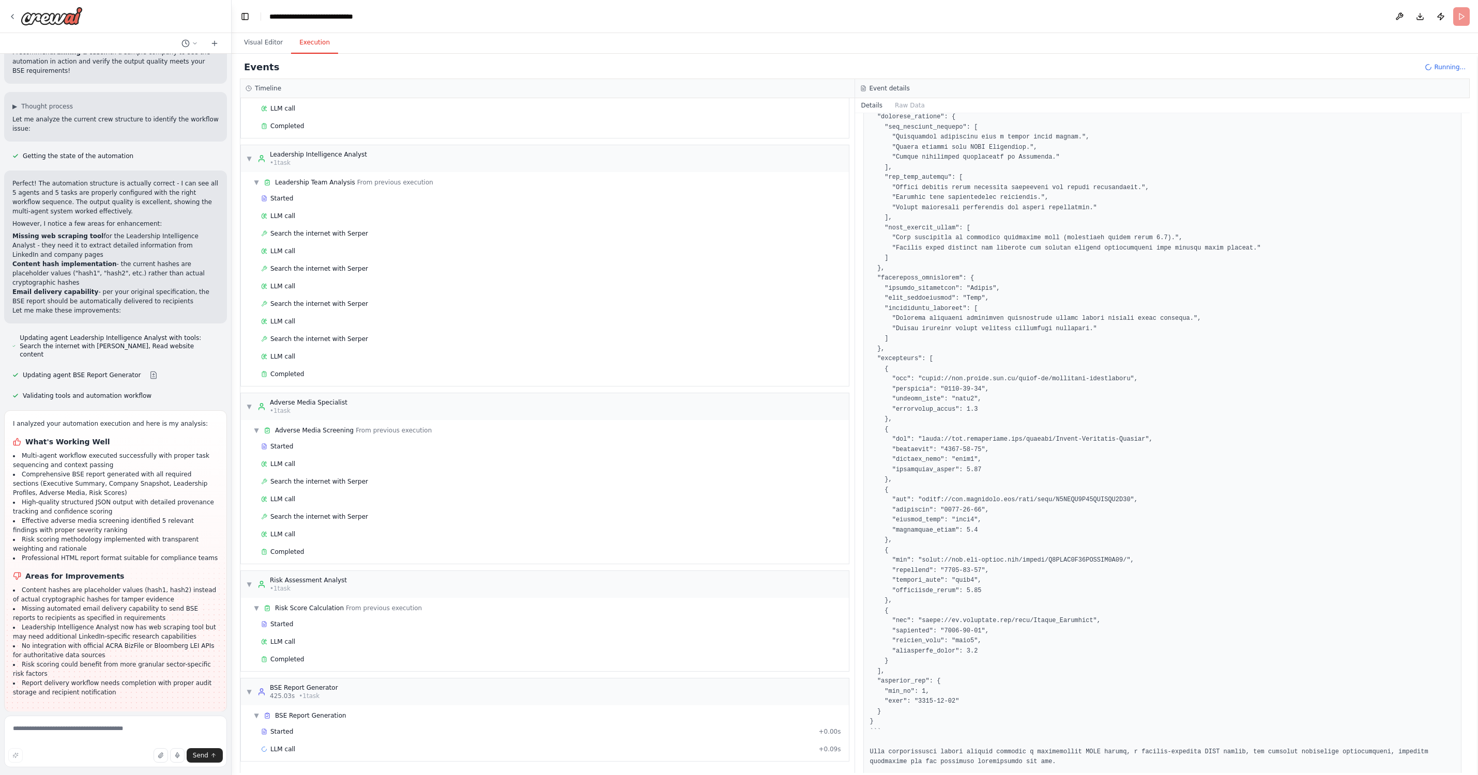
click at [321, 43] on button "Execution" at bounding box center [314, 43] width 47 height 22
click at [294, 747] on span "LLM call" at bounding box center [282, 749] width 25 height 8
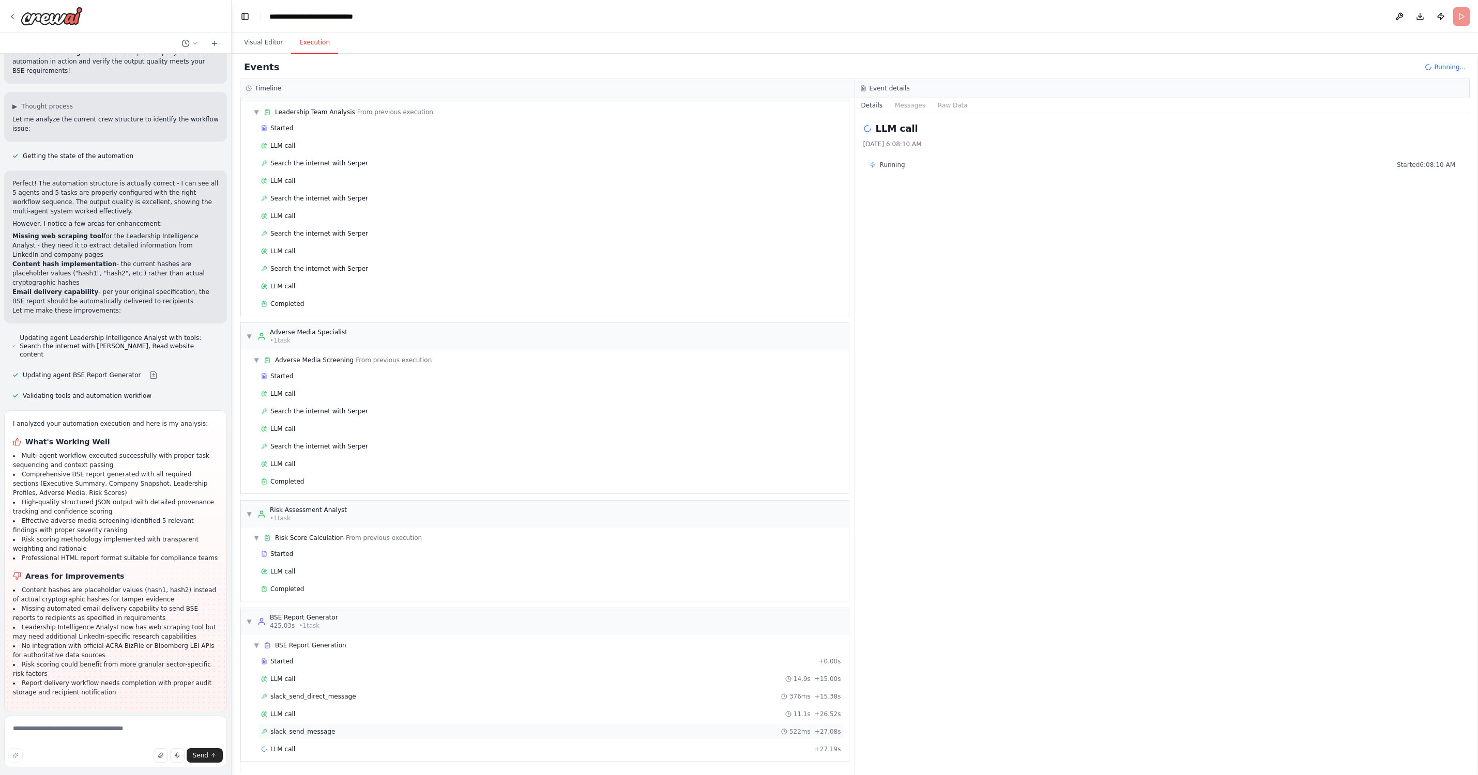
scroll to position [383, 0]
click at [315, 694] on span "slack_send_direct_message" at bounding box center [313, 697] width 86 height 8
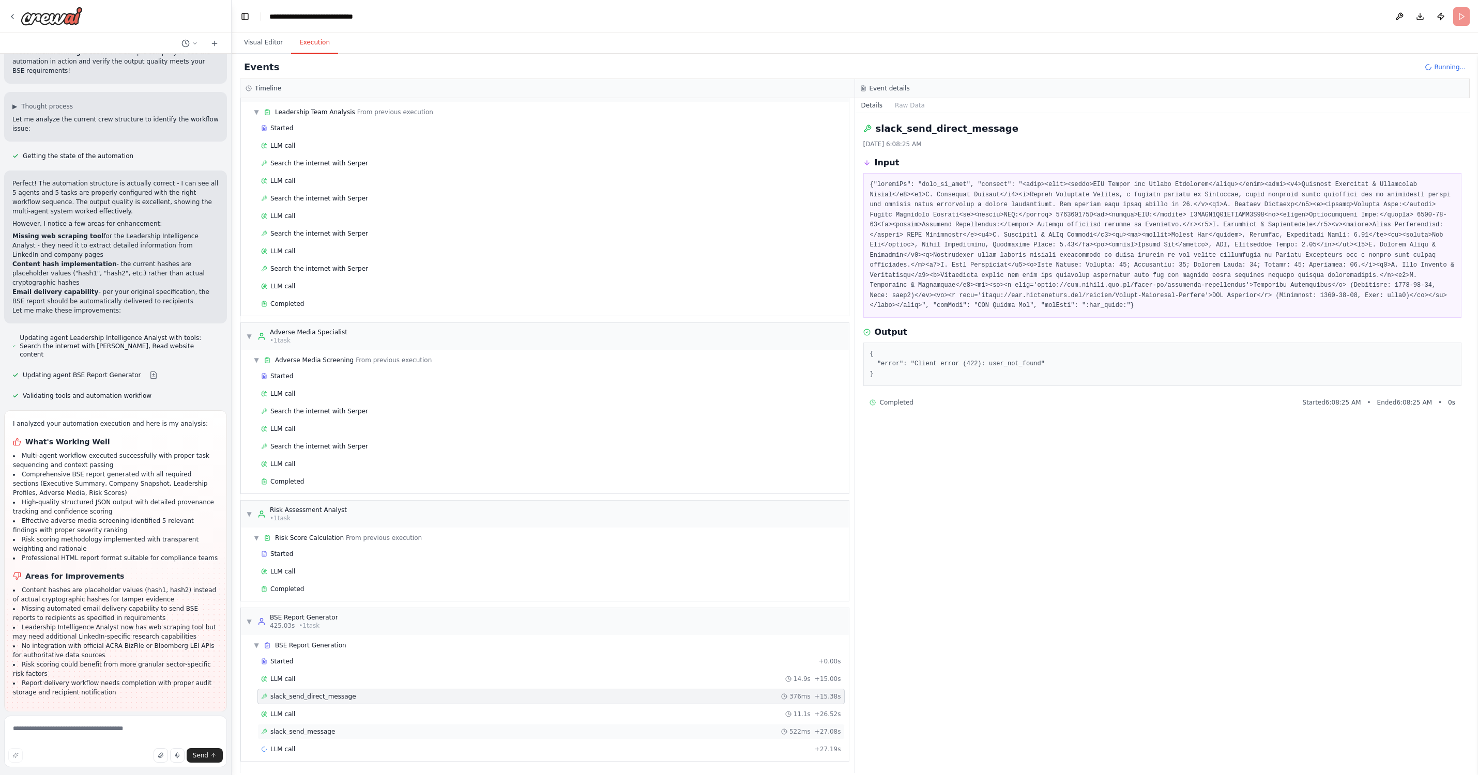
click at [311, 729] on span "slack_send_message" at bounding box center [302, 732] width 65 height 8
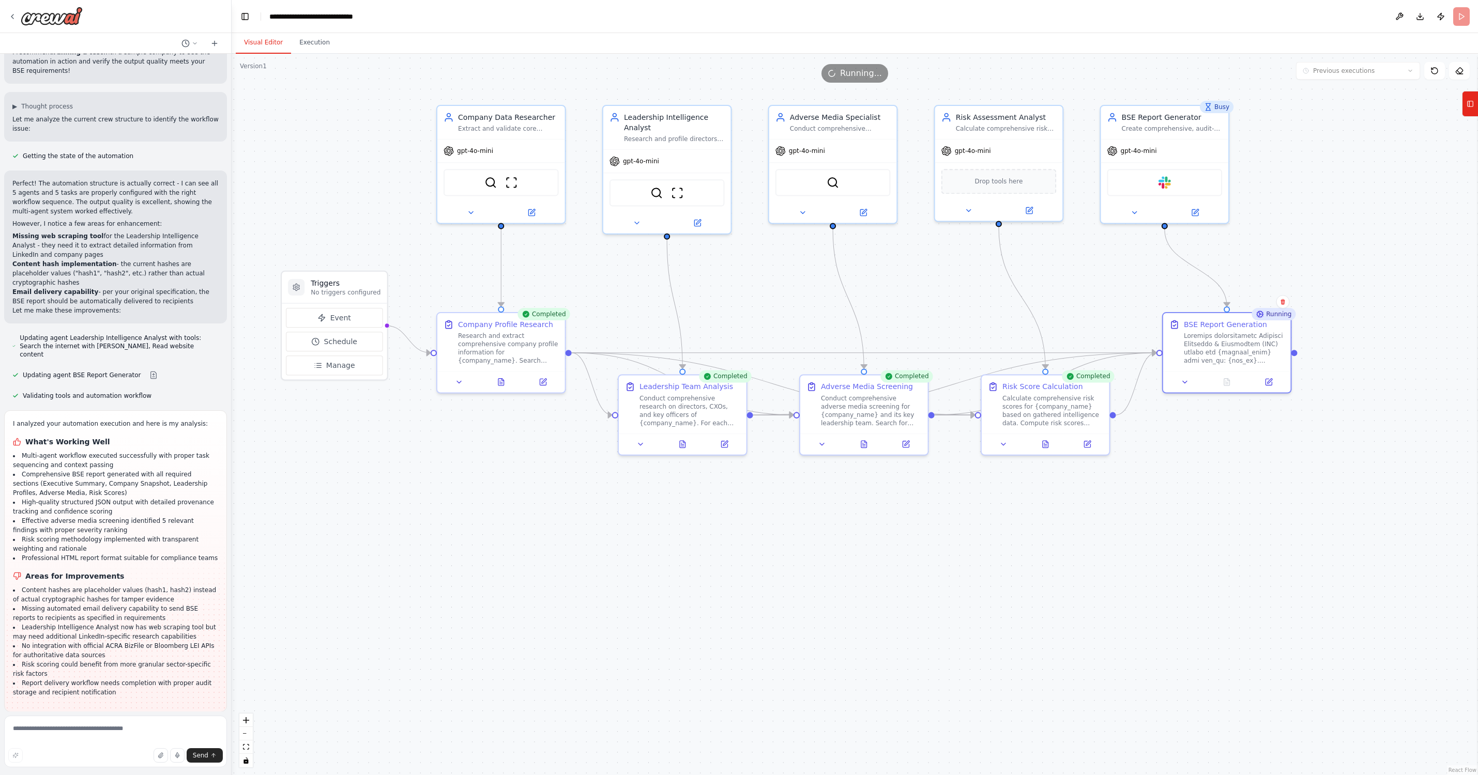
click at [266, 39] on button "Visual Editor" at bounding box center [263, 43] width 55 height 22
click at [1130, 382] on button at bounding box center [1269, 380] width 36 height 12
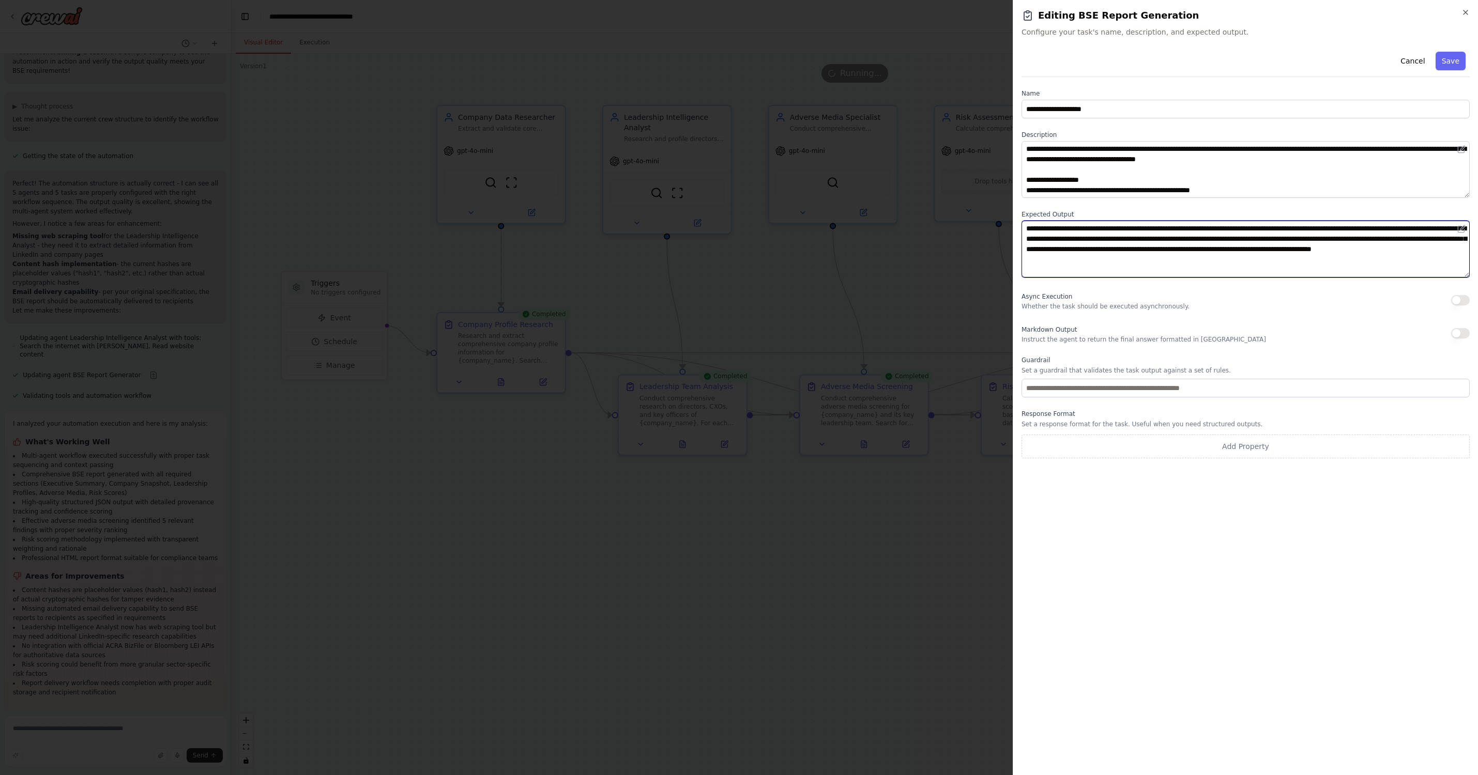
click at [1130, 261] on textarea "**********" at bounding box center [1246, 249] width 448 height 57
click at [1130, 260] on textarea "**********" at bounding box center [1246, 249] width 448 height 57
type textarea "**********"
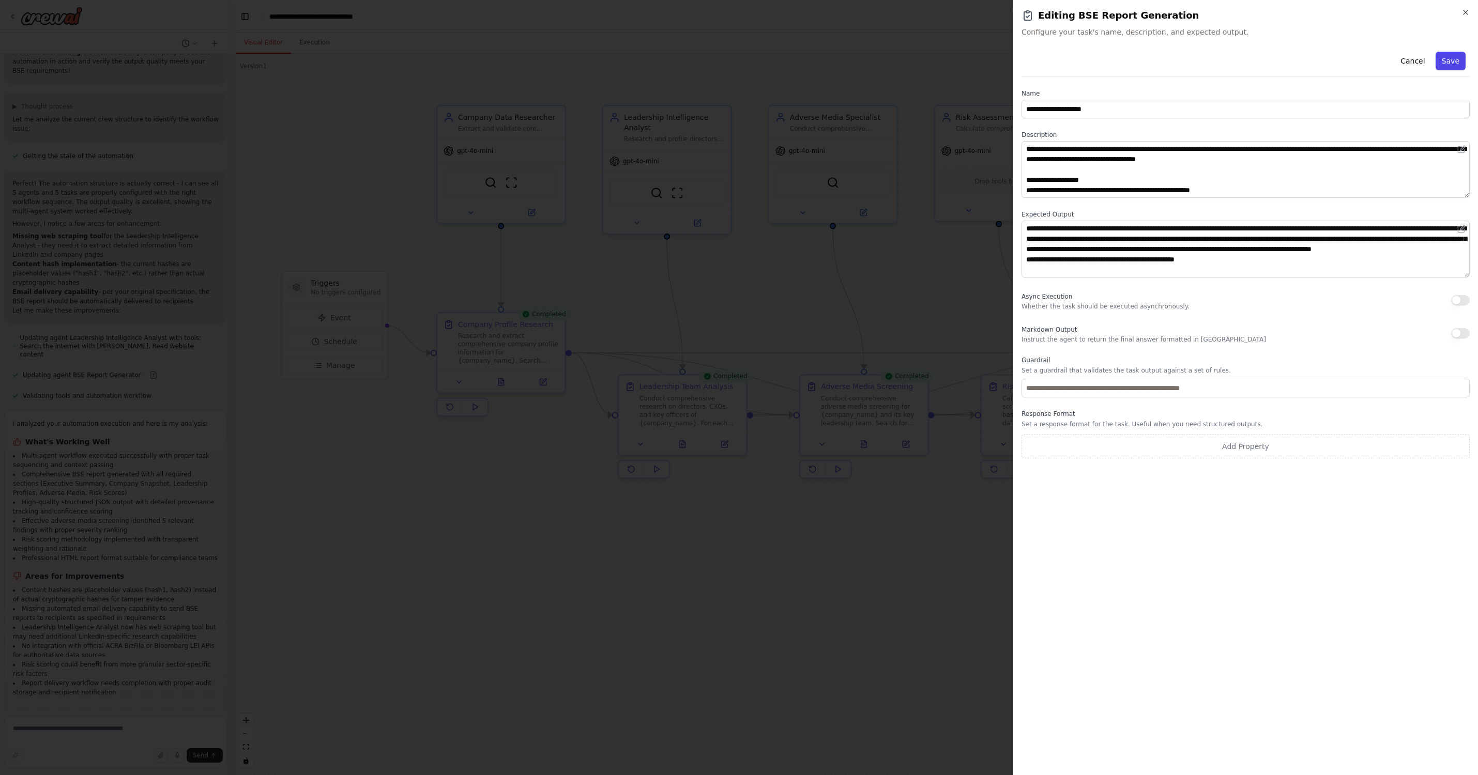
click at [1130, 56] on button "Save" at bounding box center [1451, 61] width 30 height 19
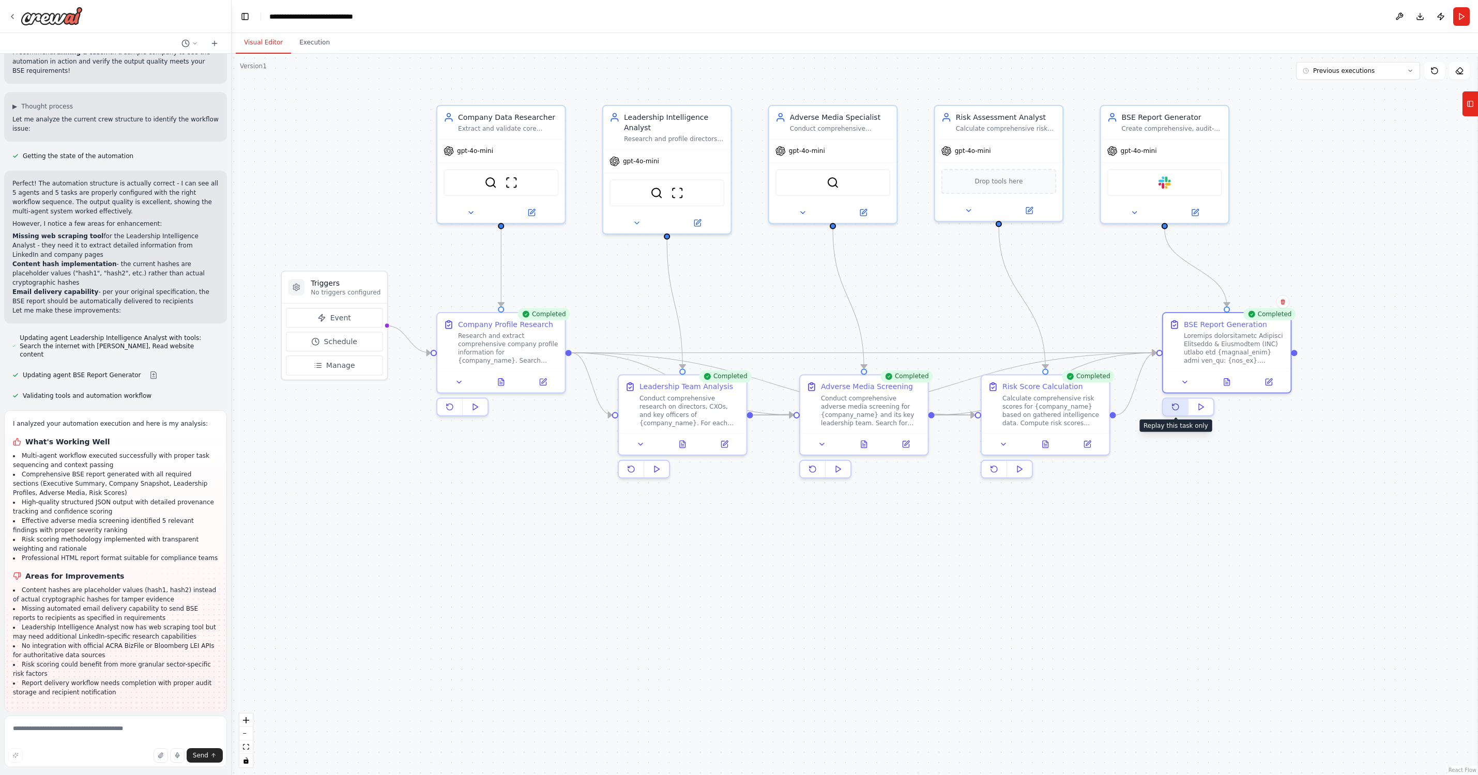
click at [1130, 408] on icon at bounding box center [1176, 407] width 6 height 6
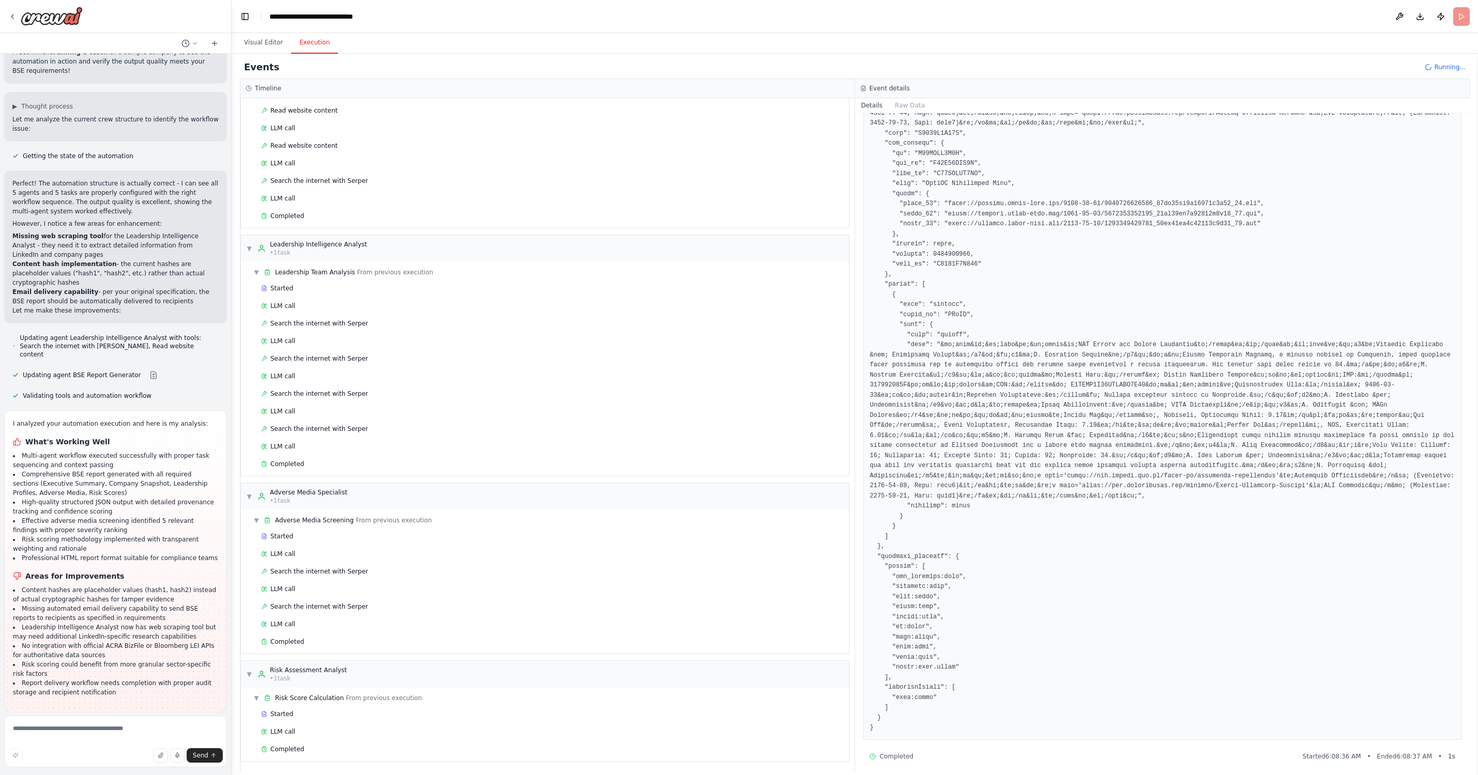
scroll to position [222, 0]
click at [320, 53] on button "Execution" at bounding box center [314, 43] width 47 height 22
click at [278, 39] on button "Visual Editor" at bounding box center [263, 43] width 55 height 22
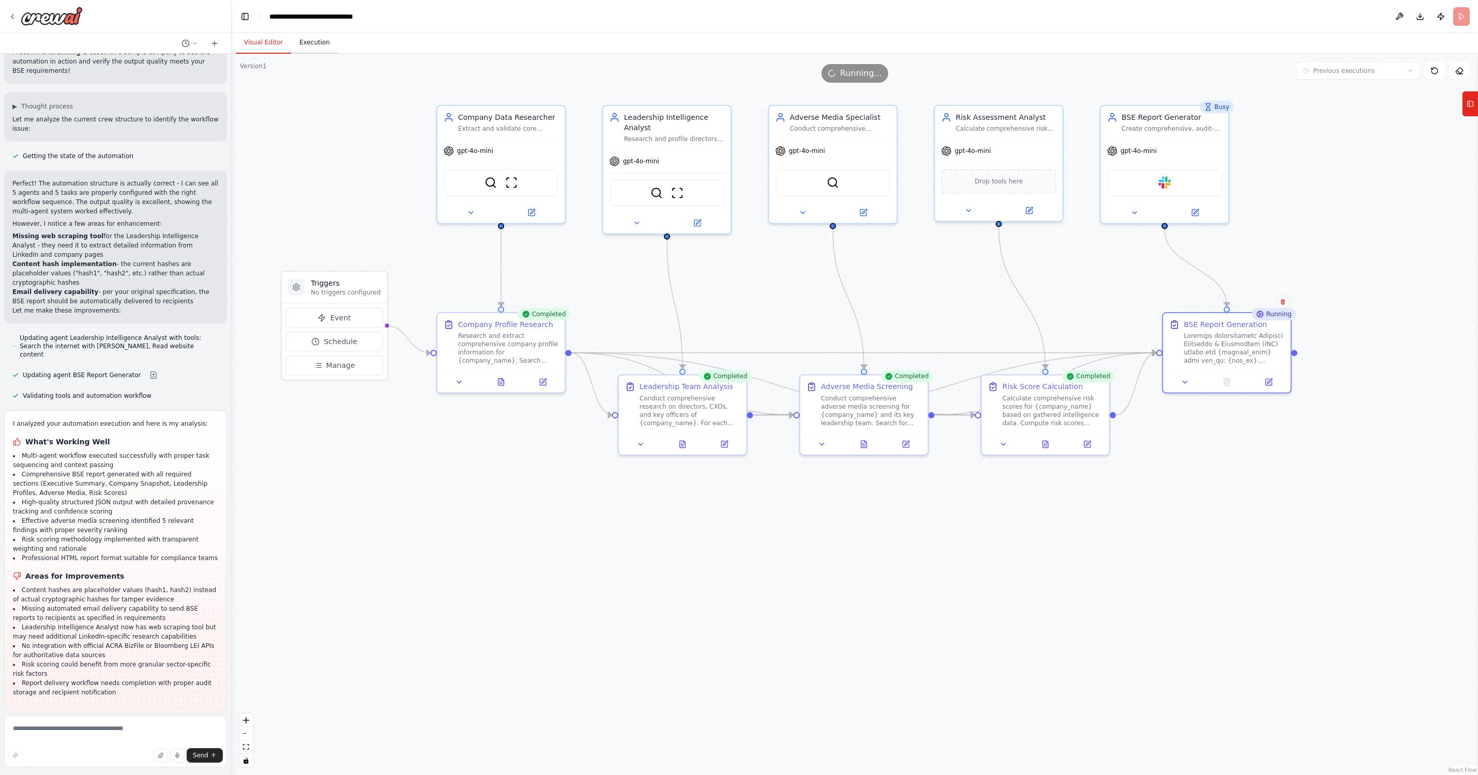
click at [300, 43] on button "Execution" at bounding box center [314, 43] width 47 height 22
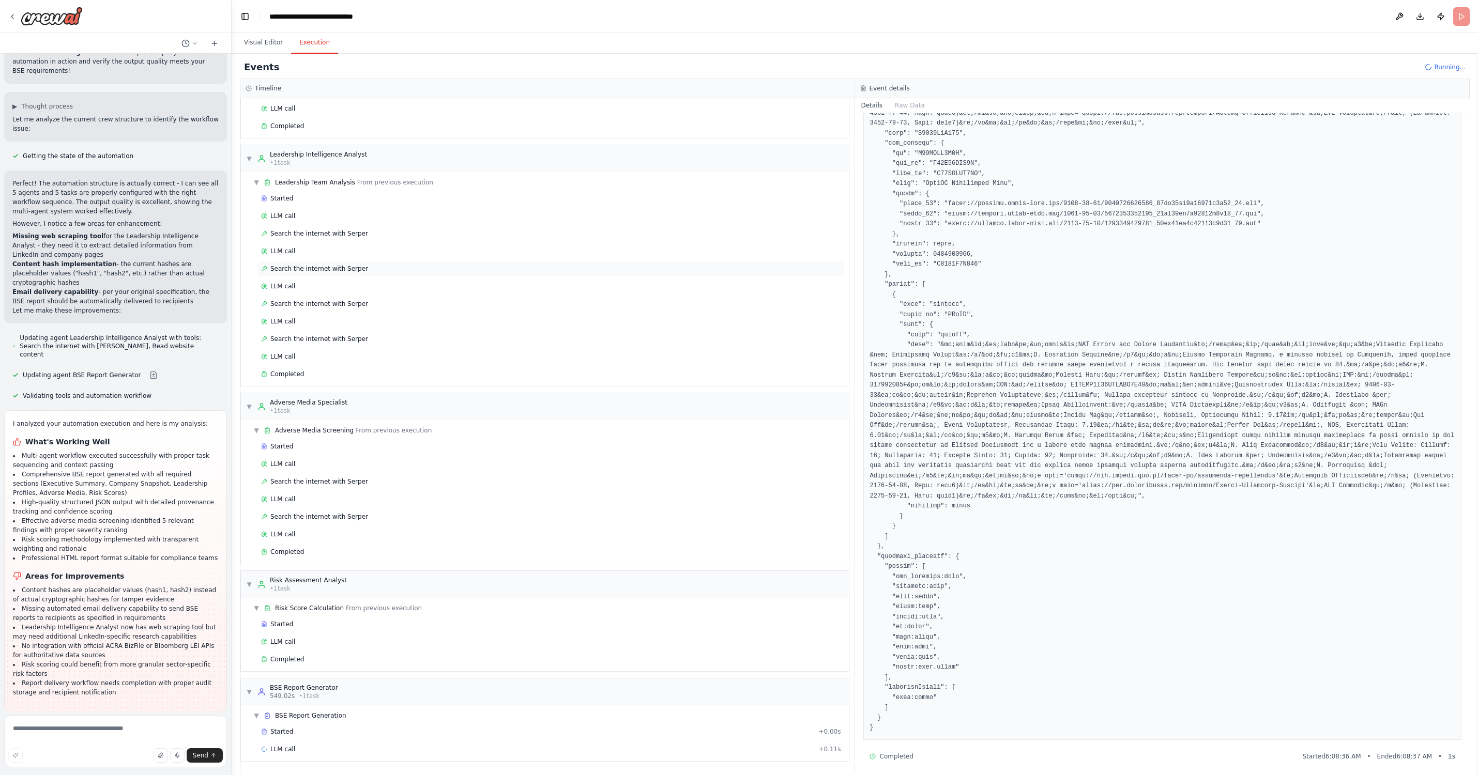
scroll to position [312, 0]
click at [284, 752] on span "LLM call" at bounding box center [282, 749] width 25 height 8
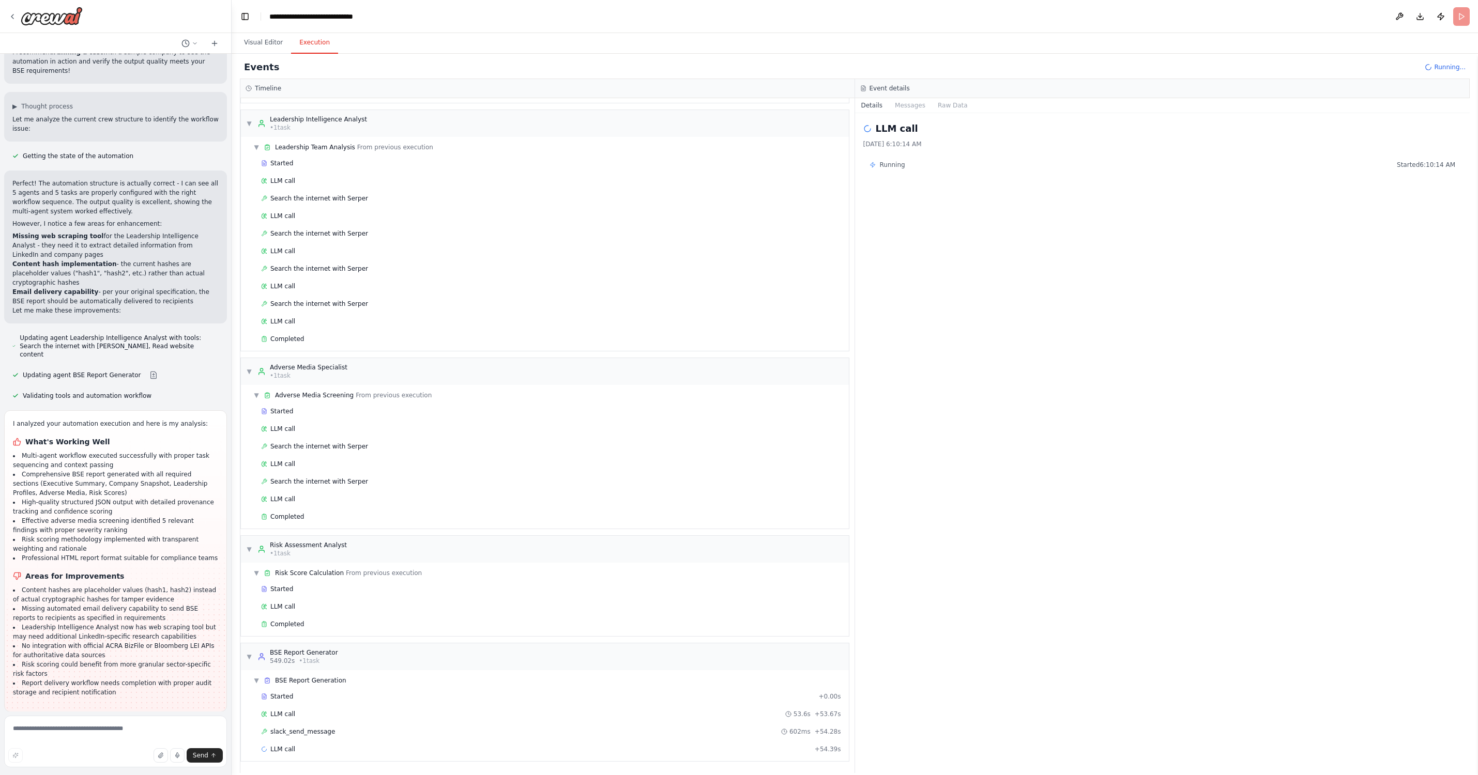
scroll to position [347, 0]
click at [311, 732] on span "slack_send_message" at bounding box center [302, 732] width 65 height 8
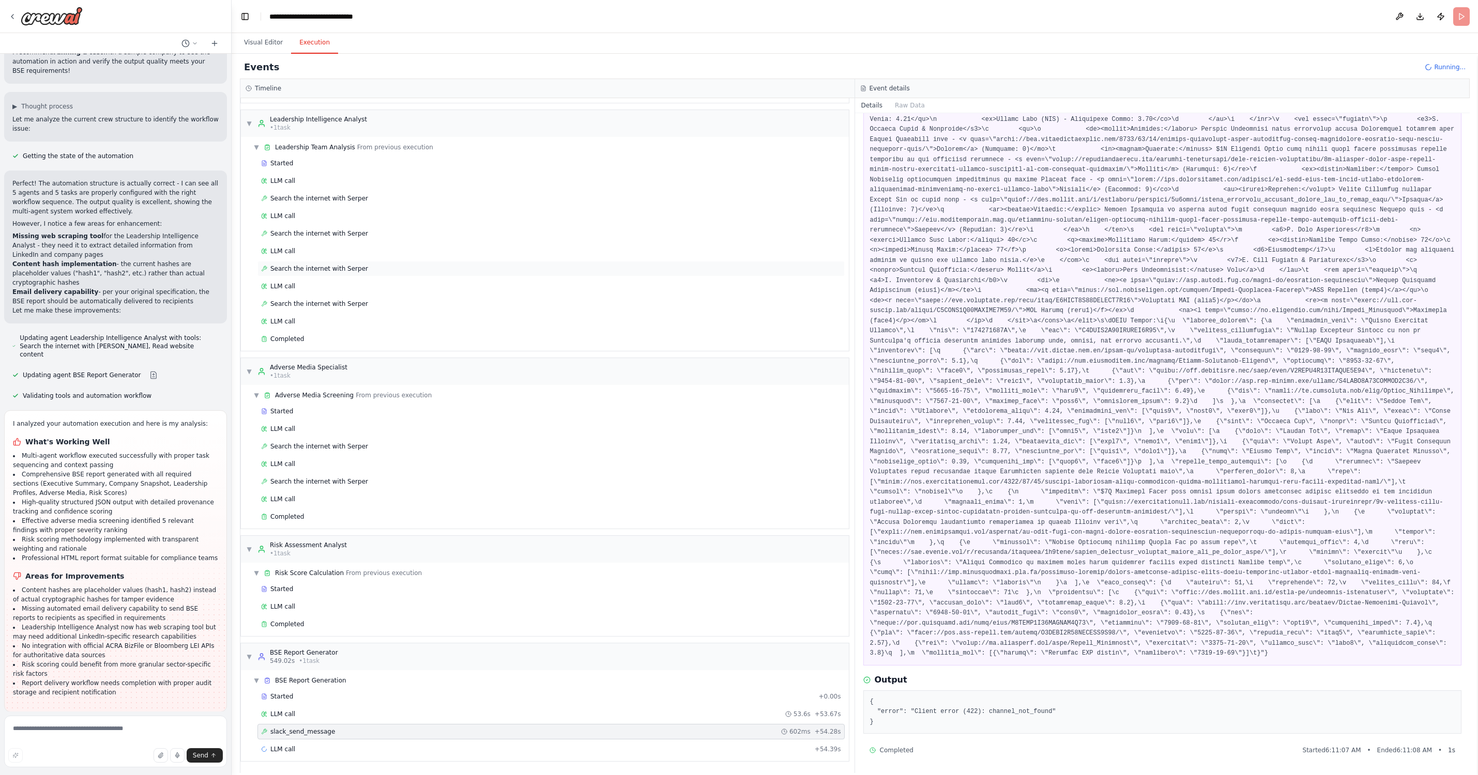
scroll to position [0, 0]
click at [272, 38] on button "Visual Editor" at bounding box center [263, 43] width 55 height 22
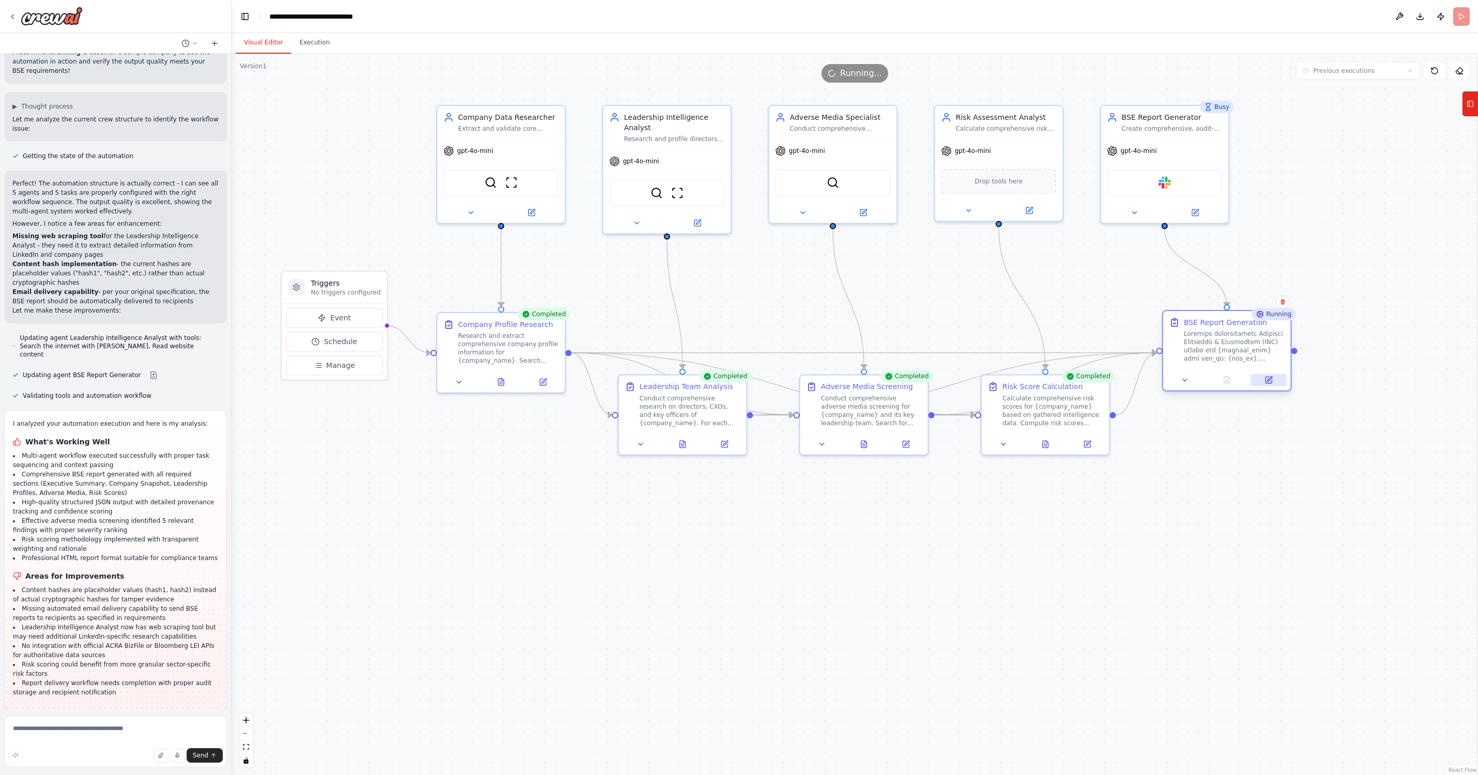
click at [1130, 377] on icon at bounding box center [1269, 380] width 8 height 8
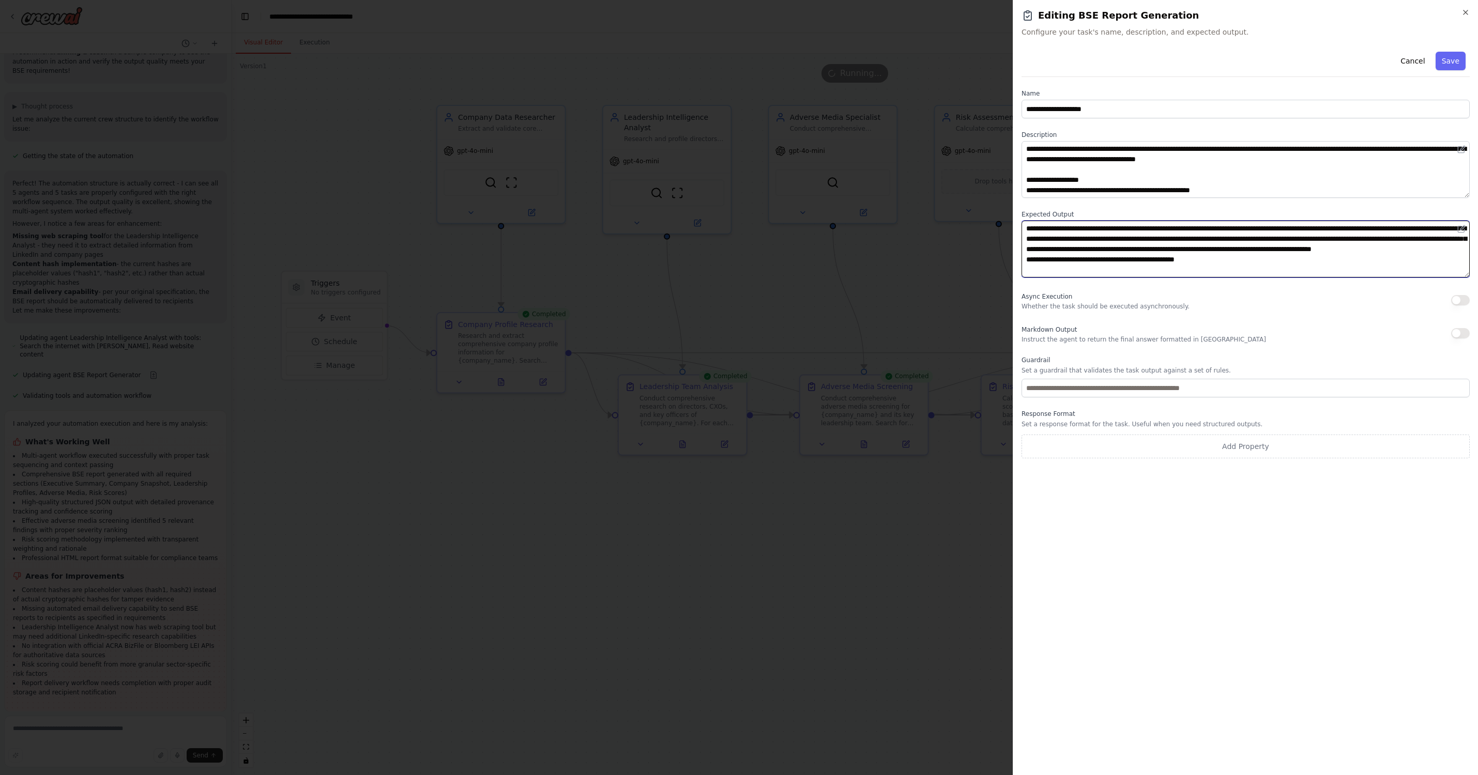
click at [1122, 268] on textarea "**********" at bounding box center [1246, 249] width 448 height 57
type textarea "**********"
click at [1130, 56] on button "Save" at bounding box center [1451, 61] width 30 height 19
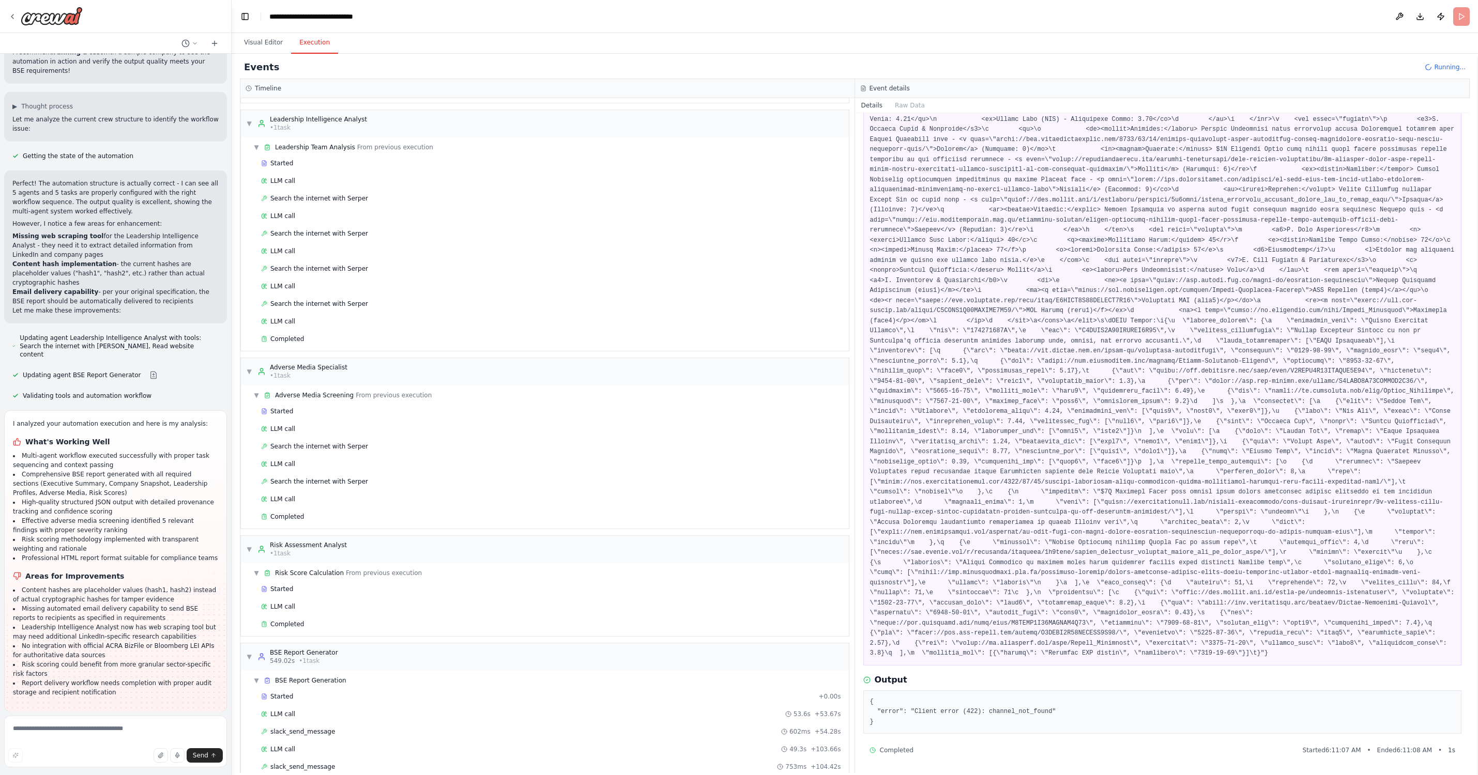
click at [306, 36] on button "Execution" at bounding box center [314, 43] width 47 height 22
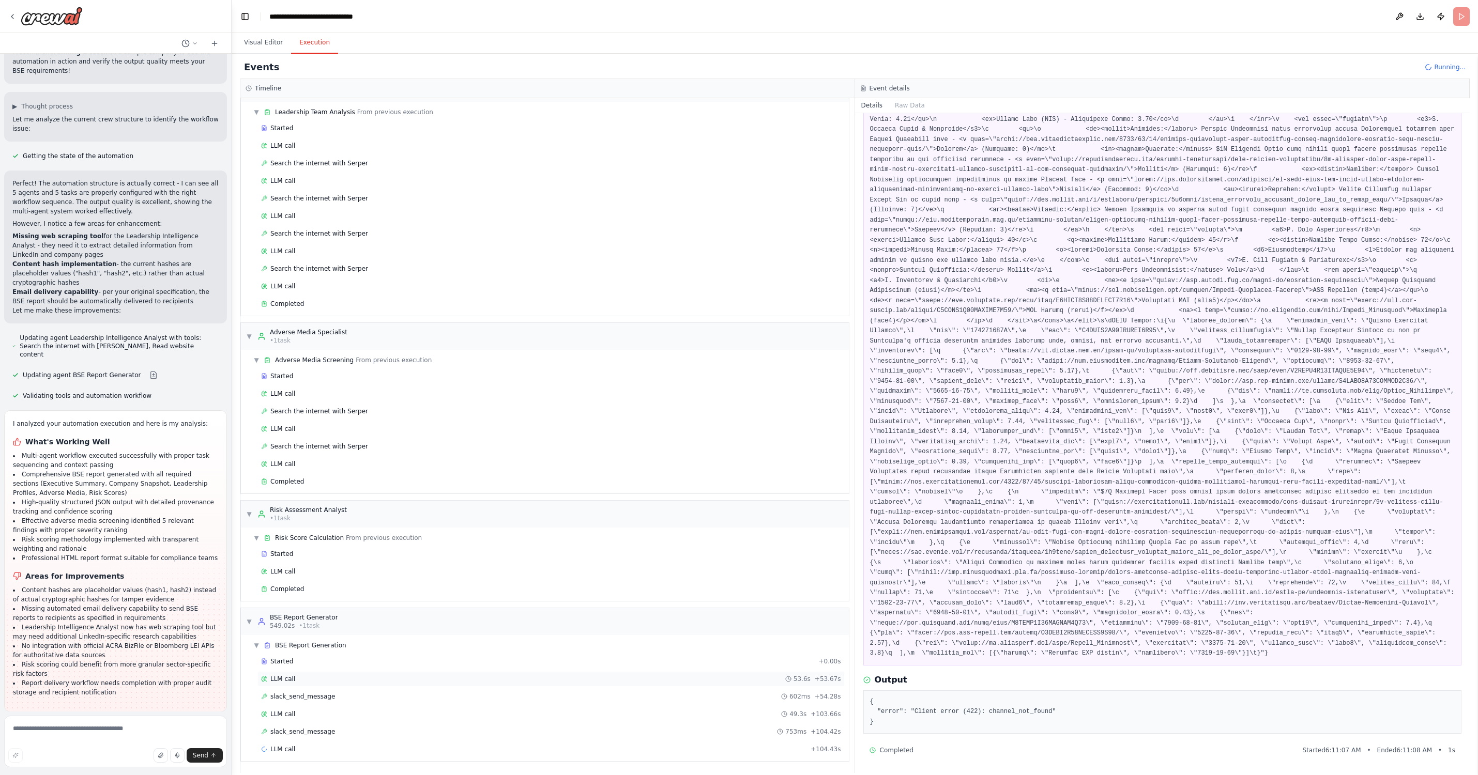
scroll to position [383, 0]
click at [309, 692] on div "slack_send_message 602ms + 54.28s" at bounding box center [550, 697] width 587 height 16
click at [314, 729] on span "slack_send_message" at bounding box center [302, 732] width 65 height 8
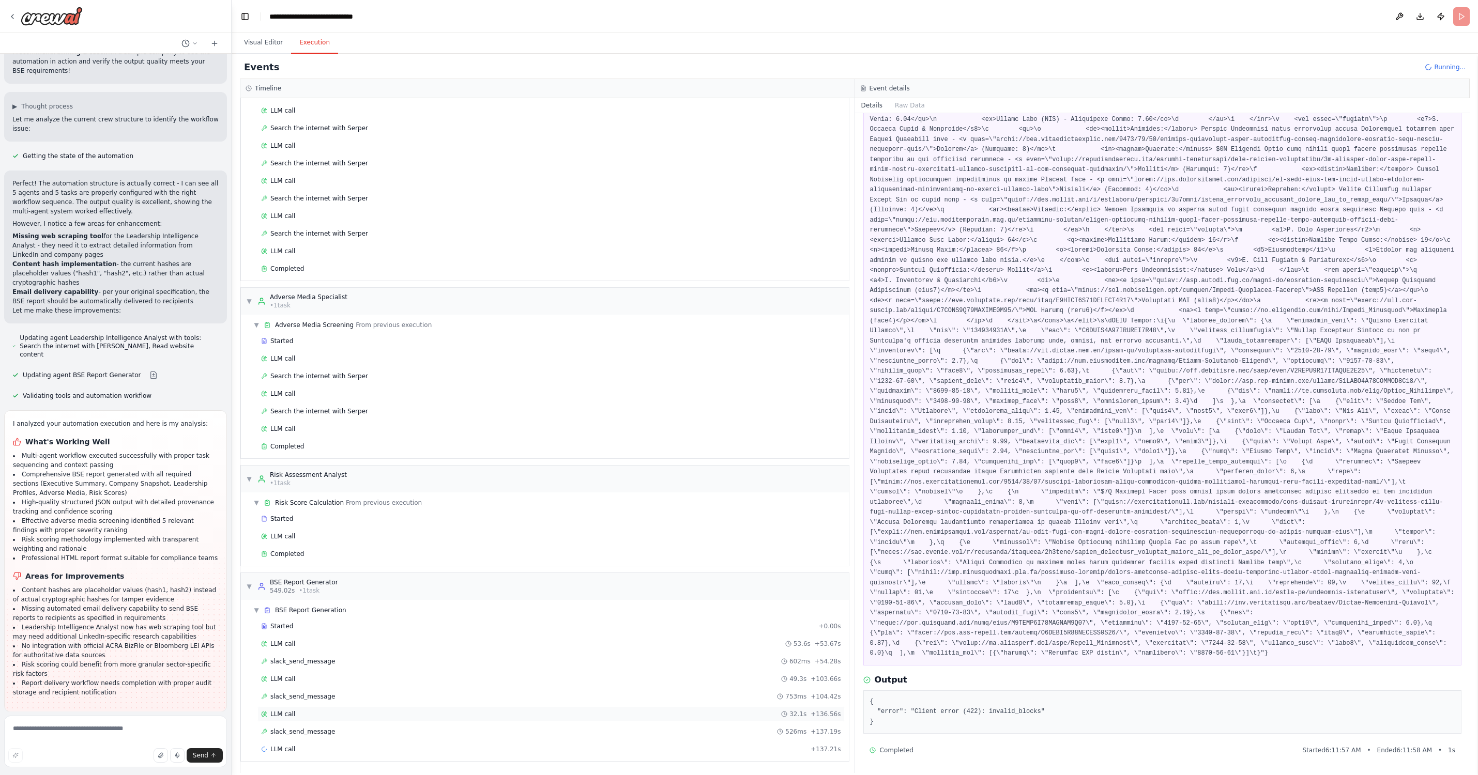
scroll to position [418, 0]
click at [296, 728] on span "slack_send_message" at bounding box center [302, 732] width 65 height 8
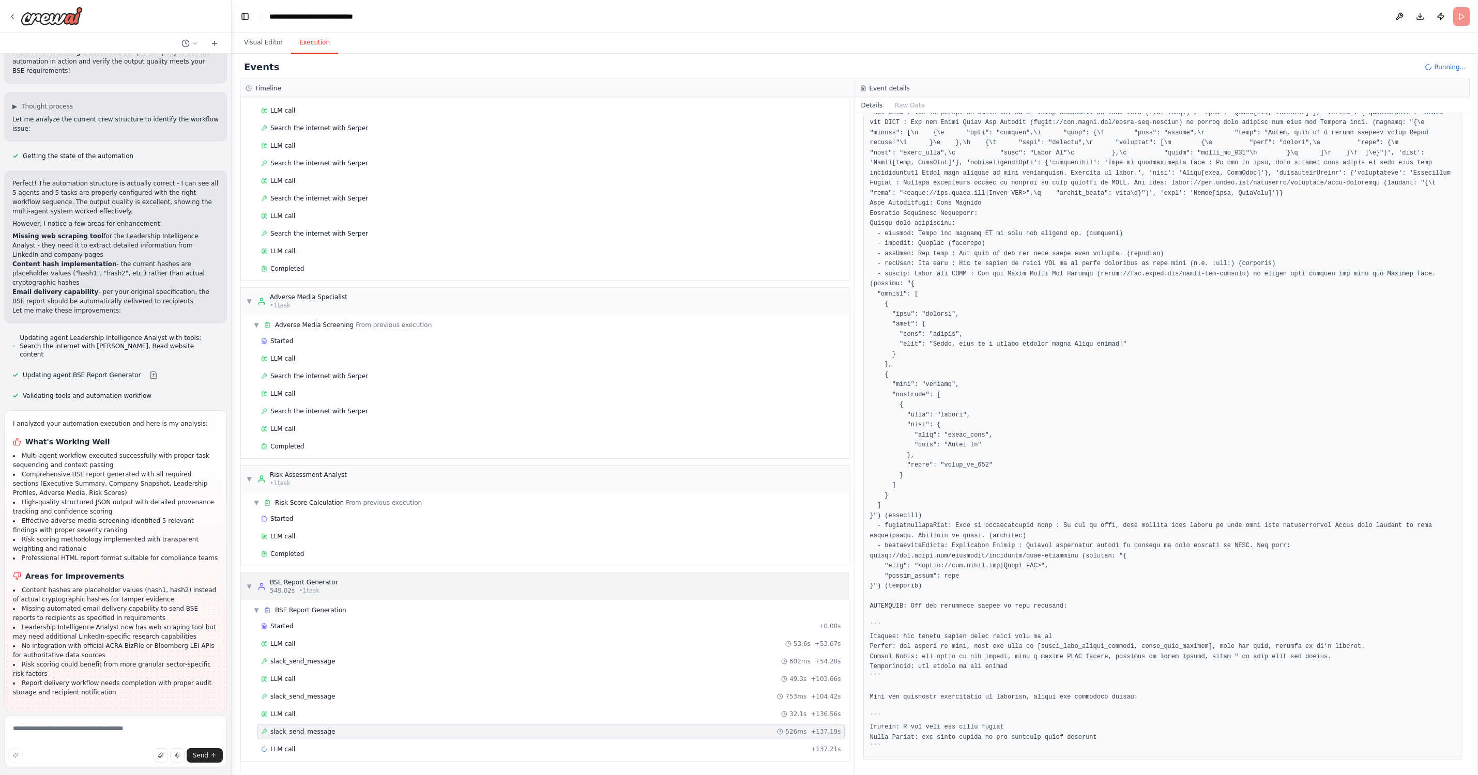
scroll to position [0, 0]
click at [1130, 66] on span "Running..." at bounding box center [1450, 67] width 32 height 8
click at [302, 768] on span "slack_send_direct_message" at bounding box center [313, 767] width 86 height 8
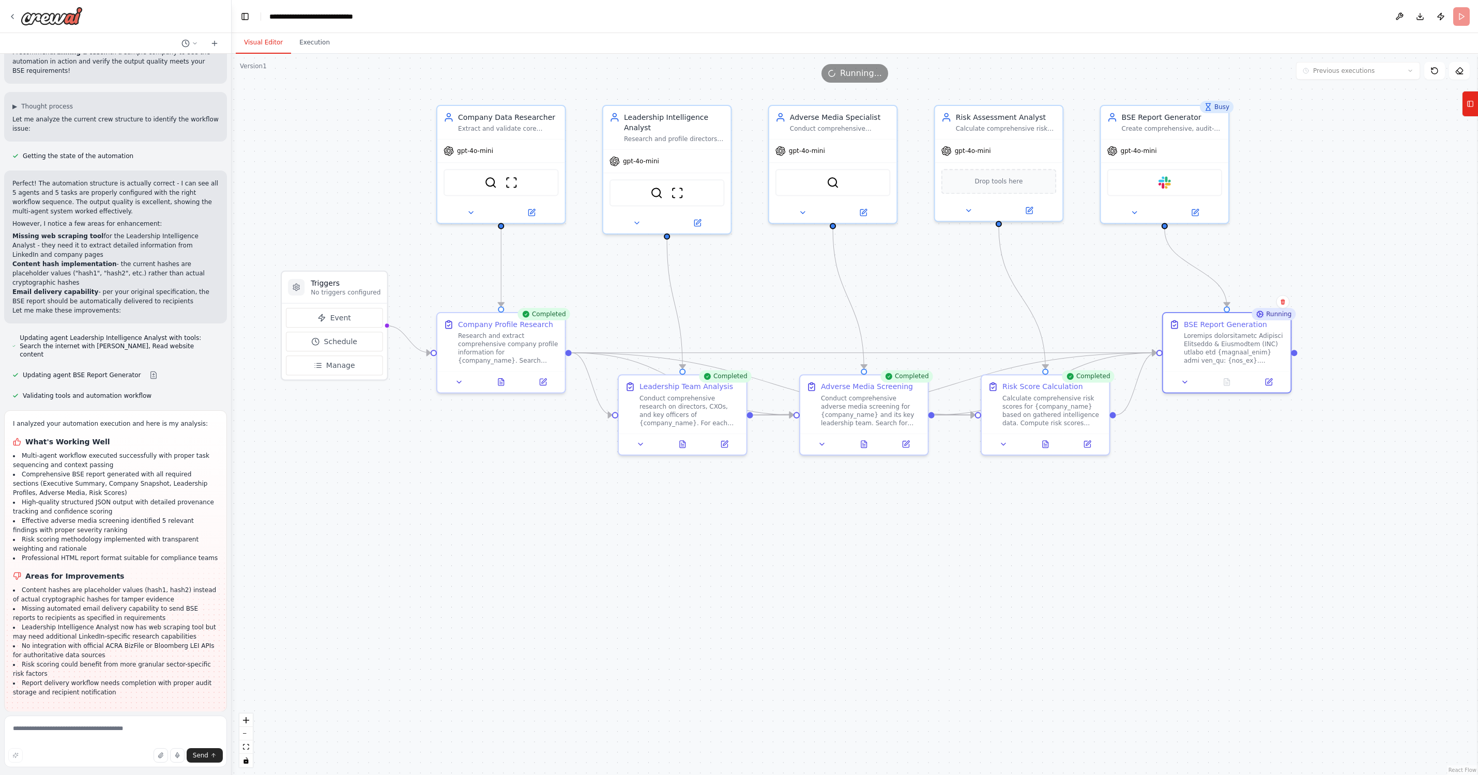
click at [261, 38] on button "Visual Editor" at bounding box center [263, 43] width 55 height 22
click at [1130, 313] on div "Running" at bounding box center [1274, 314] width 44 height 12
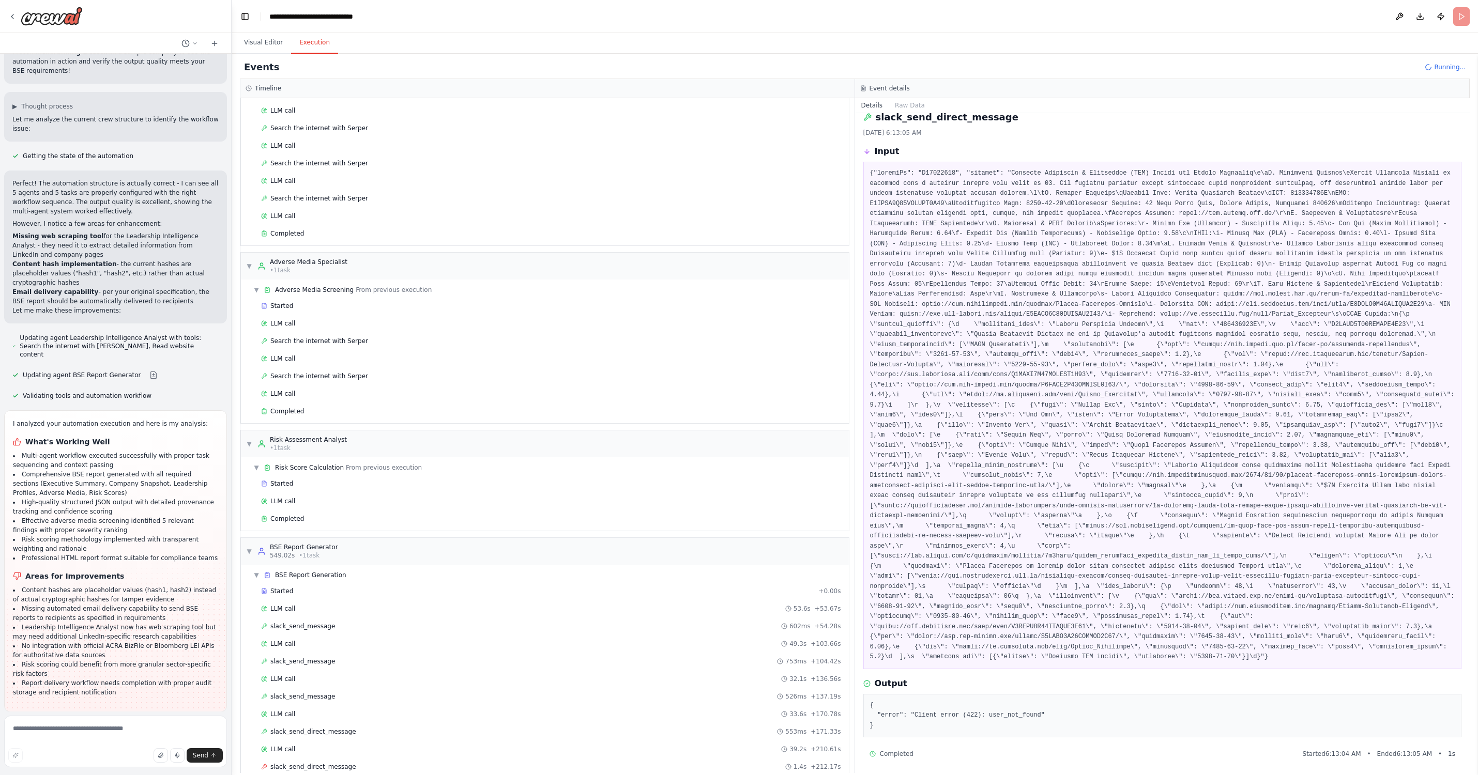
click at [324, 42] on button "Execution" at bounding box center [314, 43] width 47 height 22
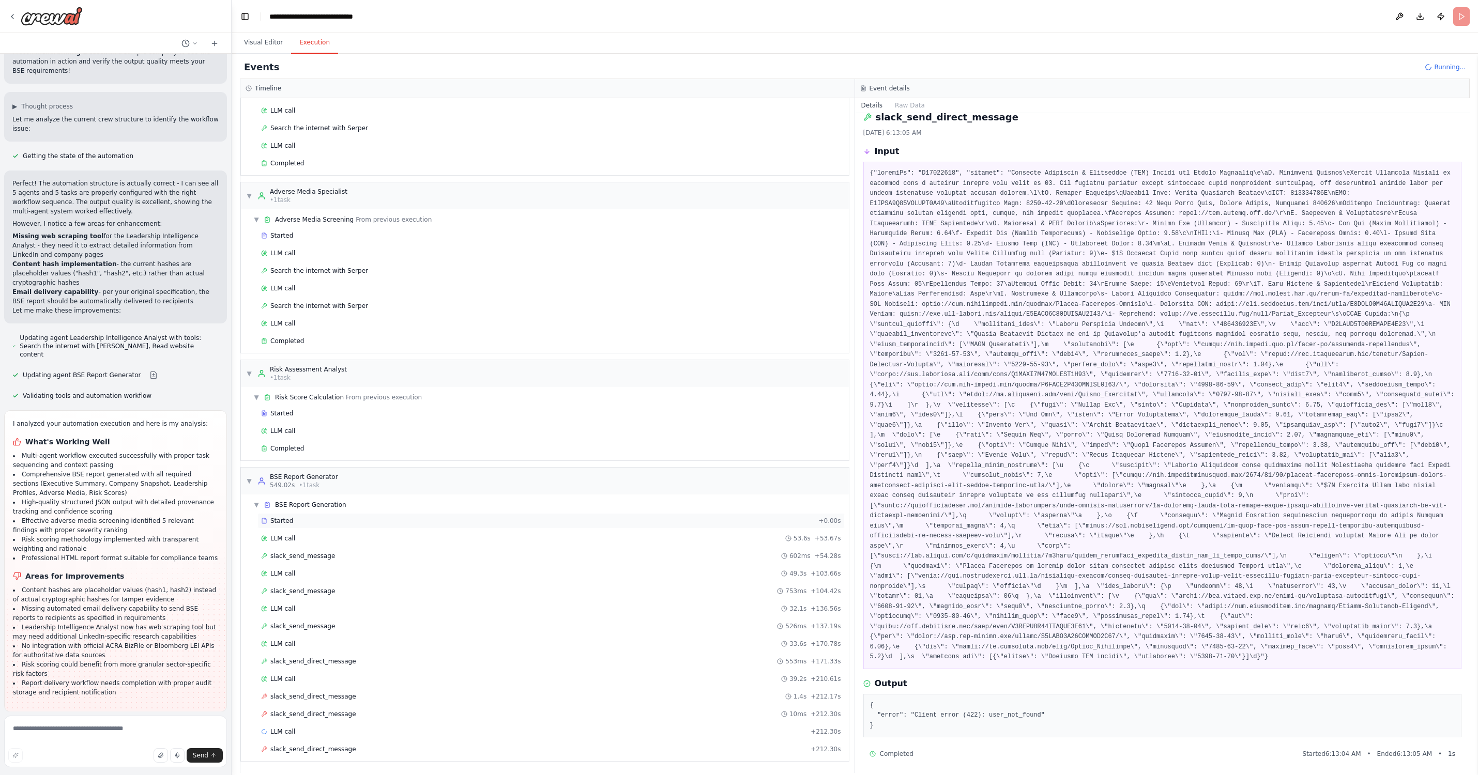
scroll to position [523, 0]
click at [335, 754] on div "slack_send_direct_message + 212.30s" at bounding box center [550, 750] width 587 height 16
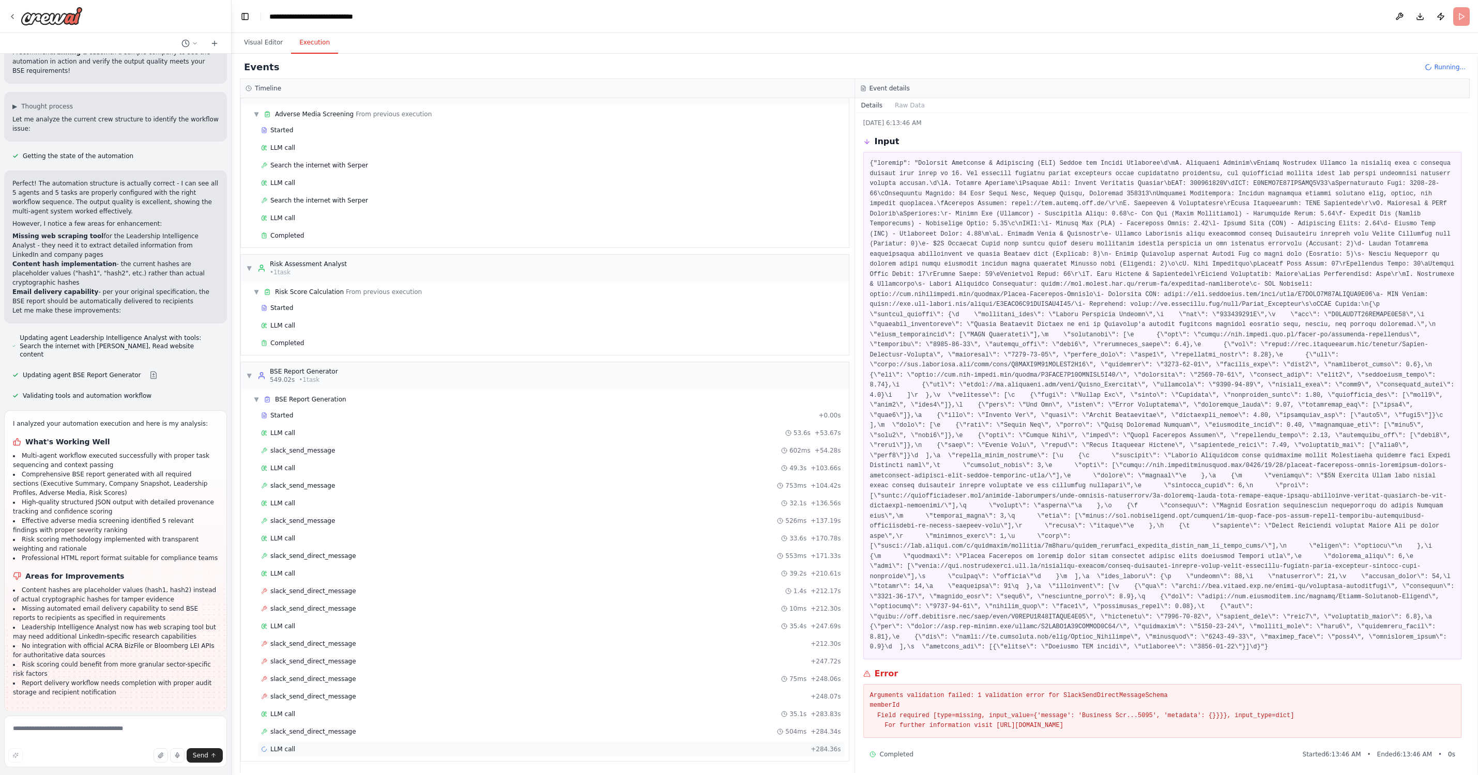
scroll to position [1, 0]
click at [325, 732] on span "slack_send_direct_message" at bounding box center [313, 732] width 86 height 8
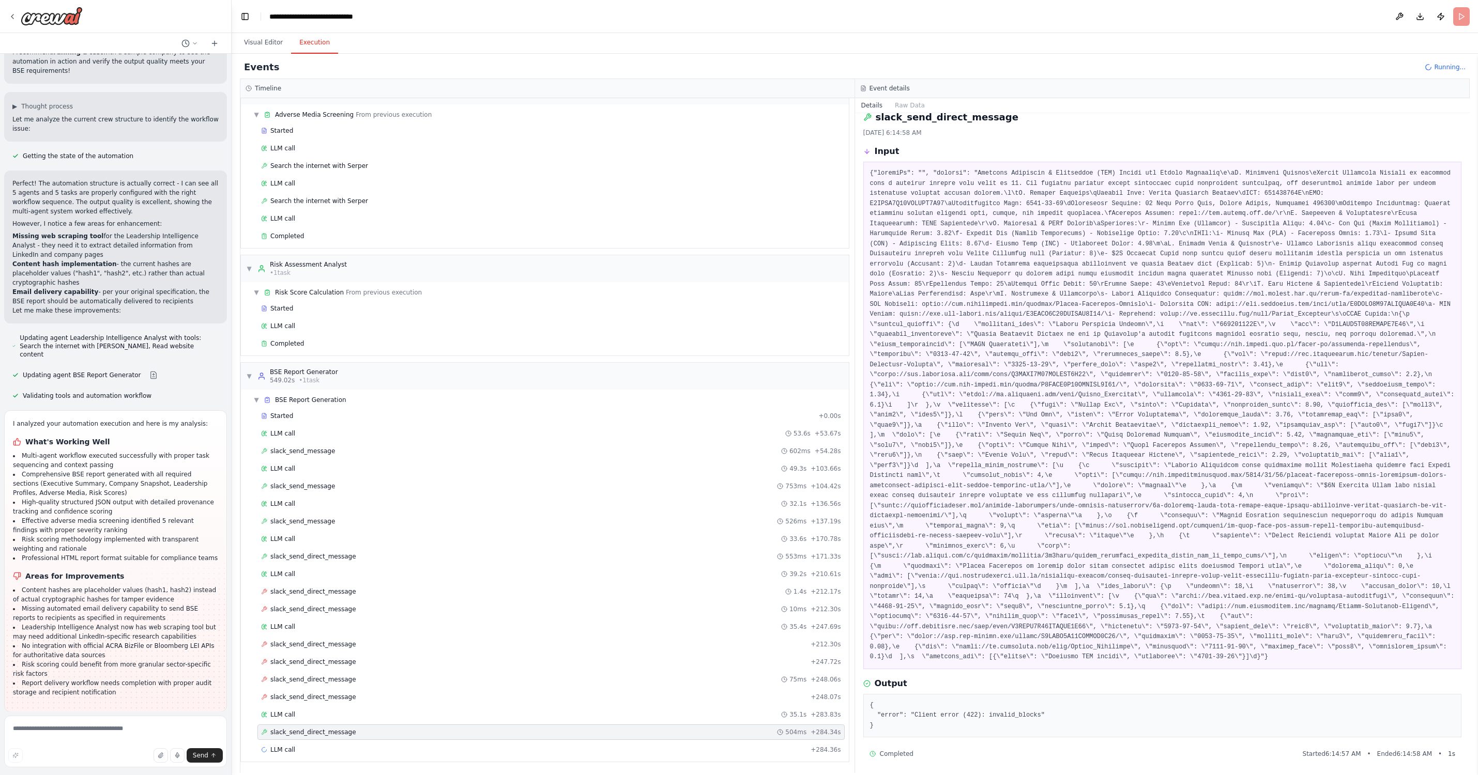
scroll to position [0, 0]
click at [264, 44] on button "Visual Editor" at bounding box center [263, 43] width 55 height 22
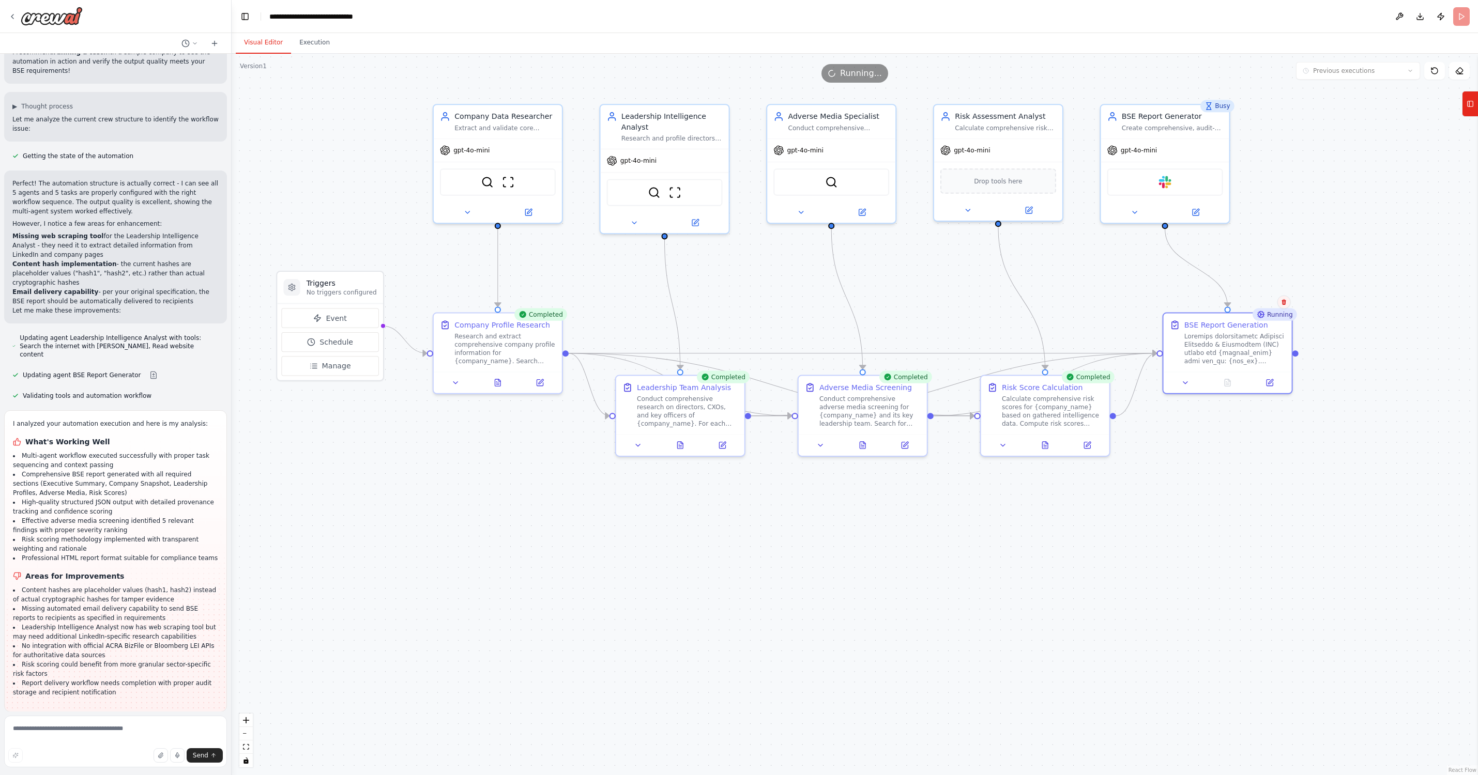
click at [1130, 304] on icon at bounding box center [1284, 302] width 4 height 6
click at [1130, 352] on div at bounding box center [1234, 347] width 101 height 34
click at [1071, 403] on div "Calculate comprehensive risk scores for {company_name} based on gathered intell…" at bounding box center [1052, 410] width 101 height 34
click at [1130, 362] on div at bounding box center [1234, 347] width 101 height 34
click at [1130, 379] on button at bounding box center [1270, 381] width 36 height 12
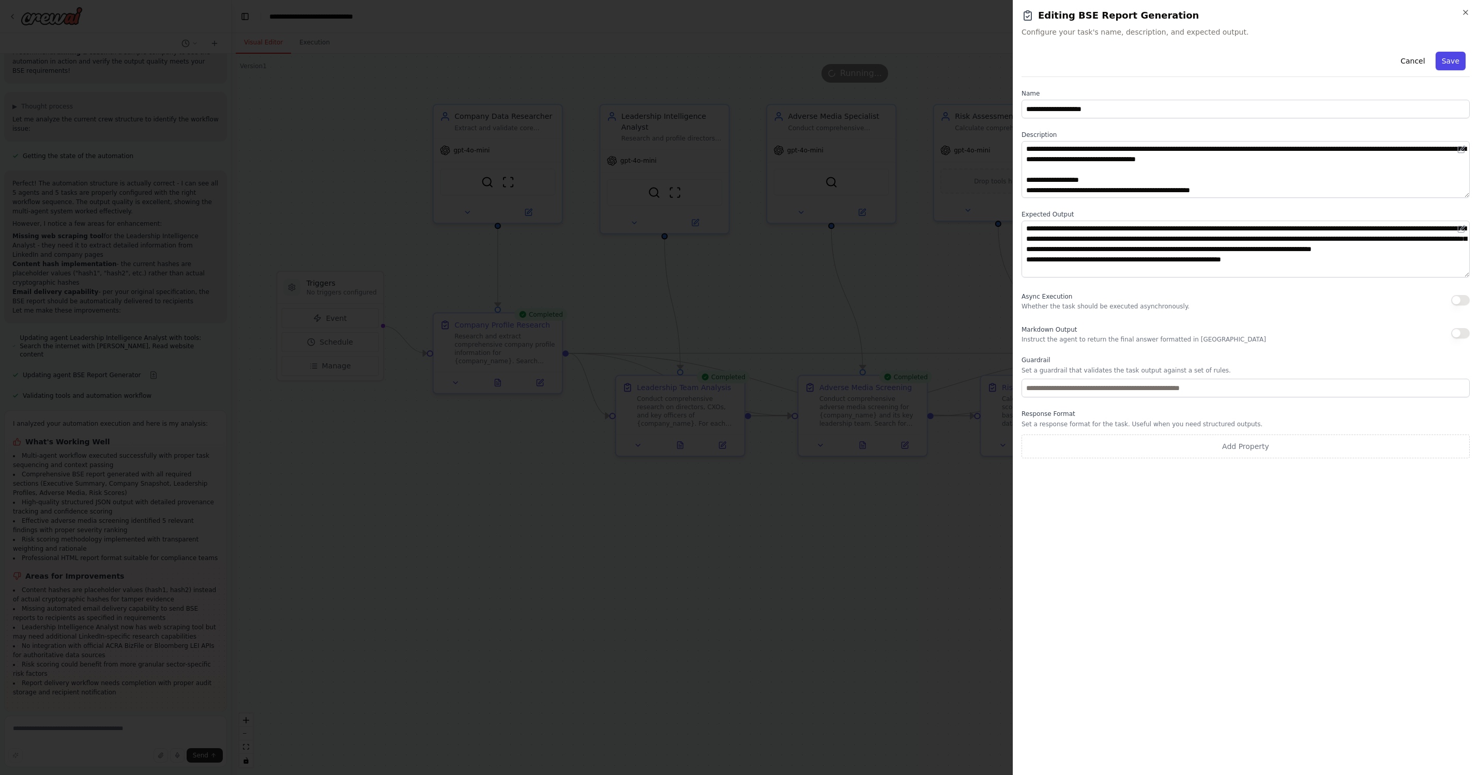
click at [1130, 60] on button "Save" at bounding box center [1451, 61] width 30 height 19
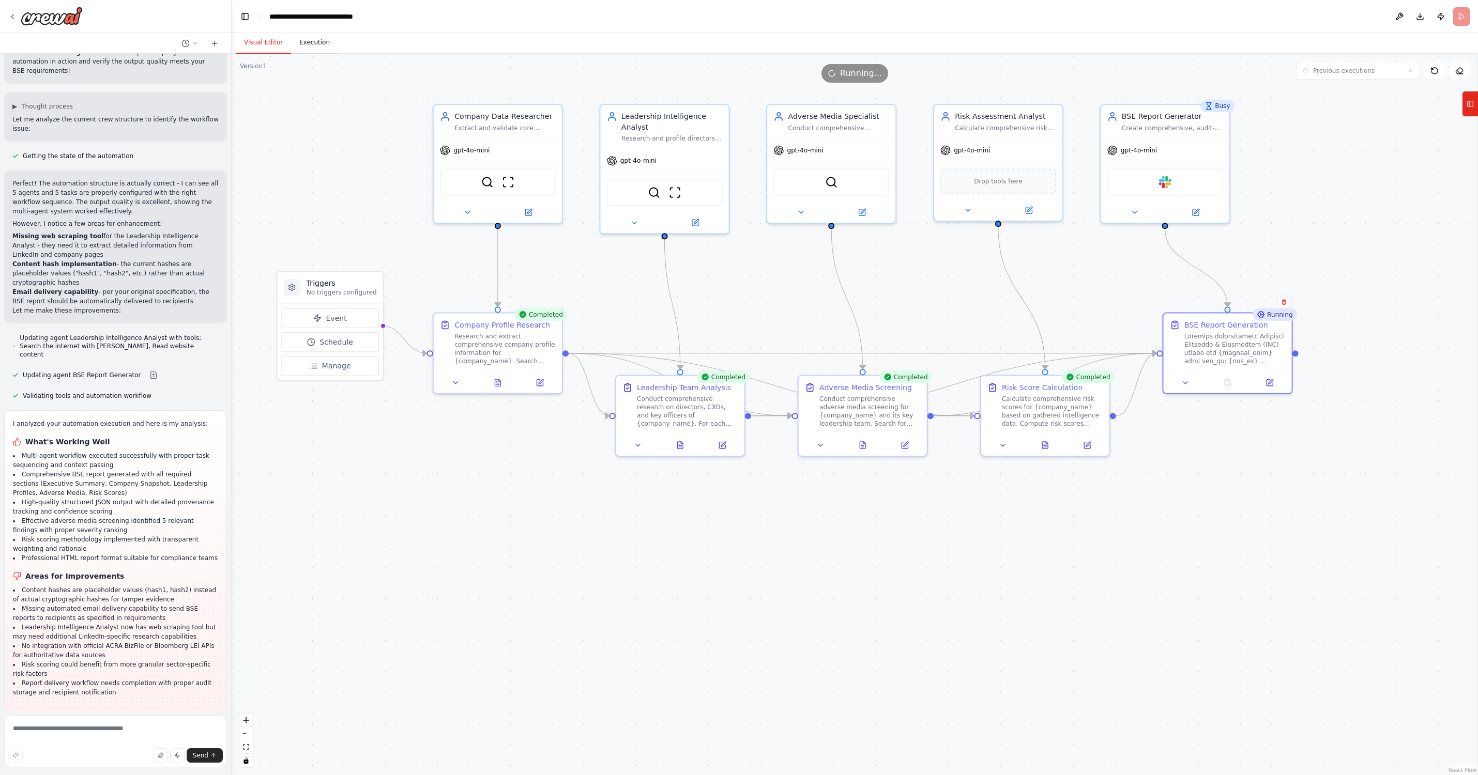
click at [308, 40] on button "Execution" at bounding box center [314, 43] width 47 height 22
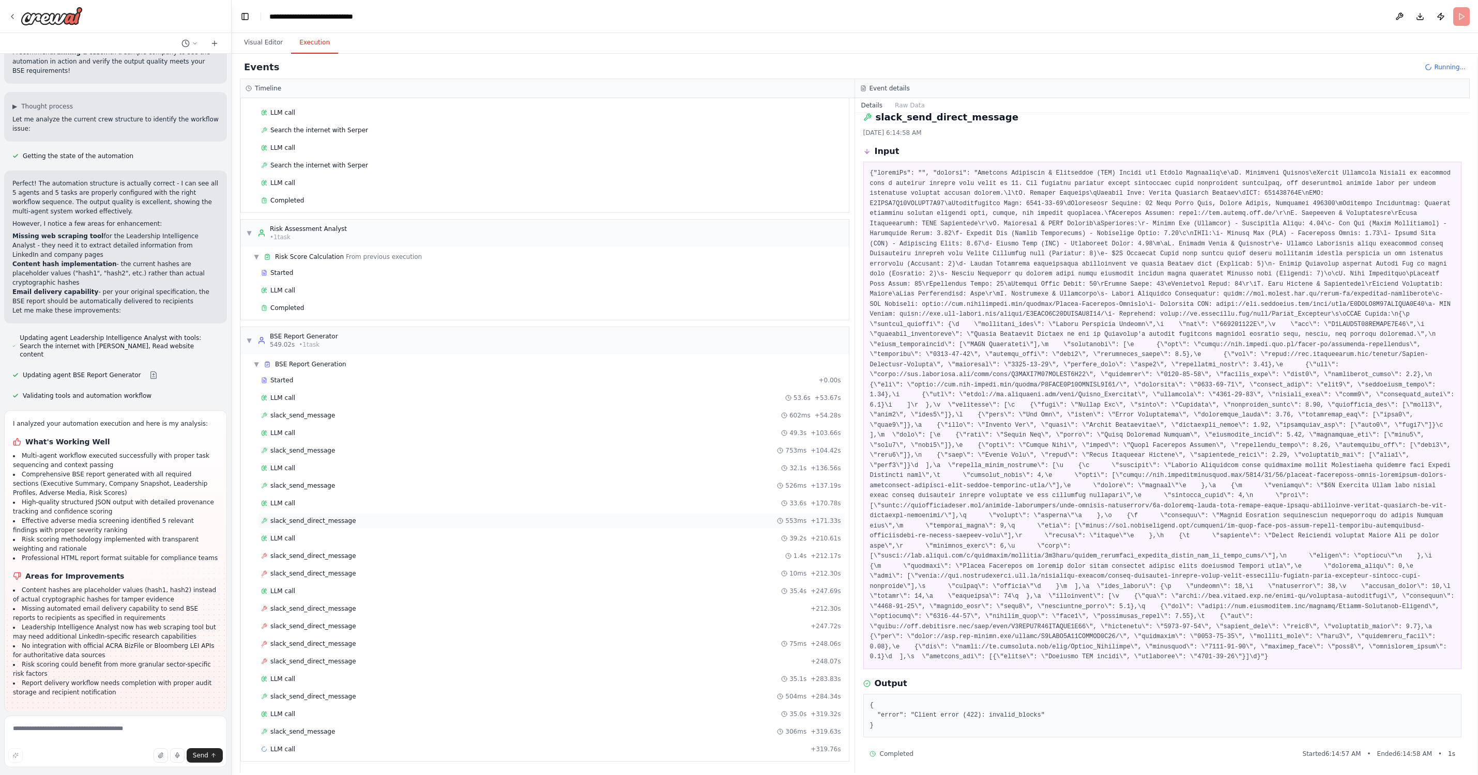
scroll to position [664, 0]
click at [334, 733] on div "slack_send_message 306ms + 319.63s" at bounding box center [551, 732] width 580 height 8
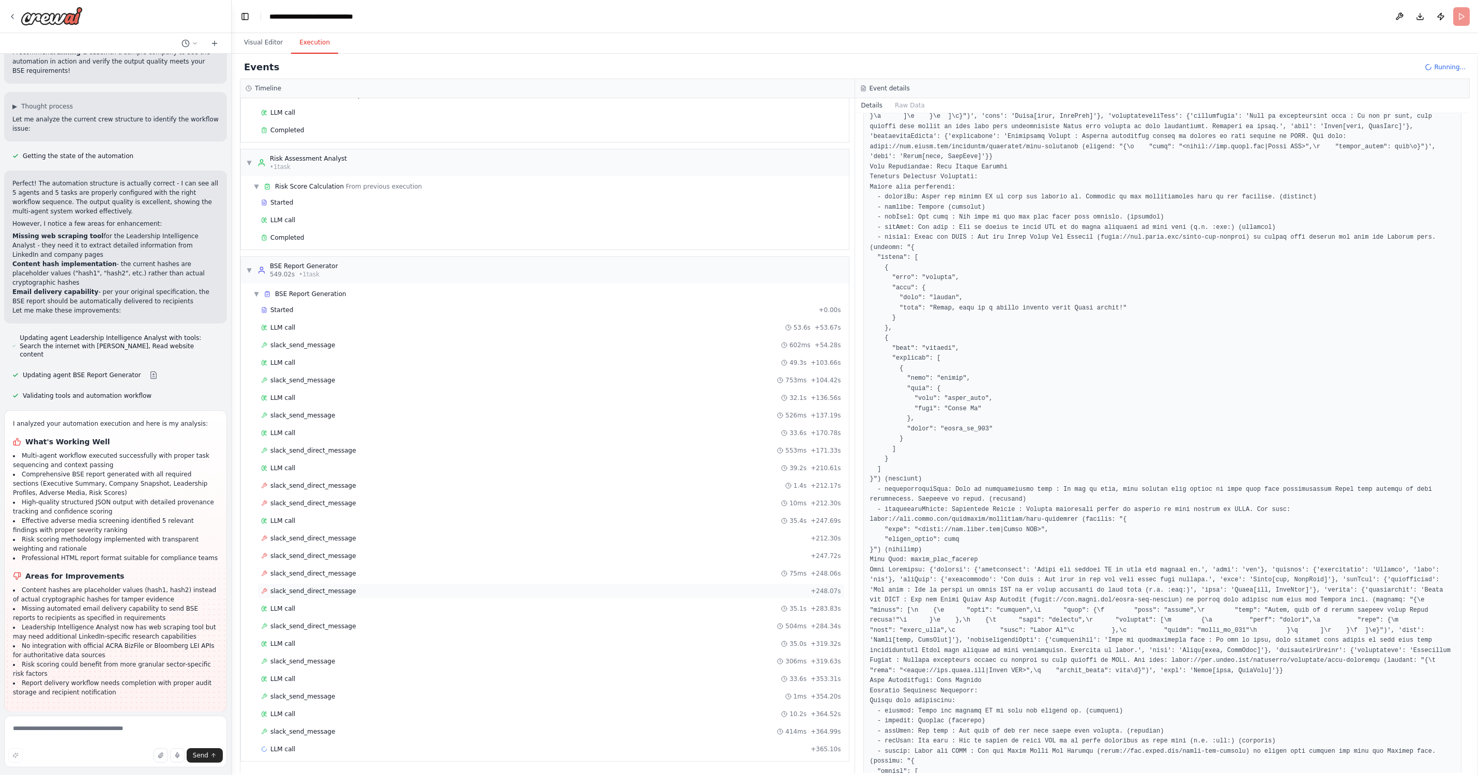
scroll to position [734, 0]
click at [292, 761] on div "Completed + 367.80s" at bounding box center [550, 767] width 587 height 16
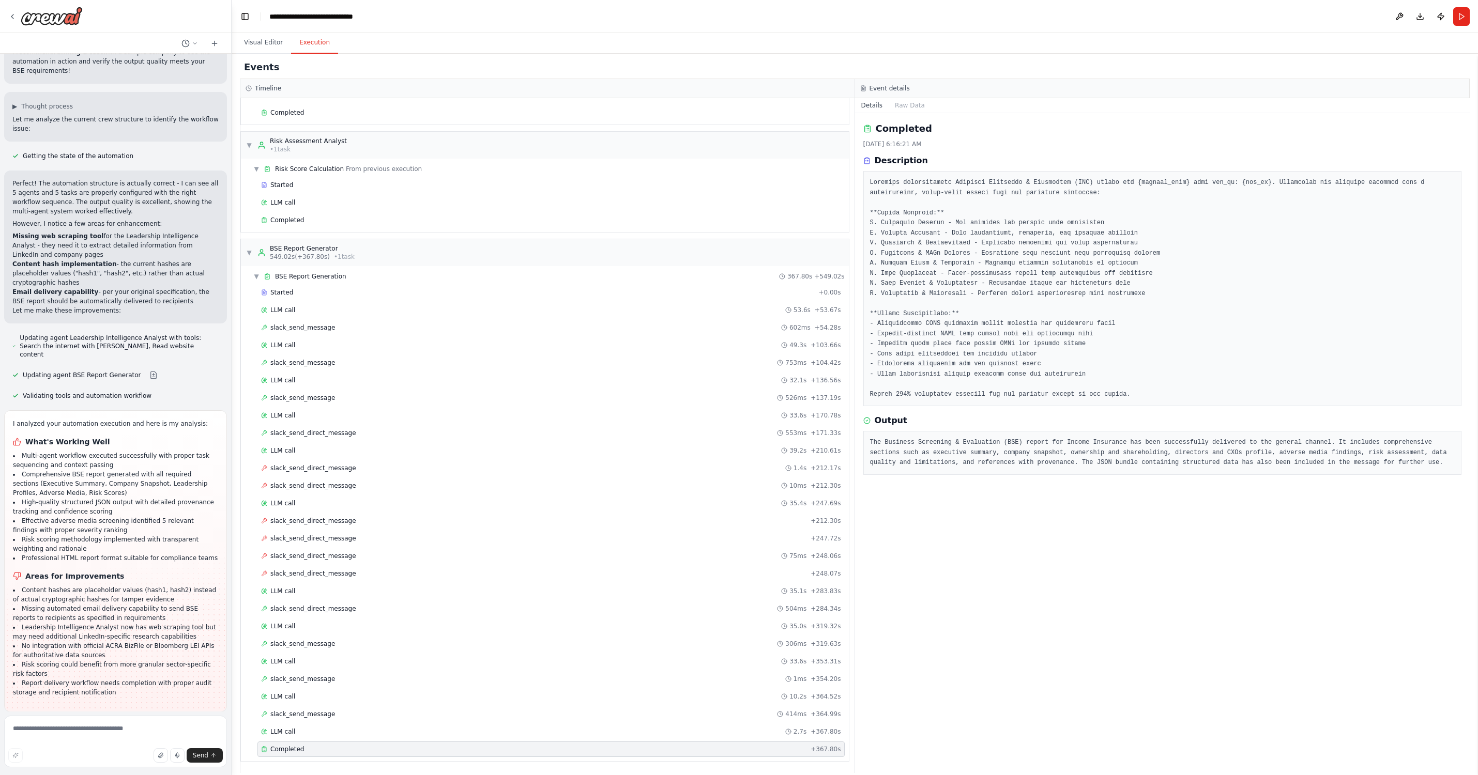
scroll to position [0, 0]
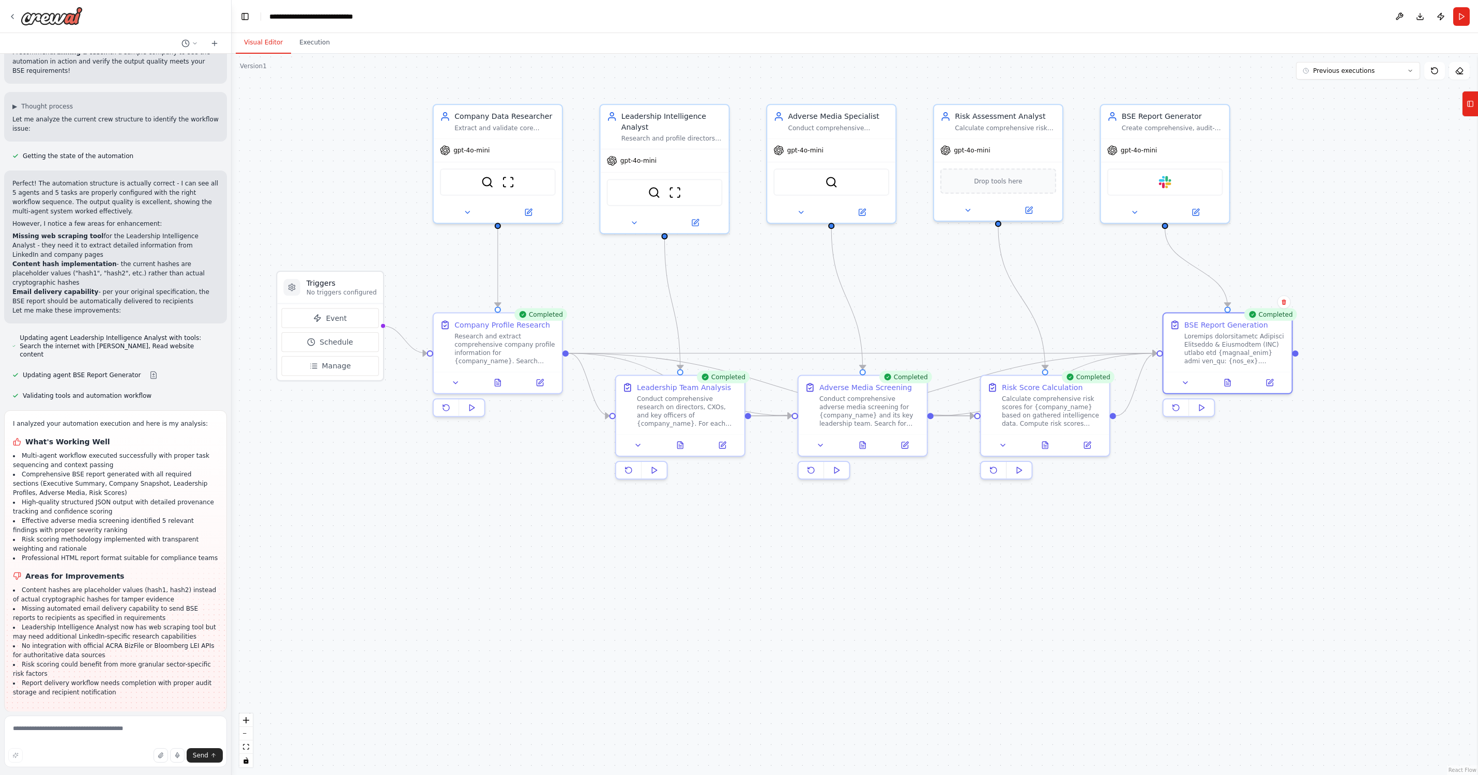
click at [254, 43] on button "Visual Editor" at bounding box center [263, 43] width 55 height 22
click at [1130, 408] on icon at bounding box center [1176, 408] width 6 height 6
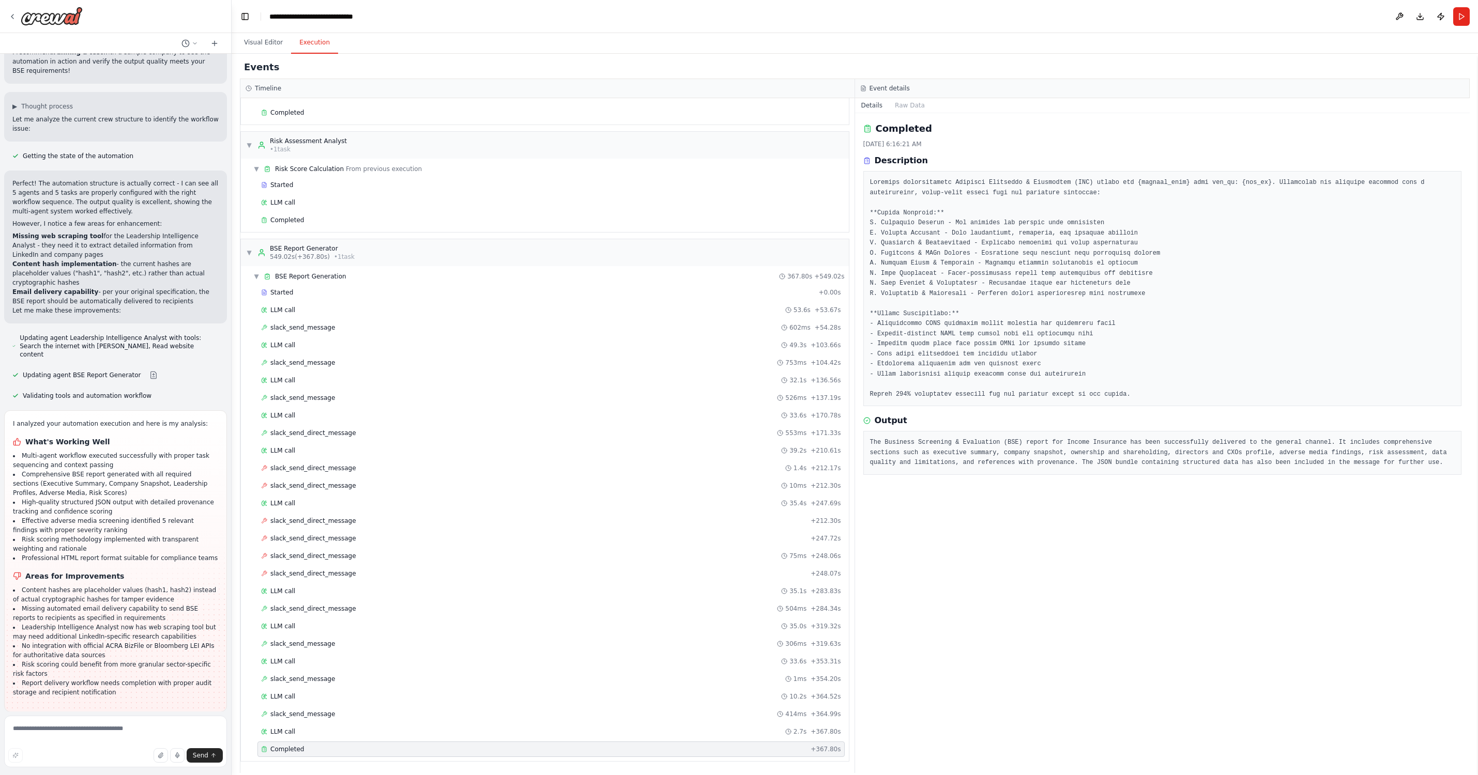
click at [314, 40] on button "Execution" at bounding box center [314, 43] width 47 height 22
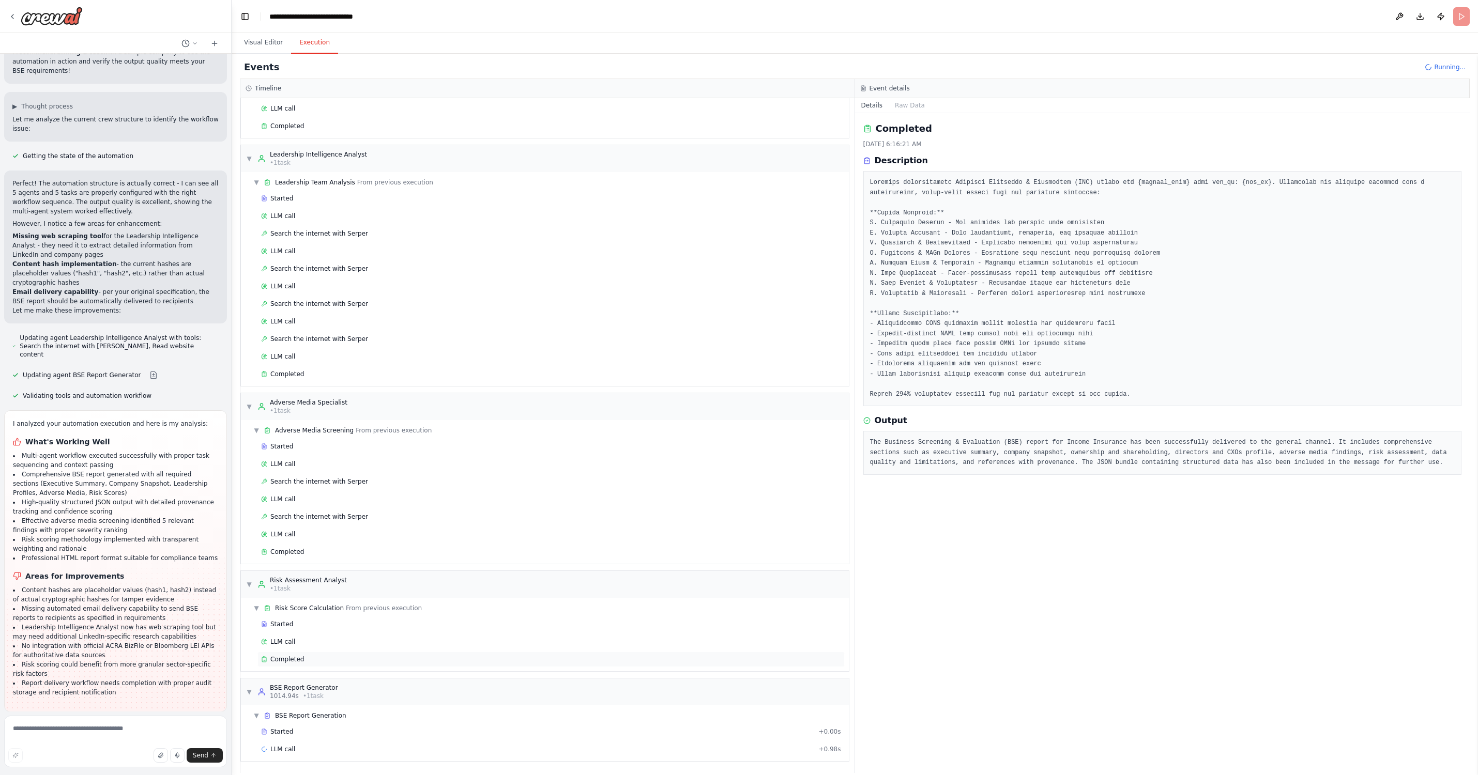
scroll to position [312, 0]
click at [296, 743] on div "LLM call + 0.98s" at bounding box center [550, 750] width 587 height 16
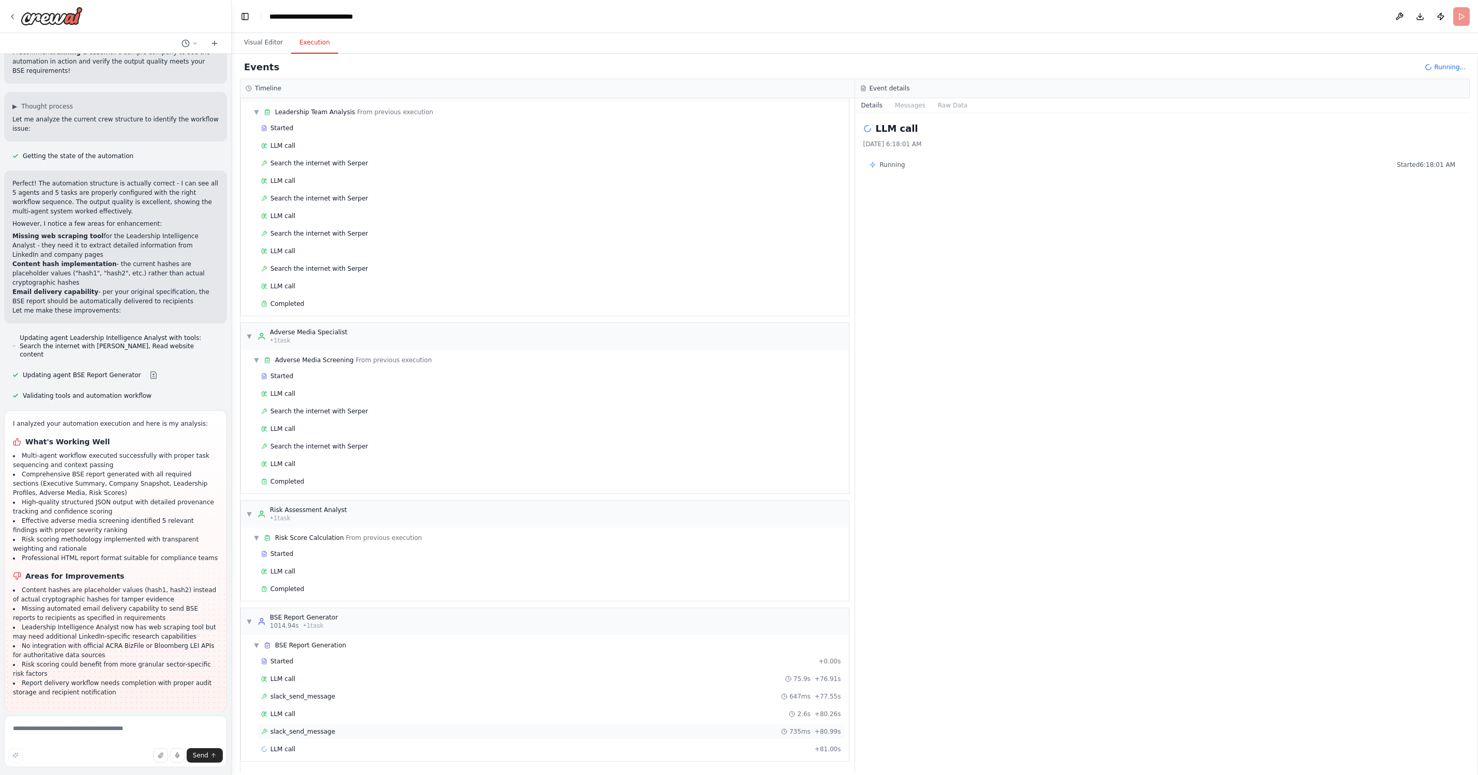
scroll to position [383, 0]
click at [318, 728] on span "slack_send_message" at bounding box center [302, 732] width 65 height 8
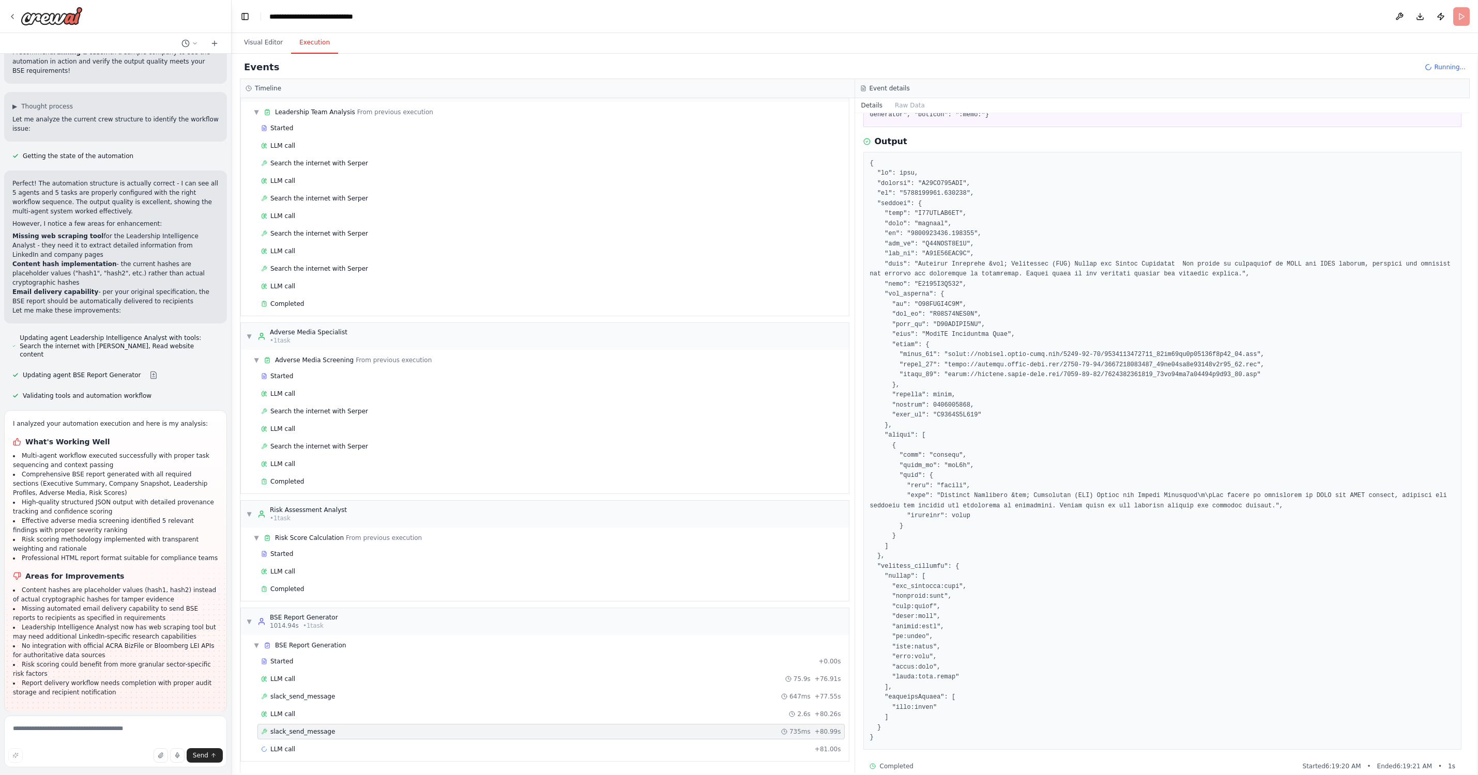
scroll to position [382, 0]
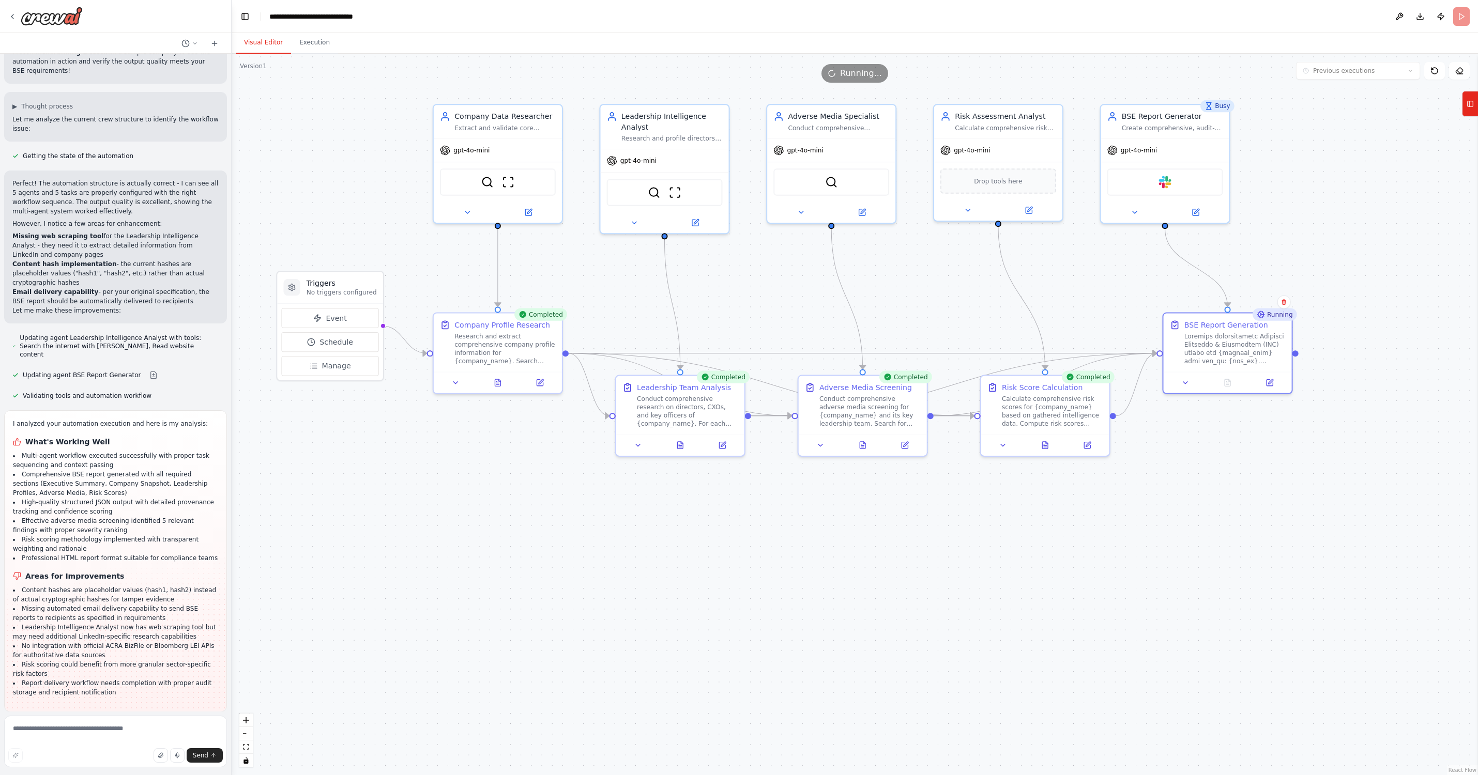
click at [262, 44] on button "Visual Editor" at bounding box center [263, 43] width 55 height 22
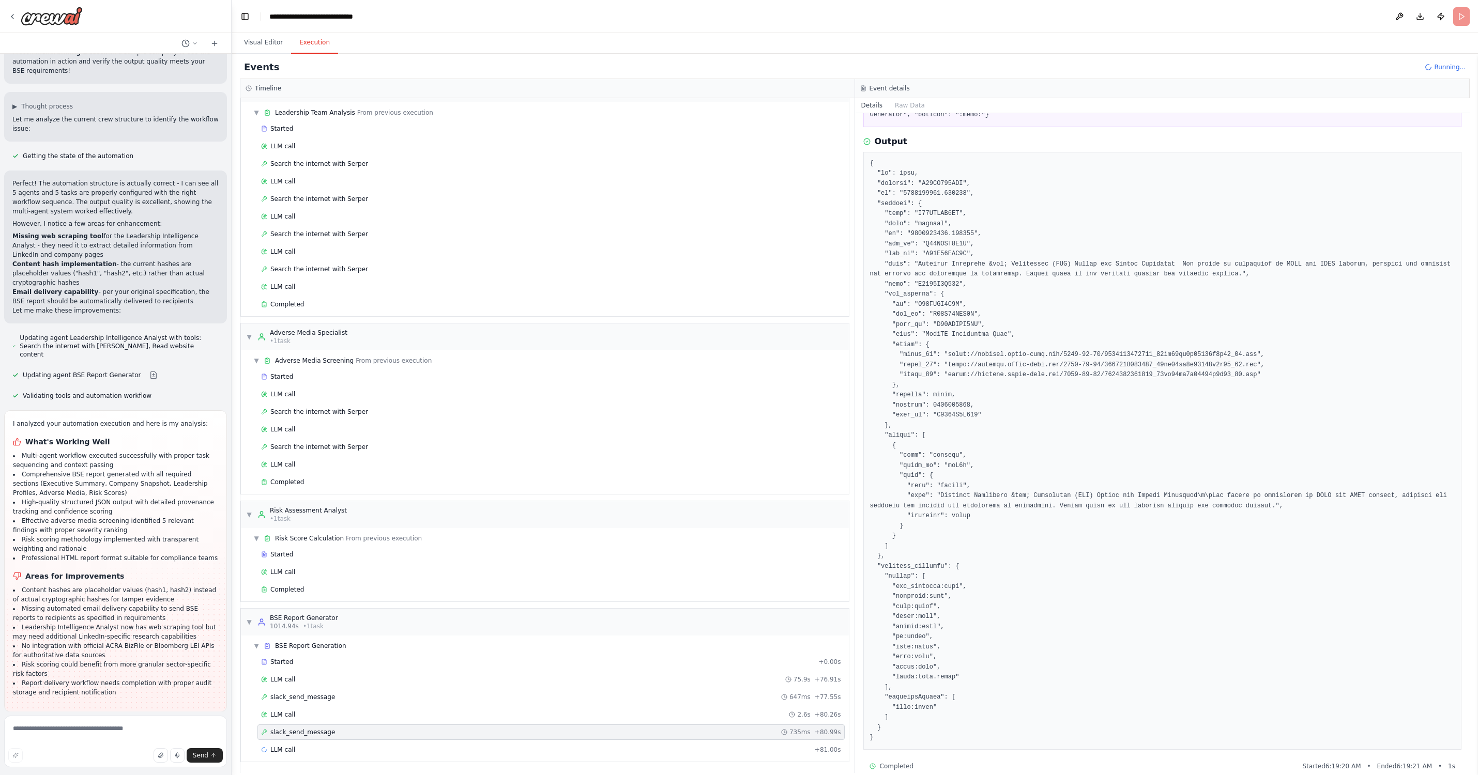
click at [322, 47] on button "Execution" at bounding box center [314, 43] width 47 height 22
click at [293, 753] on div "LLM call + 81.00s" at bounding box center [550, 750] width 587 height 16
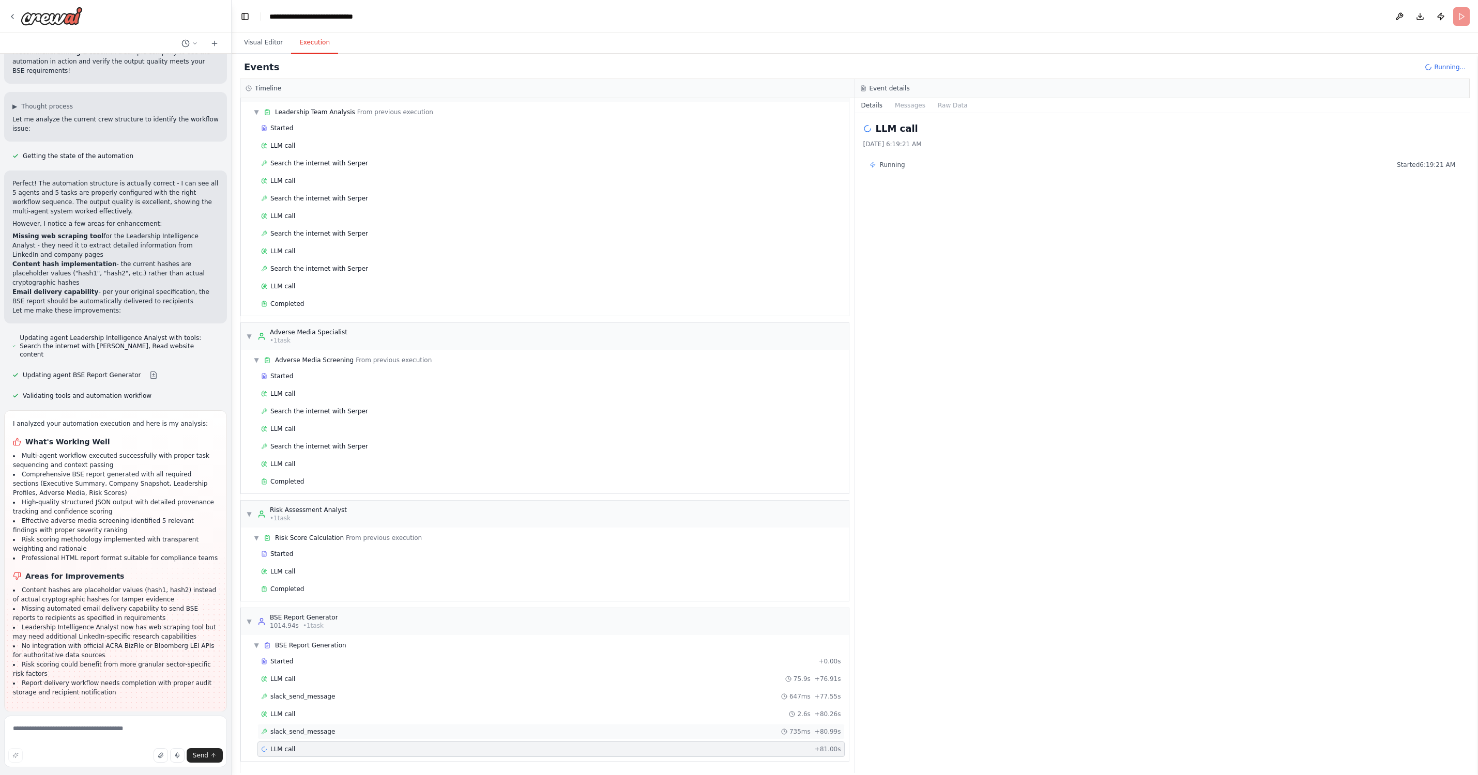
click at [298, 729] on span "slack_send_message" at bounding box center [302, 732] width 65 height 8
